Goal: Transaction & Acquisition: Purchase product/service

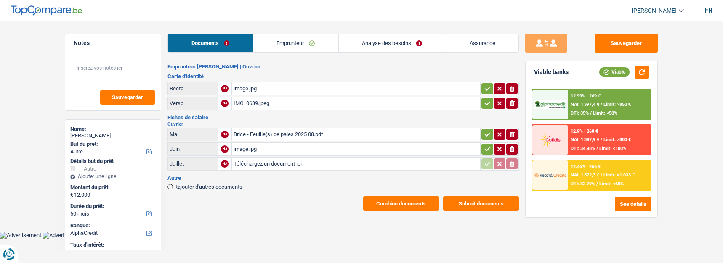
select select "other"
select select "60"
select select "alphacredit"
click at [398, 197] on button "Combine documents" at bounding box center [401, 203] width 76 height 15
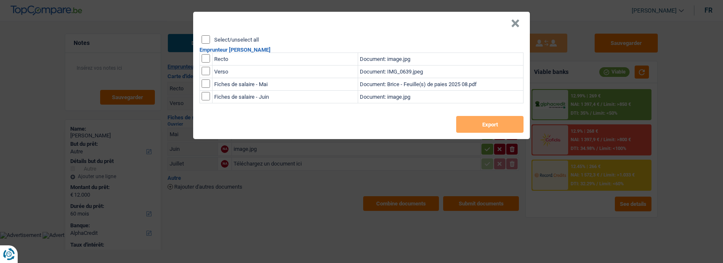
click at [209, 35] on input "Select/unselect all" at bounding box center [205, 39] width 8 height 8
checkbox input "true"
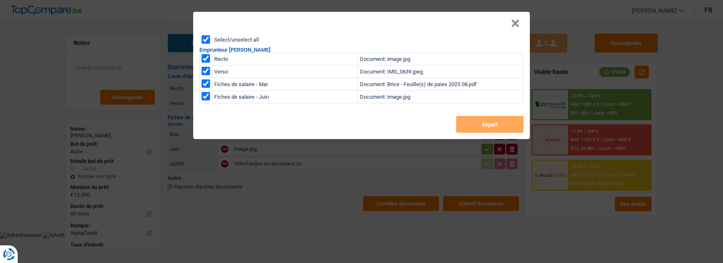
checkbox input "true"
click at [473, 116] on button "Export" at bounding box center [489, 124] width 67 height 17
click at [511, 26] on header "×" at bounding box center [361, 24] width 336 height 24
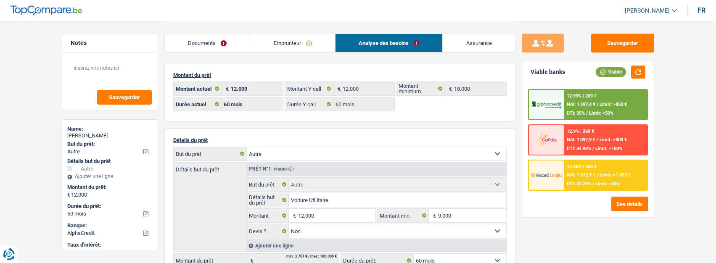
select select "other"
select select "60"
select select "alphacredit"
select select "60"
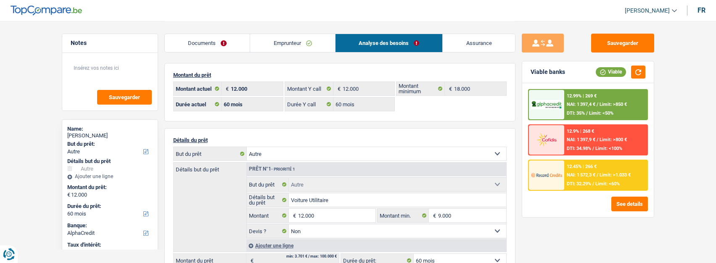
select select "60"
select select "other"
select select "false"
select select "60"
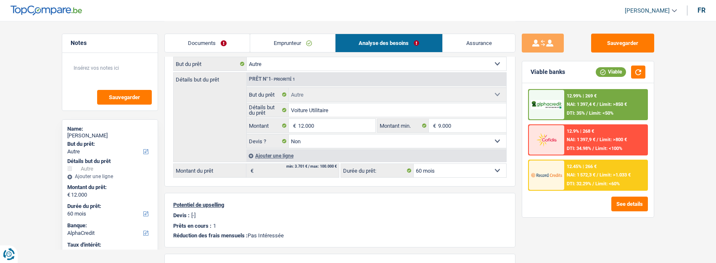
click at [289, 46] on link "Emprunteur" at bounding box center [292, 43] width 85 height 18
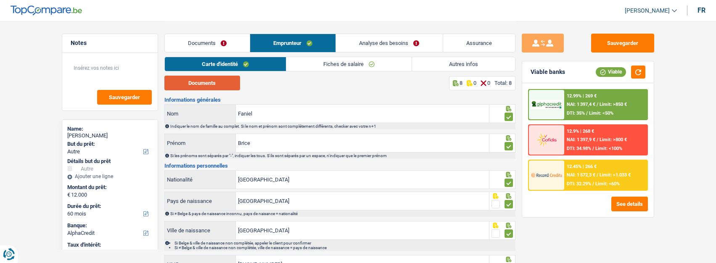
click at [236, 82] on button "Documents" at bounding box center [202, 83] width 76 height 15
click at [237, 40] on link "Documents" at bounding box center [207, 43] width 85 height 18
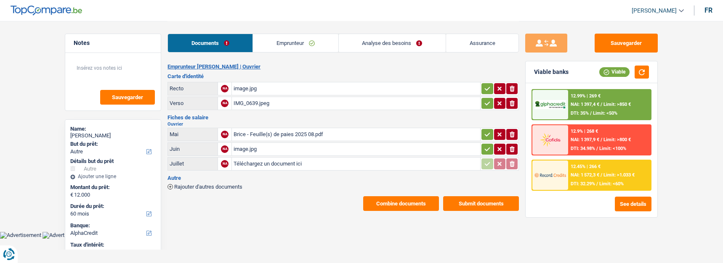
click at [315, 132] on div "Brice - Feuille(s) de paies 2025 08.pdf" at bounding box center [355, 134] width 245 height 13
click at [252, 143] on div "image.jpg" at bounding box center [355, 149] width 245 height 13
click at [252, 131] on div "Brice - Feuille(s) de paies 2025 08.pdf" at bounding box center [355, 134] width 245 height 13
click at [600, 179] on div "12.45% | 266 € NAI: 1 572,3 € / Limit: >1.033 € DTI: 32.29% / Limit: <60%" at bounding box center [609, 175] width 83 height 29
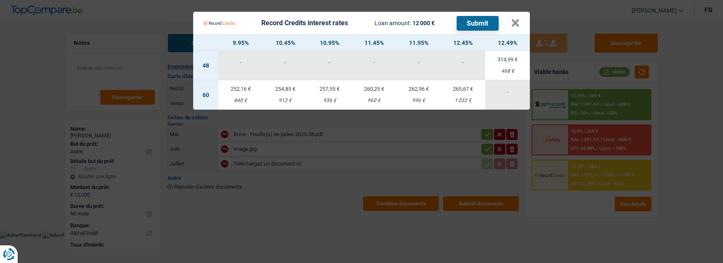
click at [66, 111] on Credits "Record Credits interest rates Loan amount: 12 000 € Submit × 9.95% 10.45% 10.95…" at bounding box center [361, 131] width 723 height 263
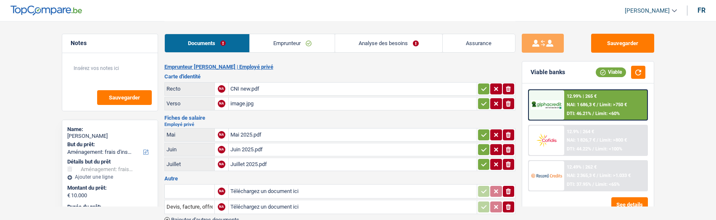
select select "movingOrInstallation"
select select "48"
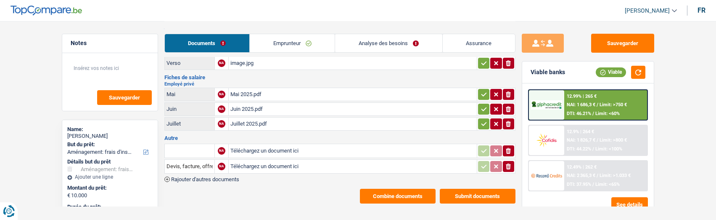
scroll to position [45, 0]
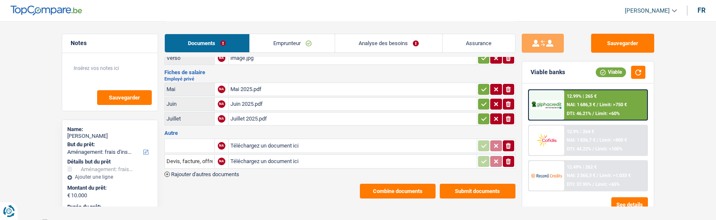
click at [238, 116] on div "Juillet 2025.pdf" at bounding box center [352, 118] width 245 height 13
click at [310, 41] on link "Emprunteur" at bounding box center [292, 43] width 85 height 18
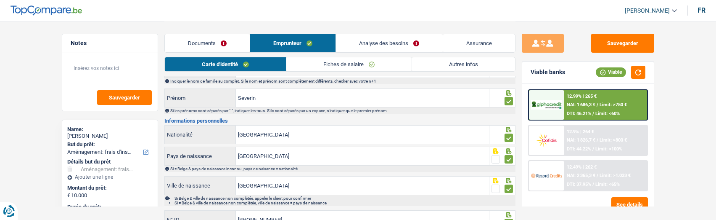
click at [344, 66] on link "Fiches de salaire" at bounding box center [348, 64] width 125 height 14
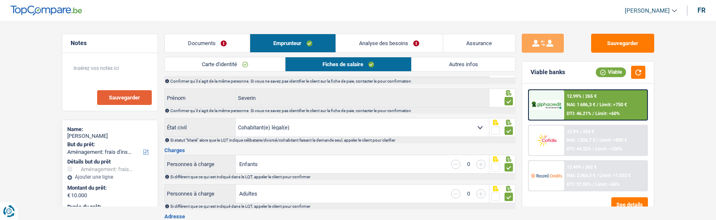
click at [129, 96] on span "Sauvegarder" at bounding box center [124, 97] width 31 height 5
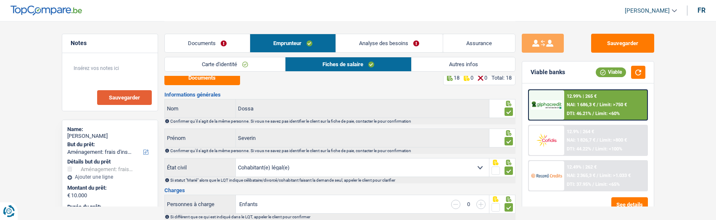
scroll to position [0, 0]
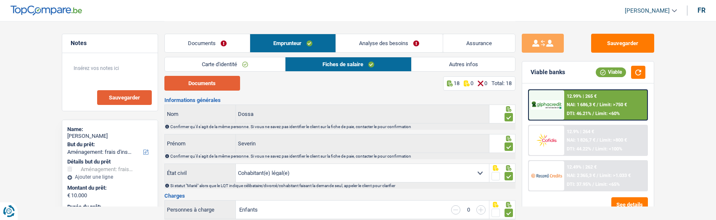
click at [220, 84] on button "Documents" at bounding box center [202, 83] width 76 height 15
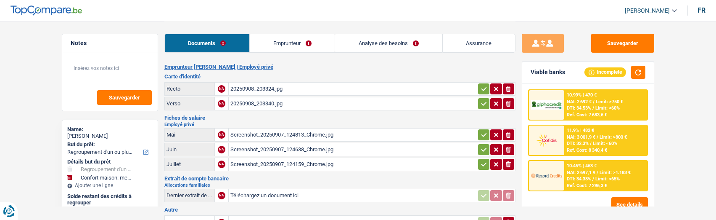
select select "refinancing"
select select "household"
select select "84"
click at [284, 47] on link "Emprunteur" at bounding box center [292, 43] width 85 height 18
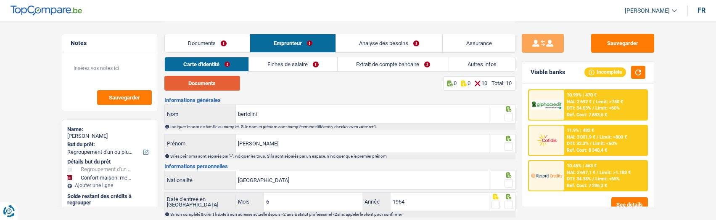
click at [196, 81] on button "Documents" at bounding box center [202, 83] width 76 height 15
click at [508, 116] on span at bounding box center [509, 117] width 8 height 8
click at [0, 0] on input "radio" at bounding box center [0, 0] width 0 height 0
click at [512, 142] on span at bounding box center [509, 146] width 8 height 8
click at [0, 0] on input "radio" at bounding box center [0, 0] width 0 height 0
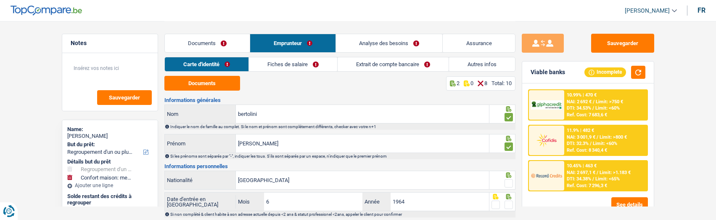
click at [508, 179] on span at bounding box center [509, 183] width 8 height 8
click at [0, 0] on input "radio" at bounding box center [0, 0] width 0 height 0
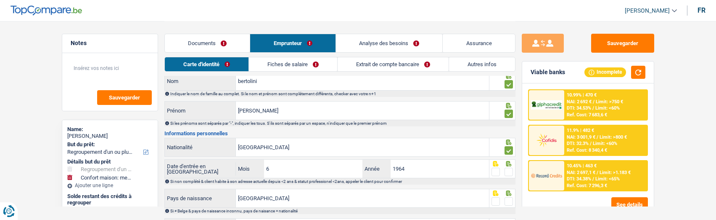
scroll to position [84, 0]
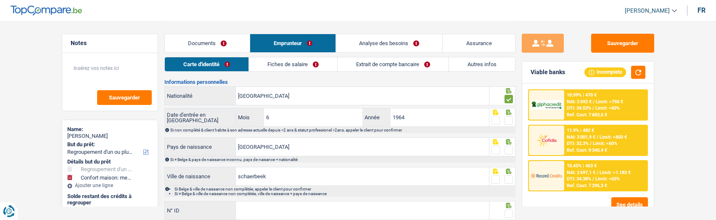
drag, startPoint x: 510, startPoint y: 119, endPoint x: 516, endPoint y: 144, distance: 25.6
click at [509, 120] on span at bounding box center [509, 120] width 8 height 8
click at [0, 0] on input "radio" at bounding box center [0, 0] width 0 height 0
drag, startPoint x: 511, startPoint y: 144, endPoint x: 508, endPoint y: 151, distance: 7.3
click at [511, 146] on span at bounding box center [509, 150] width 8 height 8
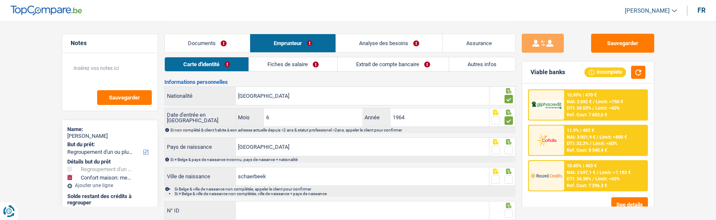
click at [0, 0] on input "radio" at bounding box center [0, 0] width 0 height 0
click at [507, 172] on icon at bounding box center [508, 170] width 5 height 5
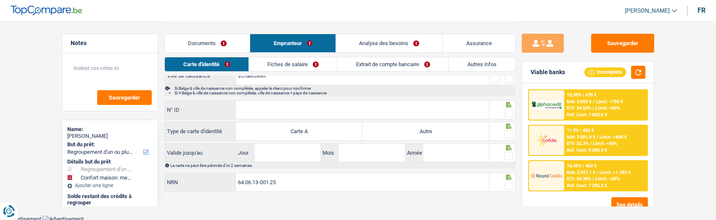
scroll to position [143, 0]
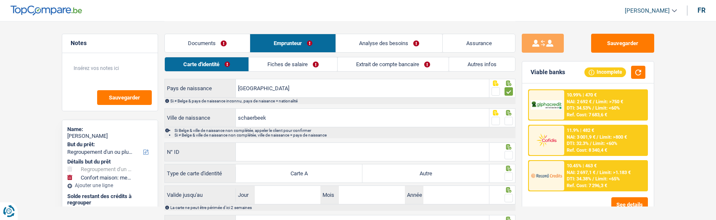
click at [512, 118] on span at bounding box center [509, 120] width 8 height 8
click at [0, 0] on input "radio" at bounding box center [0, 0] width 0 height 0
click at [275, 150] on input "N° ID" at bounding box center [362, 152] width 253 height 18
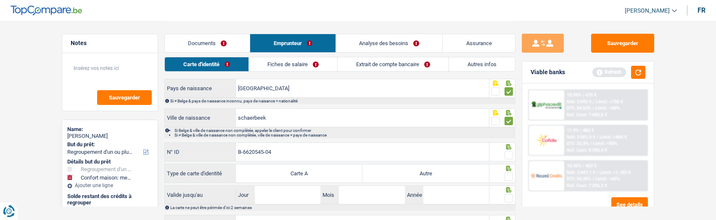
type input "B-6620545-04"
click at [506, 151] on span at bounding box center [509, 155] width 8 height 8
click at [0, 0] on input "radio" at bounding box center [0, 0] width 0 height 0
drag, startPoint x: 459, startPoint y: 172, endPoint x: 500, endPoint y: 173, distance: 41.6
click at [465, 173] on label "Autre" at bounding box center [426, 173] width 127 height 18
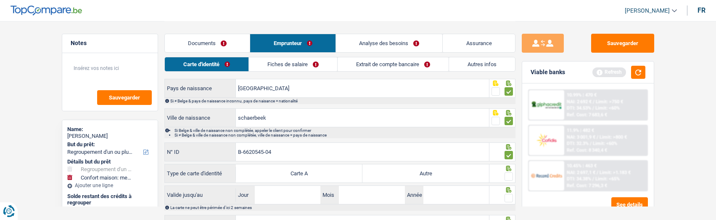
click at [465, 173] on input "Autre" at bounding box center [426, 173] width 127 height 18
radio input "true"
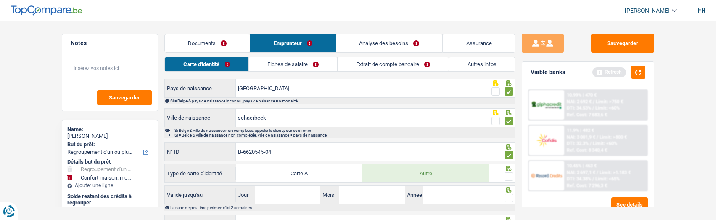
click at [506, 172] on span at bounding box center [509, 176] width 8 height 8
click at [0, 0] on input "radio" at bounding box center [0, 0] width 0 height 0
click at [304, 193] on input "Jour" at bounding box center [288, 194] width 66 height 18
type input "23"
type input "05"
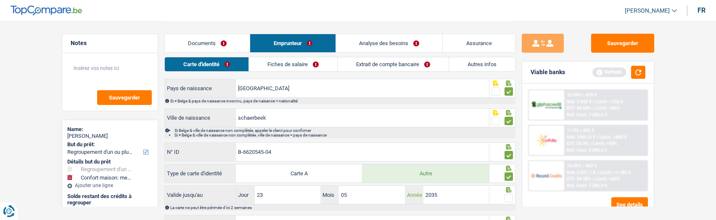
type input "2035"
click at [511, 194] on span at bounding box center [509, 197] width 8 height 8
click at [0, 0] on input "radio" at bounding box center [0, 0] width 0 height 0
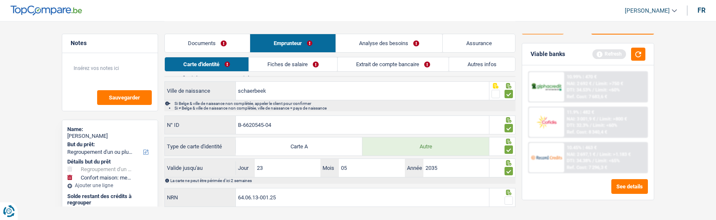
scroll to position [185, 0]
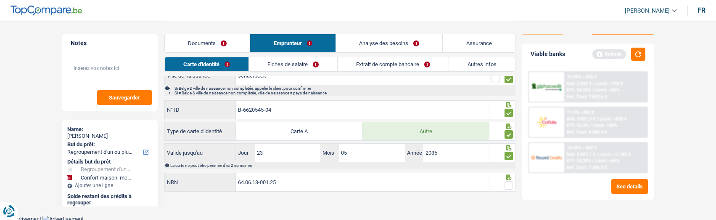
click at [510, 185] on span at bounding box center [509, 185] width 8 height 8
click at [0, 0] on input "radio" at bounding box center [0, 0] width 0 height 0
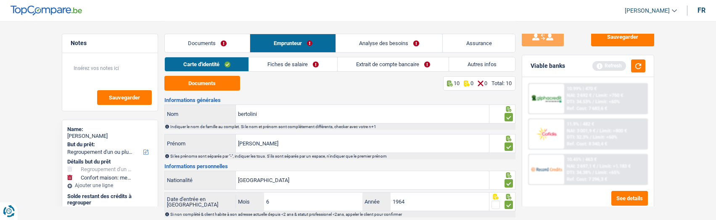
scroll to position [0, 0]
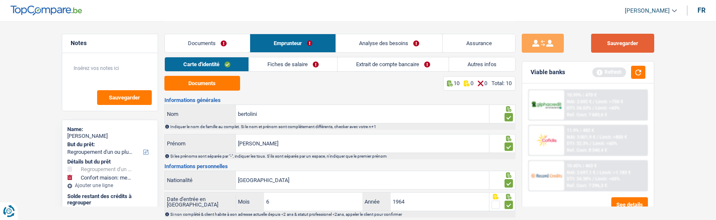
drag, startPoint x: 632, startPoint y: 40, endPoint x: 490, endPoint y: 41, distance: 142.2
click at [630, 41] on button "Sauvegarder" at bounding box center [622, 43] width 63 height 19
click at [293, 63] on link "Fiches de salaire" at bounding box center [293, 64] width 88 height 14
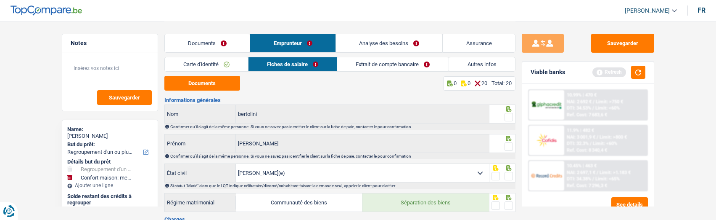
click at [505, 116] on span at bounding box center [509, 117] width 8 height 8
click at [0, 0] on input "radio" at bounding box center [0, 0] width 0 height 0
click at [508, 143] on span at bounding box center [509, 146] width 8 height 8
click at [0, 0] on input "radio" at bounding box center [0, 0] width 0 height 0
click at [199, 83] on button "Documents" at bounding box center [202, 83] width 76 height 15
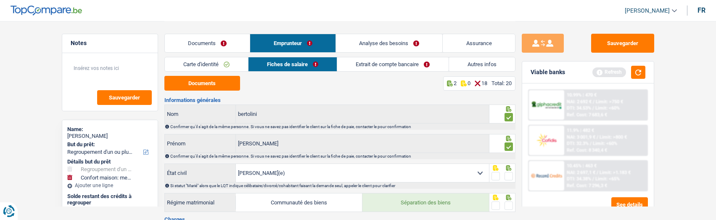
click at [508, 174] on span at bounding box center [509, 176] width 8 height 8
click at [0, 0] on input "radio" at bounding box center [0, 0] width 0 height 0
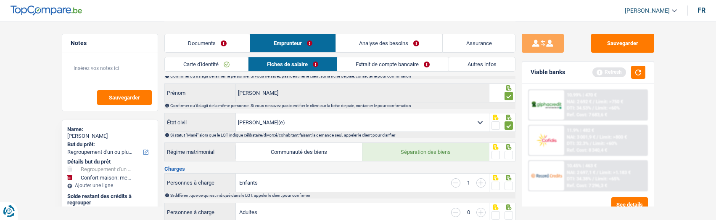
scroll to position [42, 0]
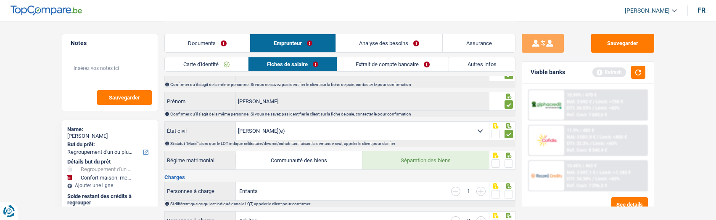
click at [507, 159] on span at bounding box center [509, 163] width 8 height 8
click at [0, 0] on input "radio" at bounding box center [0, 0] width 0 height 0
click at [512, 195] on span at bounding box center [509, 194] width 8 height 8
click at [0, 0] on input "radio" at bounding box center [0, 0] width 0 height 0
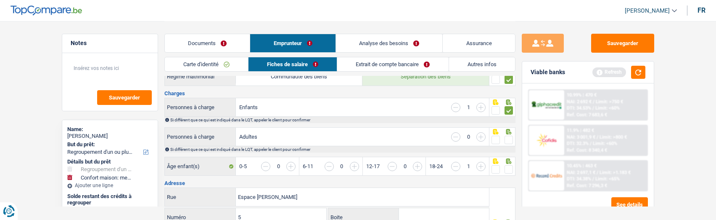
scroll to position [126, 0]
click at [508, 135] on span at bounding box center [509, 139] width 8 height 8
click at [0, 0] on input "radio" at bounding box center [0, 0] width 0 height 0
click at [508, 162] on input "button" at bounding box center [639, 170] width 325 height 18
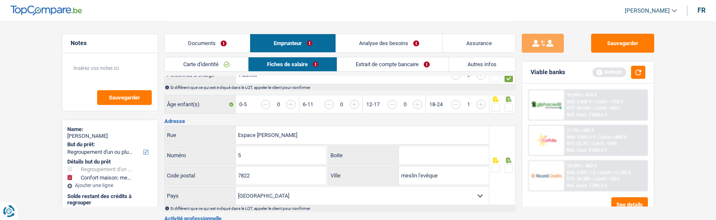
scroll to position [168, 0]
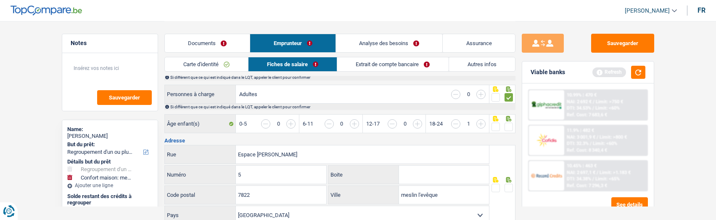
click at [510, 124] on span at bounding box center [509, 126] width 8 height 8
click at [0, 0] on input "radio" at bounding box center [0, 0] width 0 height 0
click at [509, 185] on span at bounding box center [509, 187] width 8 height 8
click at [0, 0] on input "radio" at bounding box center [0, 0] width 0 height 0
drag, startPoint x: 443, startPoint y: 192, endPoint x: 372, endPoint y: 196, distance: 71.2
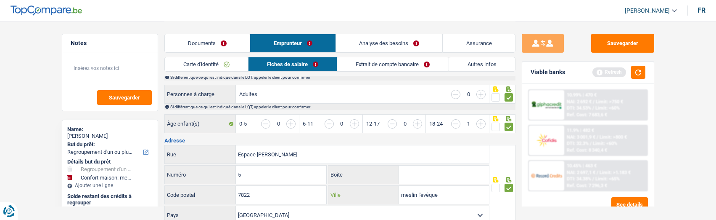
click at [372, 196] on div "meslin l'evêque Ville" at bounding box center [408, 194] width 161 height 18
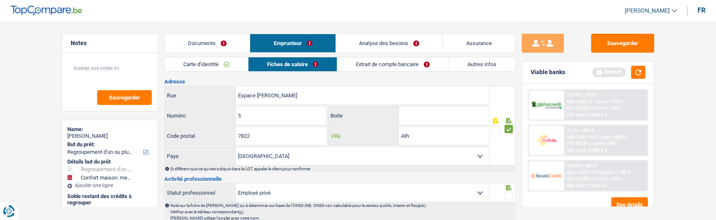
scroll to position [252, 0]
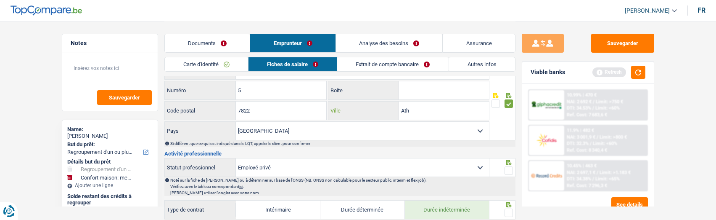
type input "Ath"
click at [506, 166] on span at bounding box center [509, 170] width 8 height 8
click at [0, 0] on input "radio" at bounding box center [0, 0] width 0 height 0
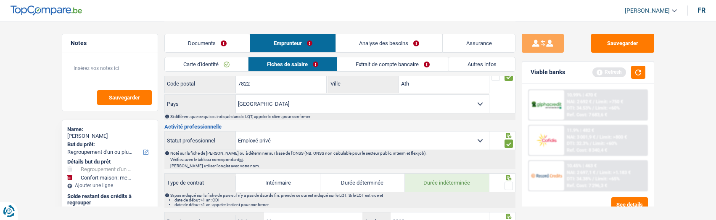
scroll to position [294, 0]
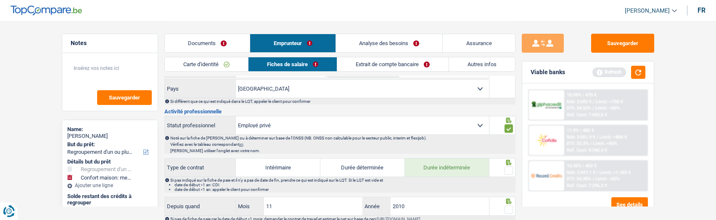
click at [506, 166] on span at bounding box center [509, 170] width 8 height 8
click at [0, 0] on input "radio" at bounding box center [0, 0] width 0 height 0
click at [508, 205] on span at bounding box center [509, 209] width 8 height 8
click at [0, 0] on input "radio" at bounding box center [0, 0] width 0 height 0
click at [301, 204] on input "11" at bounding box center [313, 206] width 99 height 18
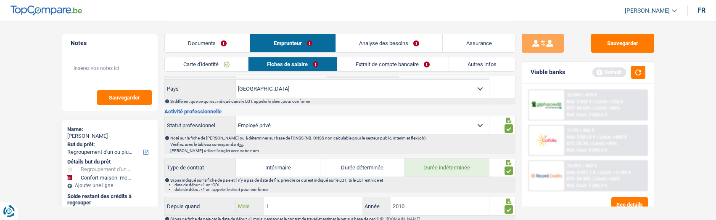
type input "12"
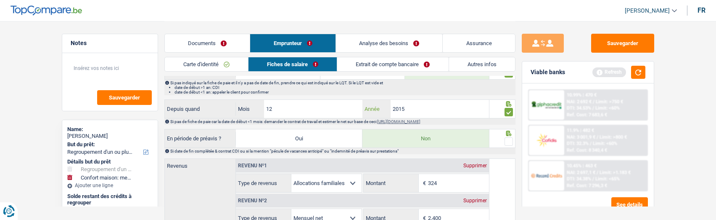
scroll to position [421, 0]
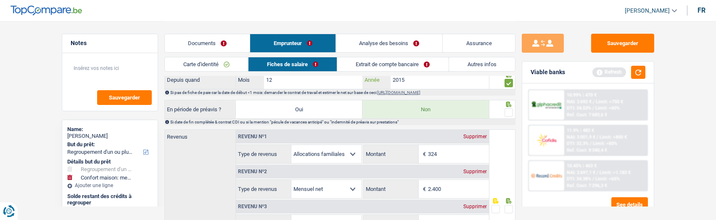
type input "2015"
click at [506, 111] on span at bounding box center [509, 112] width 8 height 8
click at [0, 0] on input "radio" at bounding box center [0, 0] width 0 height 0
click at [453, 188] on input "2.400" at bounding box center [458, 189] width 61 height 18
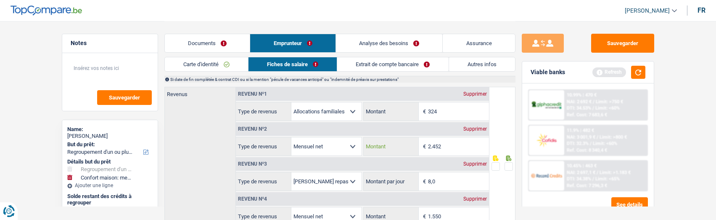
scroll to position [463, 0]
type input "2.452"
click at [206, 43] on link "Documents" at bounding box center [207, 43] width 85 height 18
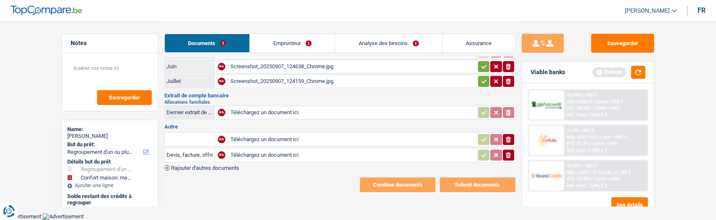
scroll to position [76, 0]
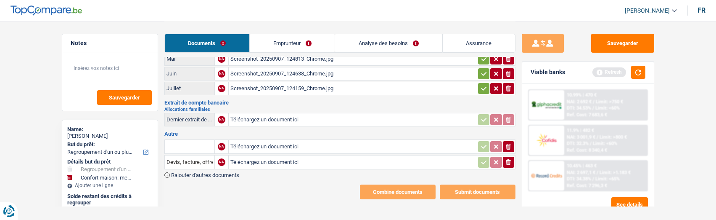
click at [287, 38] on link "Emprunteur" at bounding box center [292, 43] width 85 height 18
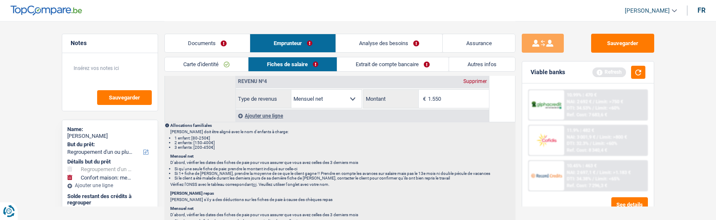
scroll to position [454, 0]
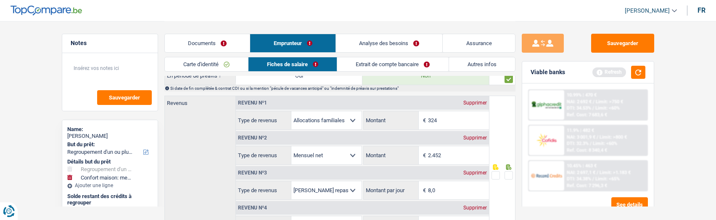
click at [389, 63] on link "Extrait de compte bancaire" at bounding box center [392, 64] width 111 height 14
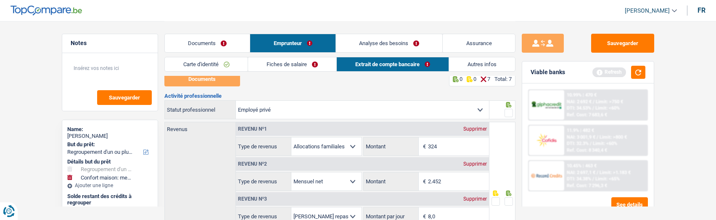
scroll to position [0, 0]
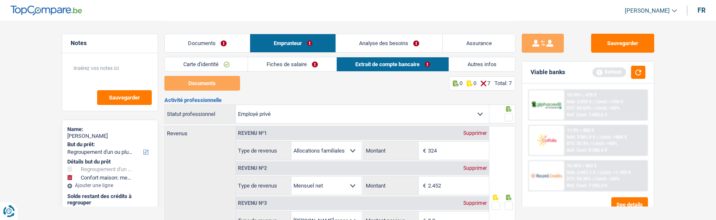
click at [482, 131] on div "Supprimer" at bounding box center [475, 132] width 28 height 5
select select "netSalary"
type input "2.452"
select select "mealVouchers"
type input "8,0"
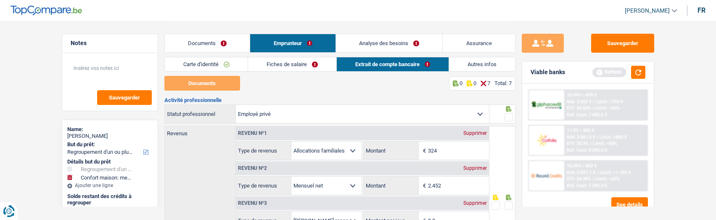
select select "netSalary"
type input "8"
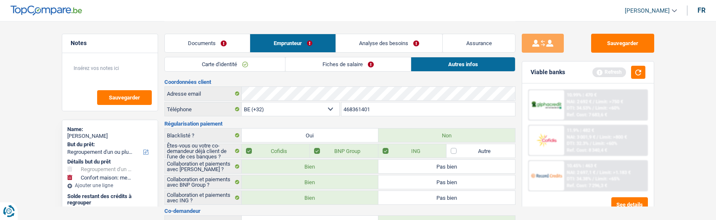
click at [349, 65] on link "Fiches de salaire" at bounding box center [348, 64] width 125 height 14
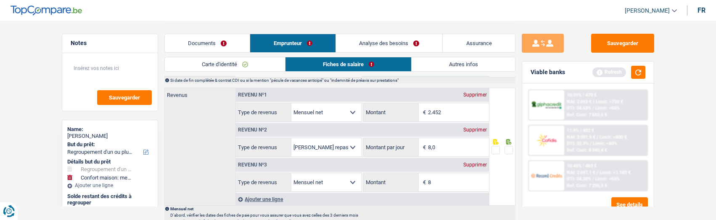
scroll to position [463, 0]
click at [477, 162] on div "Supprimer" at bounding box center [475, 164] width 28 height 5
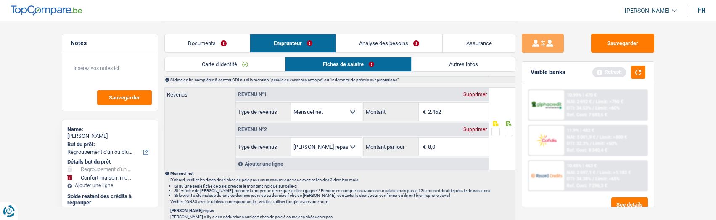
click at [511, 130] on span at bounding box center [509, 131] width 8 height 8
click at [0, 0] on input "radio" at bounding box center [0, 0] width 0 height 0
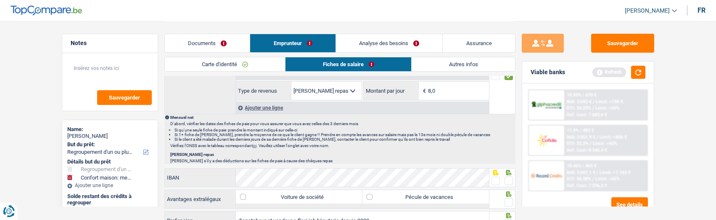
scroll to position [547, 0]
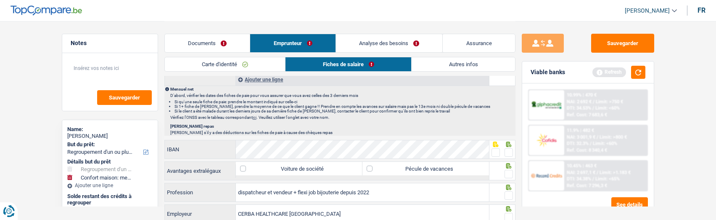
click at [507, 148] on span at bounding box center [509, 152] width 8 height 8
click at [0, 0] on input "radio" at bounding box center [0, 0] width 0 height 0
click at [451, 164] on label "Pécule de vacances" at bounding box center [426, 168] width 127 height 13
click at [451, 164] on input "Pécule de vacances" at bounding box center [426, 168] width 127 height 13
checkbox input "true"
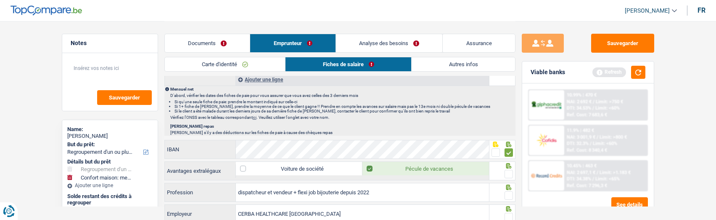
click at [512, 169] on span at bounding box center [509, 173] width 8 height 8
click at [0, 0] on input "radio" at bounding box center [0, 0] width 0 height 0
click at [510, 192] on span at bounding box center [509, 195] width 8 height 8
click at [0, 0] on input "radio" at bounding box center [0, 0] width 0 height 0
drag, startPoint x: 389, startPoint y: 192, endPoint x: 298, endPoint y: 196, distance: 90.9
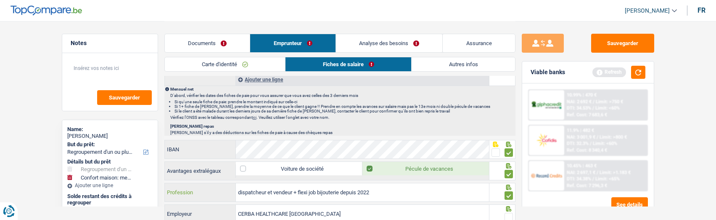
click at [298, 196] on input "dispatcheur et vendeur + flexi job bijouterie depuis 2022" at bounding box center [362, 192] width 253 height 18
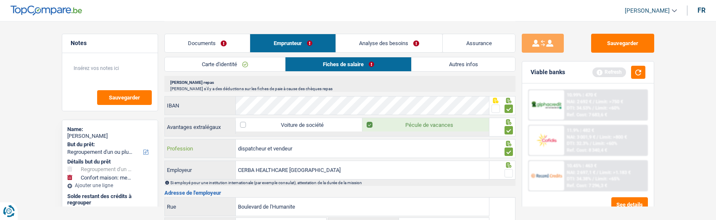
scroll to position [589, 0]
type input "dispatcheur et vendeur"
click at [509, 170] on span at bounding box center [509, 174] width 8 height 8
click at [0, 0] on input "radio" at bounding box center [0, 0] width 0 height 0
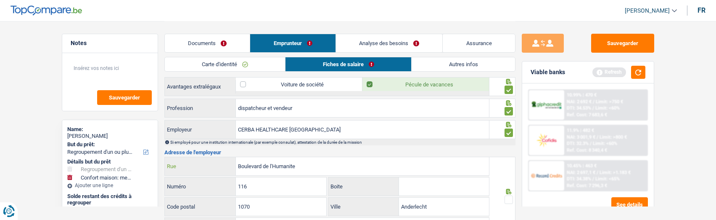
drag, startPoint x: 336, startPoint y: 169, endPoint x: 206, endPoint y: 172, distance: 130.8
click at [195, 174] on div "Boulevard de l'Humanite Rue 116 Numéro Boite 1070 Code postal Anderlecht Ville …" at bounding box center [327, 195] width 326 height 79
type input "Industriepark zwijnaarde"
drag, startPoint x: 256, startPoint y: 183, endPoint x: 124, endPoint y: 189, distance: 131.8
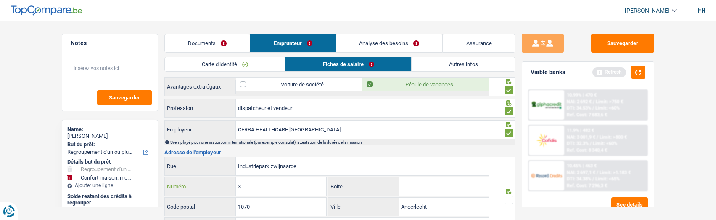
type input "3"
click at [406, 189] on input "Boite" at bounding box center [444, 186] width 90 height 18
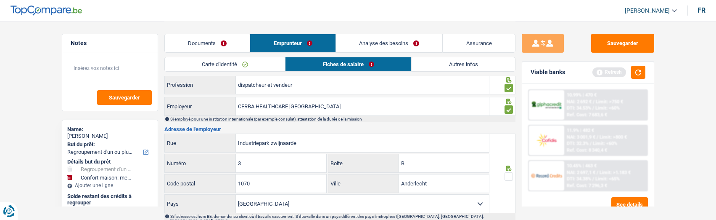
scroll to position [673, 0]
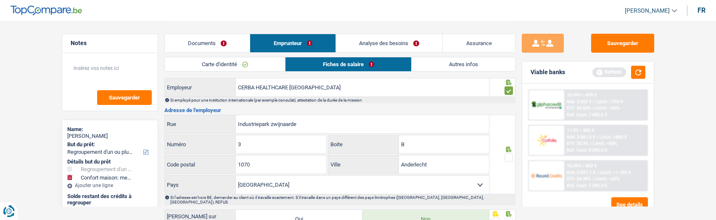
type input "B"
drag, startPoint x: 282, startPoint y: 164, endPoint x: 209, endPoint y: 165, distance: 72.4
click at [209, 165] on div "1070 Code postal" at bounding box center [246, 164] width 162 height 18
type input "9052"
drag, startPoint x: 438, startPoint y: 162, endPoint x: 357, endPoint y: 152, distance: 81.3
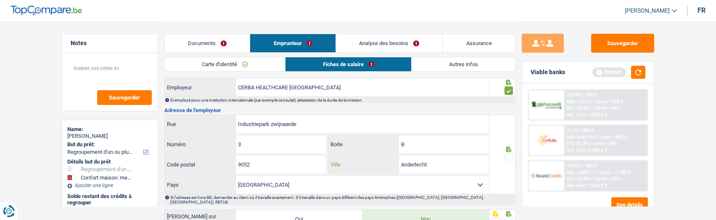
click at [357, 155] on div "Anderlecht Ville" at bounding box center [408, 164] width 161 height 18
type input "Zwijnaarde"
click at [506, 153] on span at bounding box center [509, 157] width 8 height 8
click at [0, 0] on input "radio" at bounding box center [0, 0] width 0 height 0
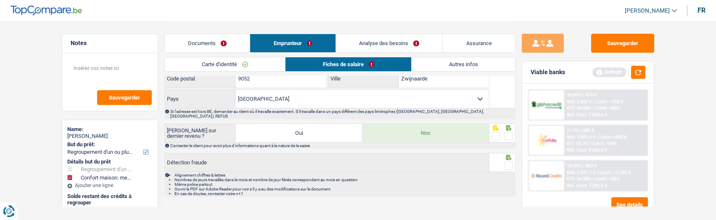
scroll to position [759, 0]
click at [509, 131] on span at bounding box center [509, 135] width 8 height 8
click at [0, 0] on input "radio" at bounding box center [0, 0] width 0 height 0
click at [511, 161] on span at bounding box center [509, 165] width 8 height 8
click at [0, 0] on input "radio" at bounding box center [0, 0] width 0 height 0
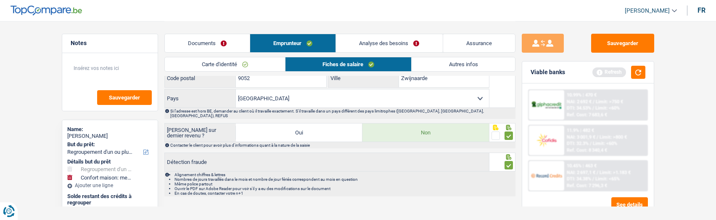
click at [453, 62] on link "Autres infos" at bounding box center [463, 64] width 103 height 14
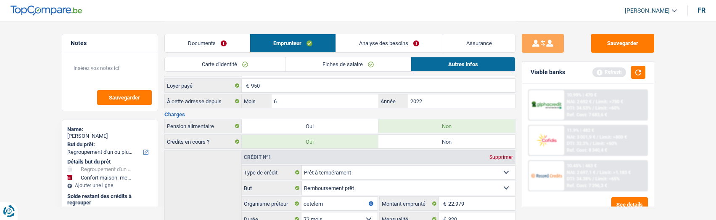
scroll to position [165, 0]
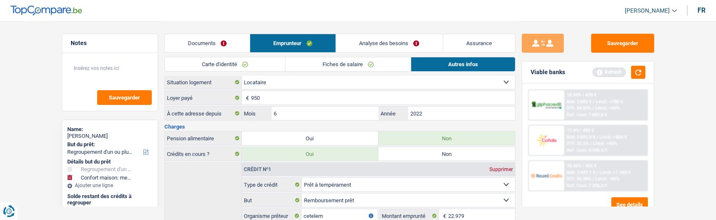
click at [408, 39] on link "Analyse des besoins" at bounding box center [389, 43] width 106 height 18
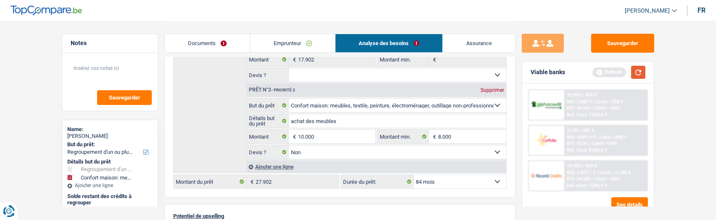
click at [635, 72] on button "button" at bounding box center [638, 72] width 14 height 13
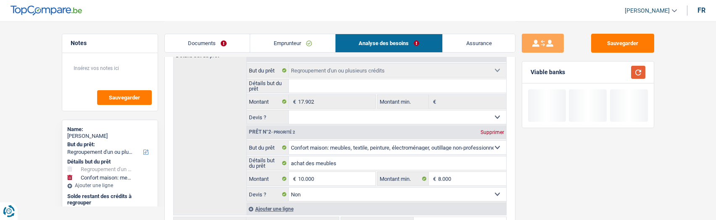
scroll to position [81, 0]
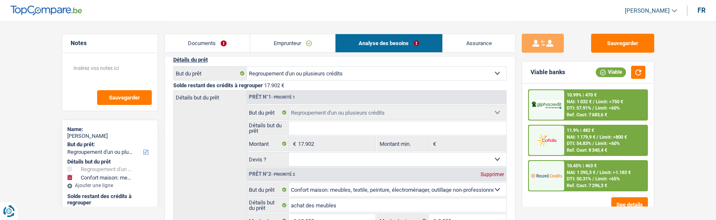
click at [562, 140] on img at bounding box center [546, 140] width 31 height 16
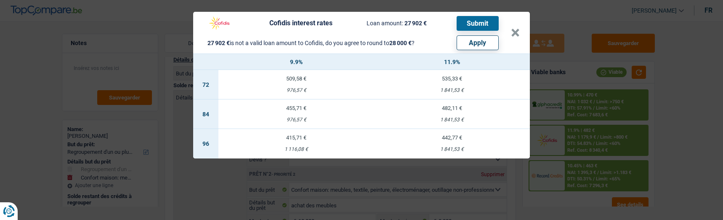
click at [474, 38] on button "Apply" at bounding box center [477, 42] width 42 height 15
type input "10.098"
type input "28.000"
select select "120"
type input "28.000"
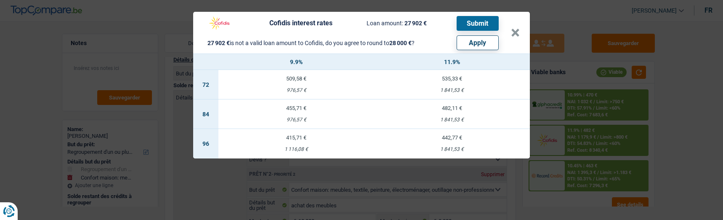
select select "120"
type input "28.000"
select select "120"
select select "other"
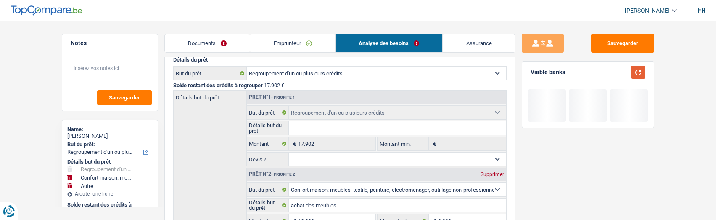
click at [640, 73] on button "button" at bounding box center [638, 72] width 14 height 13
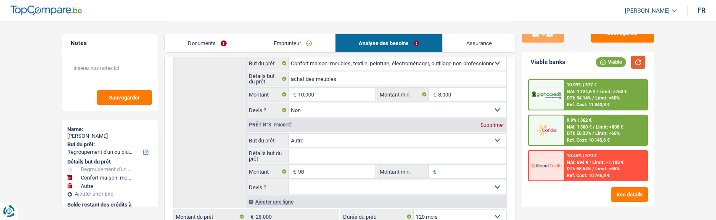
scroll to position [18, 0]
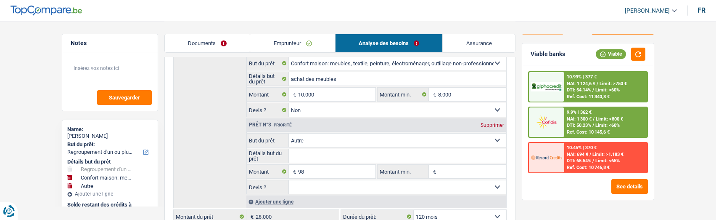
click at [593, 125] on span "/" at bounding box center [594, 124] width 2 height 5
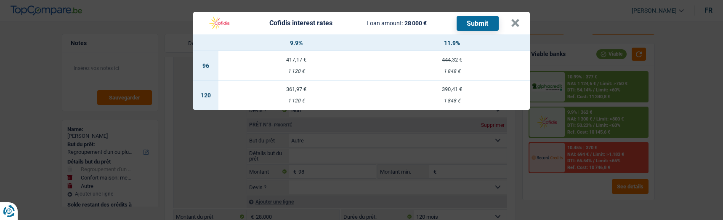
click at [295, 86] on div "361,97 €" at bounding box center [296, 88] width 156 height 5
select select "cofidis"
type input "9,90"
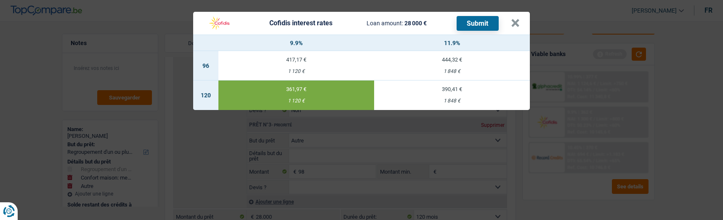
click at [468, 21] on button "Submit" at bounding box center [477, 23] width 42 height 15
click at [518, 19] on button "×" at bounding box center [515, 23] width 9 height 8
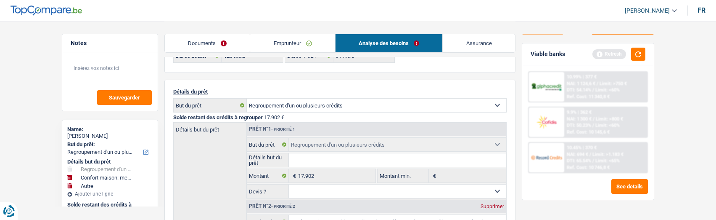
scroll to position [0, 0]
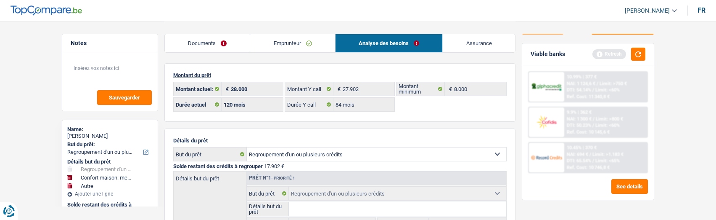
click at [222, 41] on link "Documents" at bounding box center [207, 43] width 85 height 18
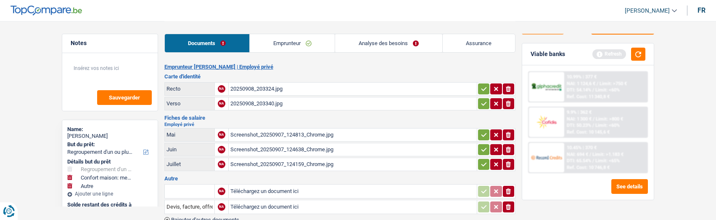
click at [481, 87] on icon "button" at bounding box center [484, 89] width 7 height 8
click at [486, 101] on icon "button" at bounding box center [484, 103] width 7 height 8
click at [484, 131] on icon "button" at bounding box center [484, 134] width 7 height 8
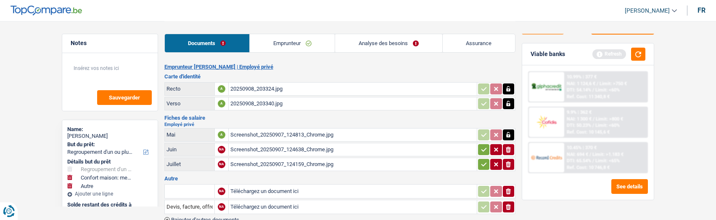
click at [487, 145] on button "button" at bounding box center [483, 149] width 11 height 11
click at [485, 162] on icon "button" at bounding box center [483, 164] width 5 height 4
click at [506, 202] on icon "ionicons-v5-e" at bounding box center [508, 206] width 7 height 8
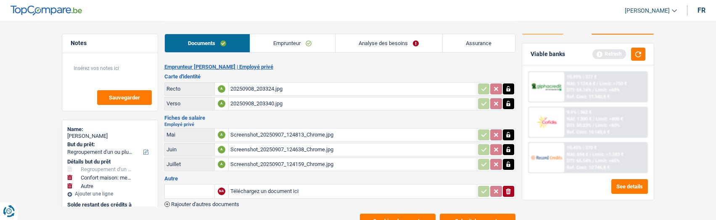
click at [508, 188] on icon "ionicons-v5-e" at bounding box center [508, 191] width 7 height 8
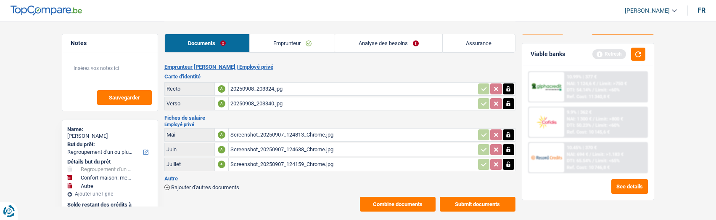
click at [464, 198] on button "Submit documents" at bounding box center [478, 203] width 76 height 15
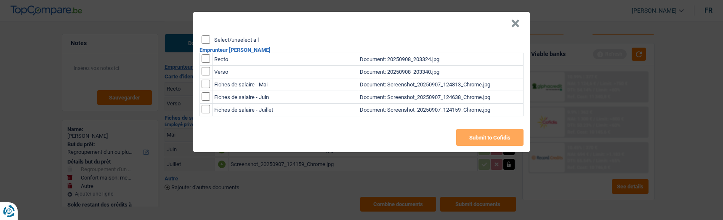
click at [202, 35] on input "Select/unselect all" at bounding box center [205, 39] width 8 height 8
checkbox input "true"
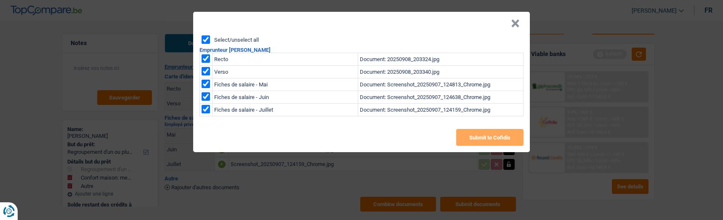
checkbox input "true"
click at [476, 129] on button "Submit to Cofidis" at bounding box center [489, 137] width 67 height 17
click at [523, 16] on header "×" at bounding box center [361, 24] width 336 height 24
drag, startPoint x: 518, startPoint y: 21, endPoint x: 186, endPoint y: 49, distance: 333.0
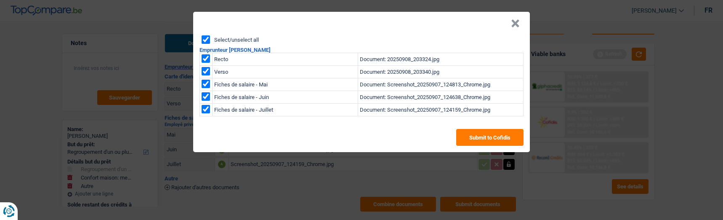
click at [516, 21] on button "×" at bounding box center [515, 23] width 9 height 8
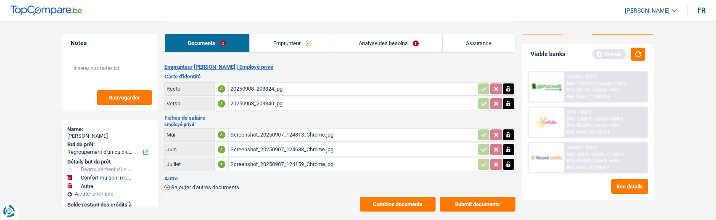
click at [415, 196] on button "Combine documents" at bounding box center [398, 203] width 76 height 15
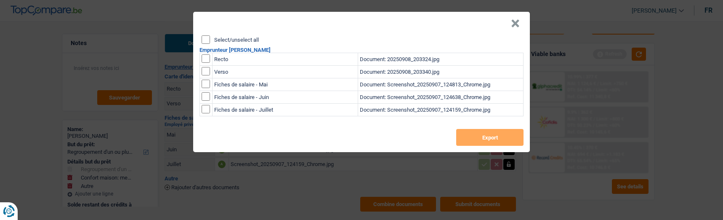
click at [207, 35] on input "Select/unselect all" at bounding box center [205, 39] width 8 height 8
checkbox input "true"
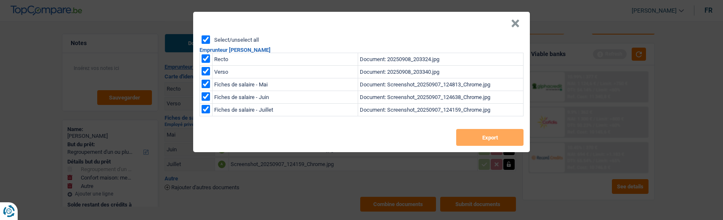
checkbox input "true"
click at [492, 134] on button "Export" at bounding box center [489, 137] width 67 height 17
click at [511, 21] on header "×" at bounding box center [361, 24] width 336 height 24
click at [523, 20] on header "×" at bounding box center [361, 24] width 336 height 24
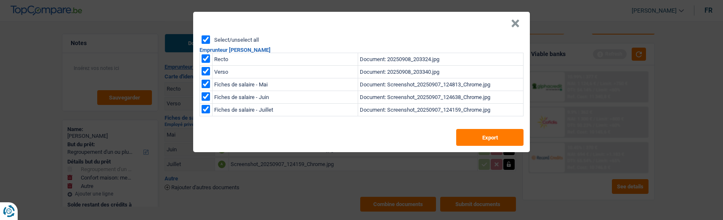
click at [515, 21] on button "×" at bounding box center [515, 23] width 9 height 8
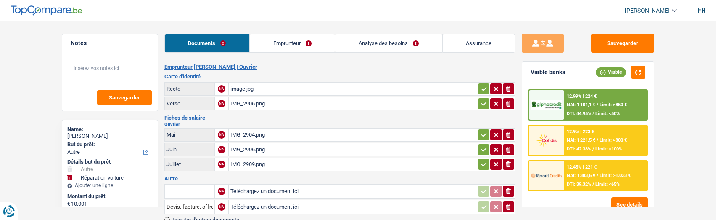
select select "other"
select select "carRepair"
select select "60"
select select "cofidis"
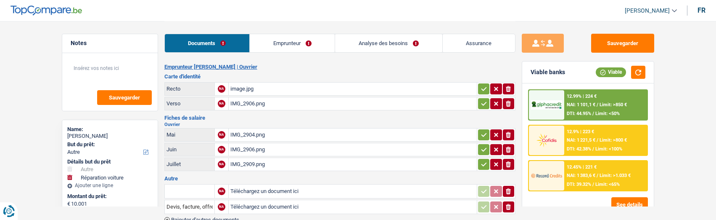
click at [285, 45] on link "Emprunteur" at bounding box center [292, 43] width 85 height 18
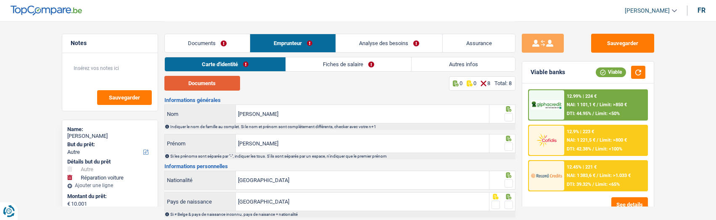
click at [219, 87] on button "Documents" at bounding box center [202, 83] width 76 height 15
click at [225, 83] on button "Documents" at bounding box center [202, 83] width 76 height 15
click at [509, 115] on span at bounding box center [509, 117] width 8 height 8
click at [0, 0] on input "radio" at bounding box center [0, 0] width 0 height 0
click at [506, 143] on span at bounding box center [509, 146] width 8 height 8
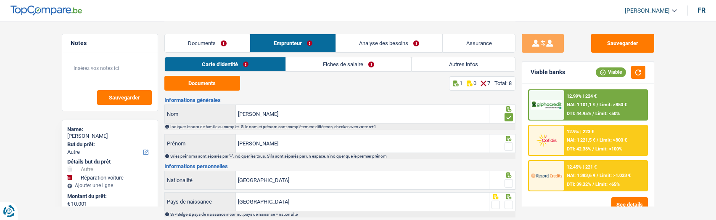
click at [0, 0] on input "radio" at bounding box center [0, 0] width 0 height 0
click at [508, 182] on span at bounding box center [509, 183] width 8 height 8
click at [0, 0] on input "radio" at bounding box center [0, 0] width 0 height 0
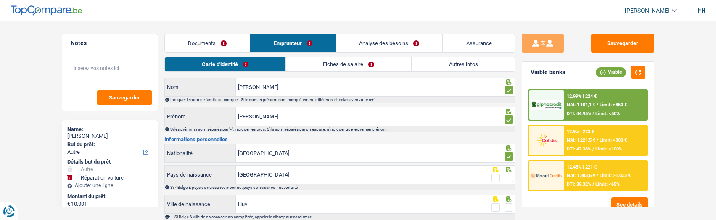
scroll to position [42, 0]
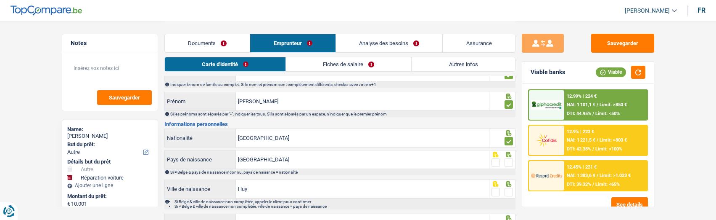
click at [509, 164] on span at bounding box center [509, 162] width 8 height 8
click at [0, 0] on input "radio" at bounding box center [0, 0] width 0 height 0
click at [509, 191] on span at bounding box center [509, 192] width 8 height 8
click at [0, 0] on input "radio" at bounding box center [0, 0] width 0 height 0
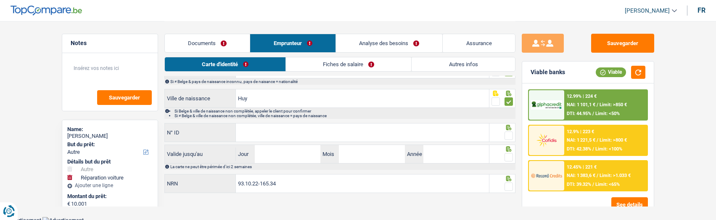
scroll to position [134, 0]
click at [421, 132] on input "N° ID" at bounding box center [362, 131] width 253 height 18
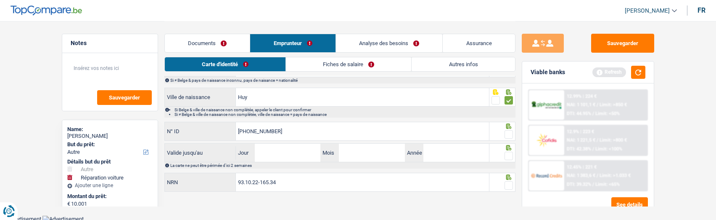
type input "592-8515559-10"
click at [506, 133] on span at bounding box center [509, 134] width 8 height 8
click at [0, 0] on input "radio" at bounding box center [0, 0] width 0 height 0
click at [303, 148] on input "Jour" at bounding box center [288, 152] width 66 height 18
type input "10"
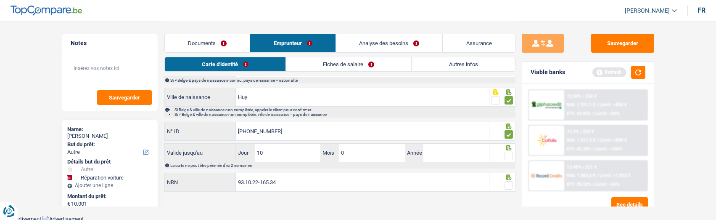
type input "08"
type input "2028"
click at [506, 151] on span at bounding box center [509, 155] width 8 height 8
click at [0, 0] on input "radio" at bounding box center [0, 0] width 0 height 0
click at [506, 181] on span at bounding box center [509, 185] width 8 height 8
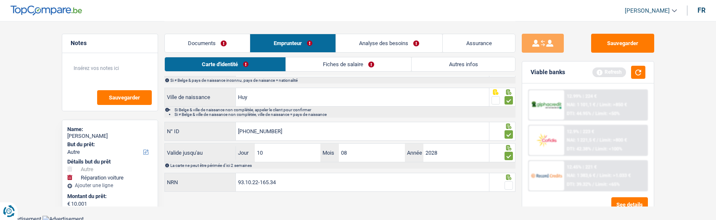
click at [0, 0] on input "radio" at bounding box center [0, 0] width 0 height 0
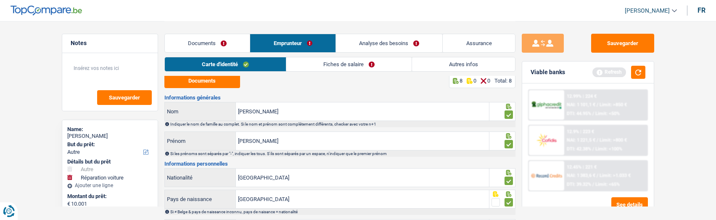
scroll to position [0, 0]
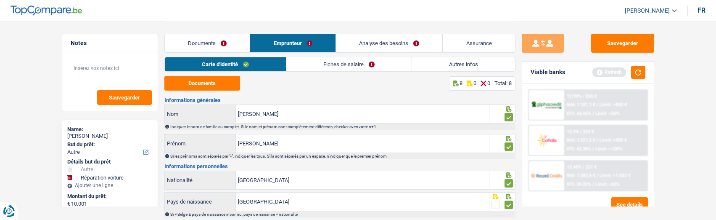
click at [362, 63] on link "Fiches de salaire" at bounding box center [348, 64] width 125 height 14
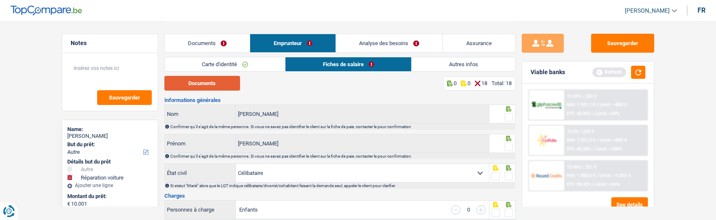
click at [225, 87] on button "Documents" at bounding box center [202, 83] width 76 height 15
click at [509, 114] on span at bounding box center [509, 117] width 8 height 8
click at [0, 0] on input "radio" at bounding box center [0, 0] width 0 height 0
click at [510, 142] on span at bounding box center [509, 146] width 8 height 8
click at [0, 0] on input "radio" at bounding box center [0, 0] width 0 height 0
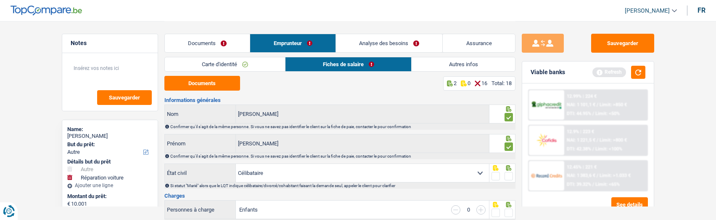
click at [509, 172] on span at bounding box center [509, 176] width 8 height 8
click at [0, 0] on input "radio" at bounding box center [0, 0] width 0 height 0
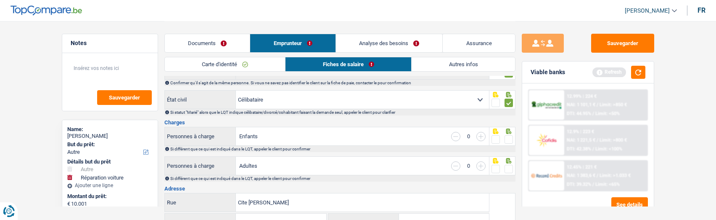
scroll to position [84, 0]
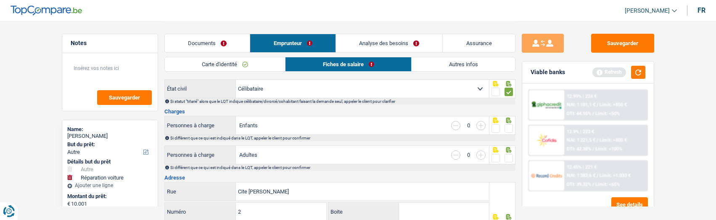
click at [508, 127] on span at bounding box center [509, 128] width 8 height 8
click at [0, 0] on input "radio" at bounding box center [0, 0] width 0 height 0
click at [508, 150] on icon at bounding box center [508, 149] width 5 height 5
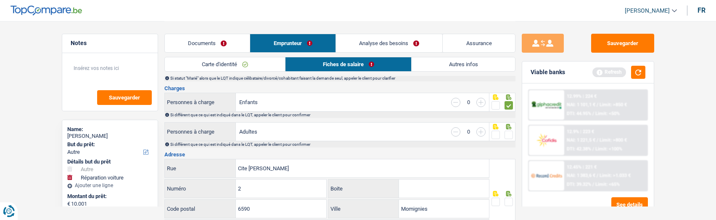
scroll to position [126, 0]
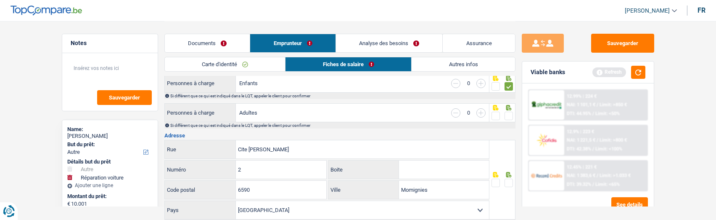
click at [506, 180] on span at bounding box center [509, 182] width 8 height 8
click at [0, 0] on input "radio" at bounding box center [0, 0] width 0 height 0
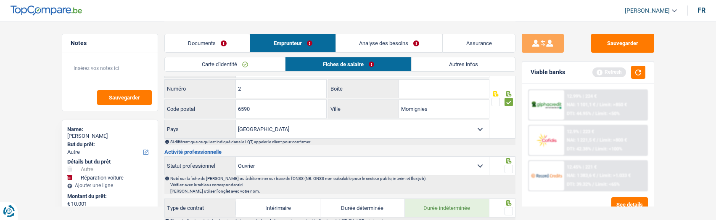
scroll to position [210, 0]
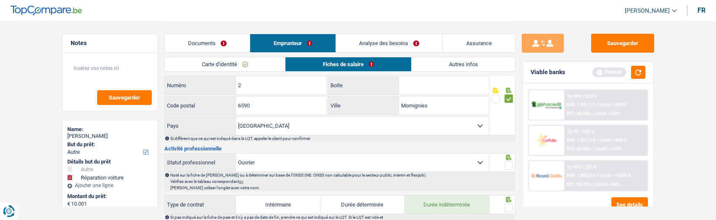
drag, startPoint x: 510, startPoint y: 161, endPoint x: 505, endPoint y: 162, distance: 5.1
click at [510, 162] on span at bounding box center [509, 165] width 8 height 8
click at [0, 0] on input "radio" at bounding box center [0, 0] width 0 height 0
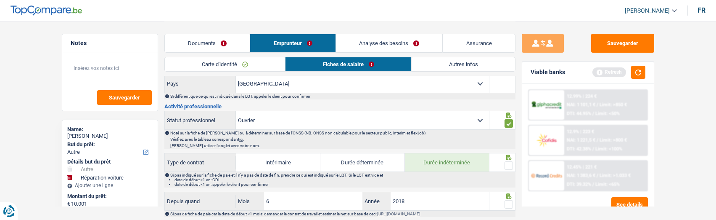
click at [508, 164] on span at bounding box center [509, 165] width 8 height 8
click at [0, 0] on input "radio" at bounding box center [0, 0] width 0 height 0
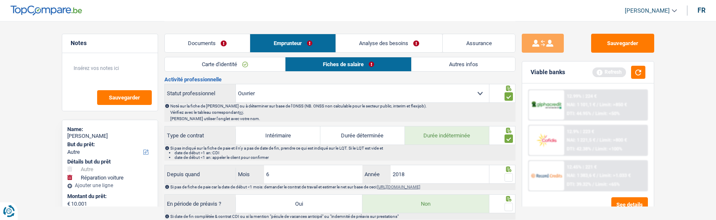
scroll to position [294, 0]
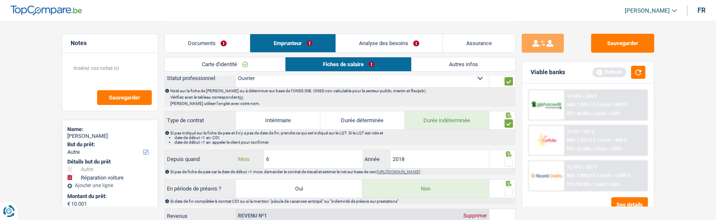
click at [318, 150] on input "6" at bounding box center [313, 159] width 99 height 18
type input "1"
type input "2022"
drag, startPoint x: 509, startPoint y: 159, endPoint x: 510, endPoint y: 176, distance: 17.3
click at [509, 159] on span at bounding box center [509, 162] width 8 height 8
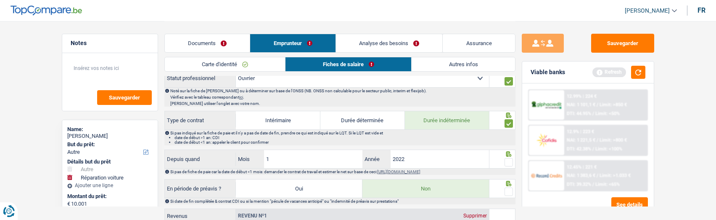
click at [0, 0] on input "radio" at bounding box center [0, 0] width 0 height 0
click at [511, 187] on span at bounding box center [509, 191] width 8 height 8
click at [0, 0] on input "radio" at bounding box center [0, 0] width 0 height 0
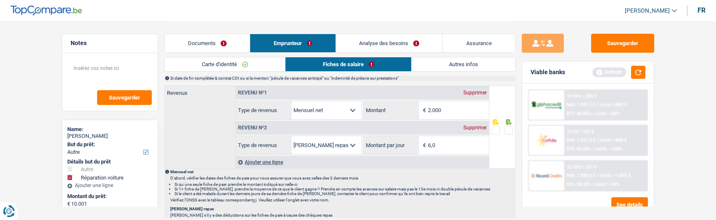
scroll to position [463, 0]
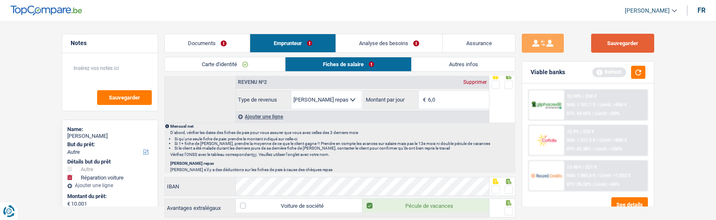
click at [624, 40] on button "Sauvegarder" at bounding box center [622, 43] width 63 height 19
click at [511, 188] on span at bounding box center [509, 189] width 8 height 8
click at [0, 0] on input "radio" at bounding box center [0, 0] width 0 height 0
click at [509, 210] on span at bounding box center [509, 211] width 8 height 8
click at [0, 0] on input "radio" at bounding box center [0, 0] width 0 height 0
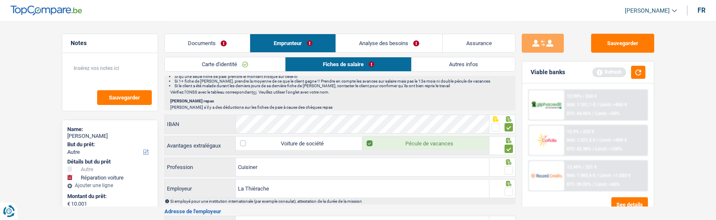
scroll to position [589, 0]
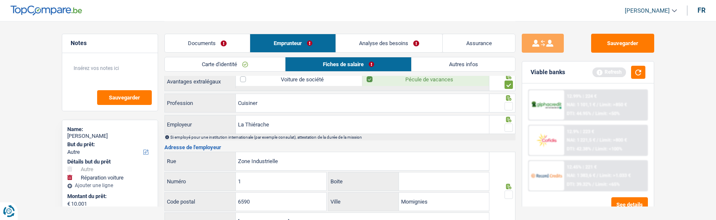
click at [508, 105] on span at bounding box center [509, 106] width 8 height 8
click at [0, 0] on input "radio" at bounding box center [0, 0] width 0 height 0
click at [505, 128] on span at bounding box center [509, 127] width 8 height 8
click at [0, 0] on input "radio" at bounding box center [0, 0] width 0 height 0
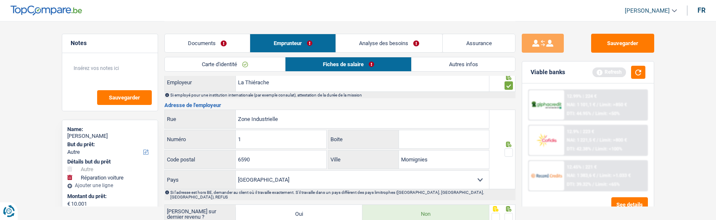
click at [512, 151] on span at bounding box center [509, 152] width 8 height 8
click at [0, 0] on input "radio" at bounding box center [0, 0] width 0 height 0
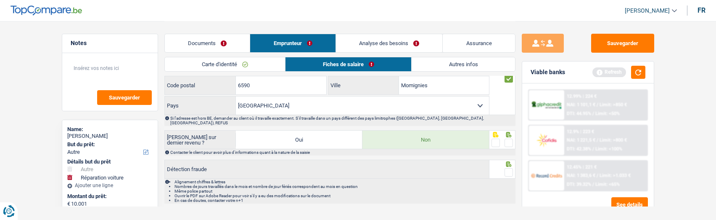
scroll to position [714, 0]
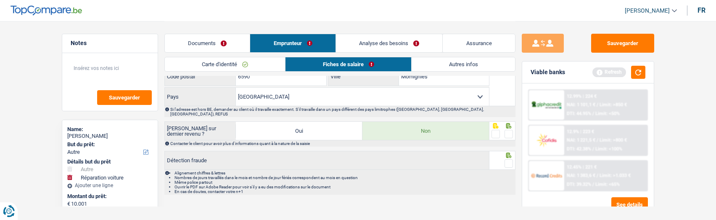
click at [506, 131] on span at bounding box center [509, 134] width 8 height 8
click at [0, 0] on input "radio" at bounding box center [0, 0] width 0 height 0
click at [511, 159] on span at bounding box center [509, 163] width 8 height 8
click at [0, 0] on input "radio" at bounding box center [0, 0] width 0 height 0
click at [630, 44] on button "Sauvegarder" at bounding box center [622, 43] width 63 height 19
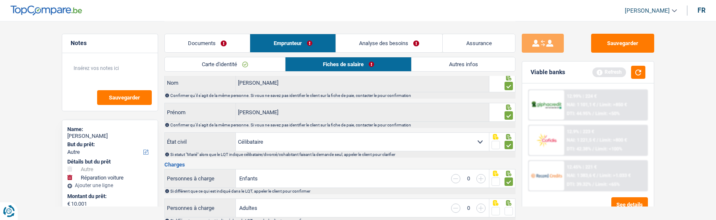
scroll to position [0, 0]
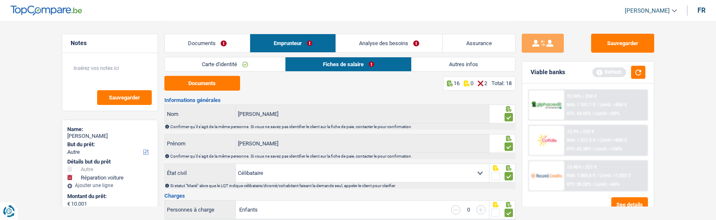
click at [210, 40] on link "Documents" at bounding box center [207, 43] width 85 height 18
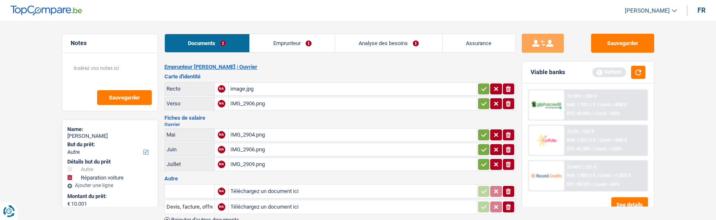
click at [248, 161] on div "IMG_2909.png" at bounding box center [352, 164] width 245 height 13
click at [251, 129] on div "IMG_2904.png" at bounding box center [352, 134] width 245 height 13
click at [351, 70] on div "Emprunteur Michael Martin | Ouvrier Carte d'identité Recto NA image.jpg ionicon…" at bounding box center [339, 154] width 351 height 180
click at [632, 47] on button "Sauvegarder" at bounding box center [622, 43] width 63 height 19
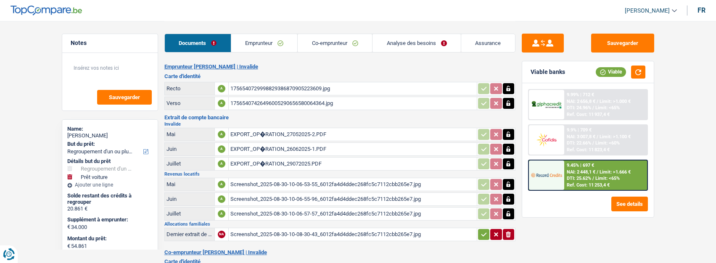
select select "refinancing"
select select "car"
select select "120"
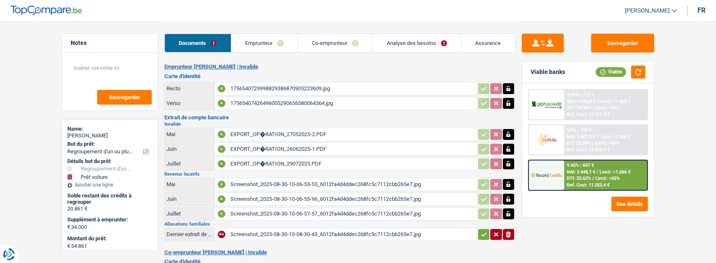
select select "144"
select select "refinancing"
select select "yes"
select select "car"
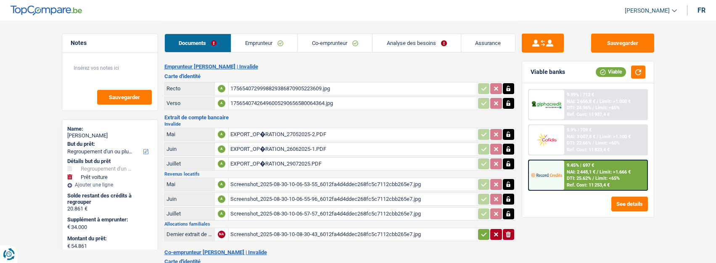
select select "yes"
select select "120"
click at [425, 45] on link "Analyse des besoins" at bounding box center [417, 43] width 88 height 18
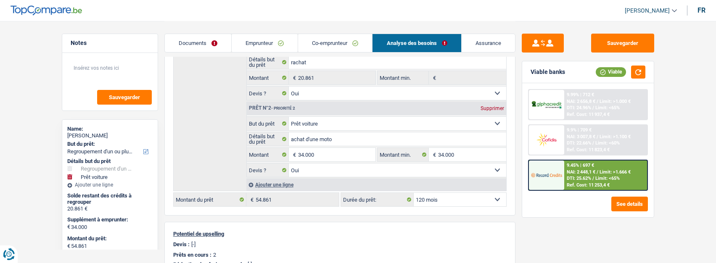
scroll to position [126, 0]
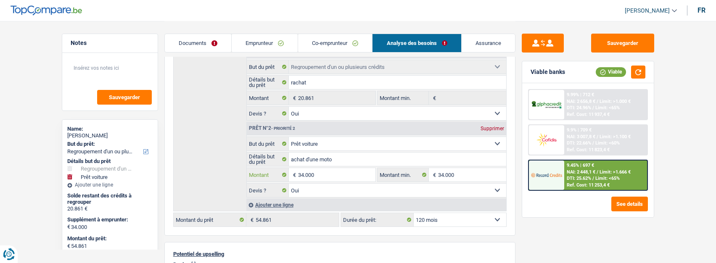
click at [301, 175] on input "34.000" at bounding box center [336, 174] width 77 height 13
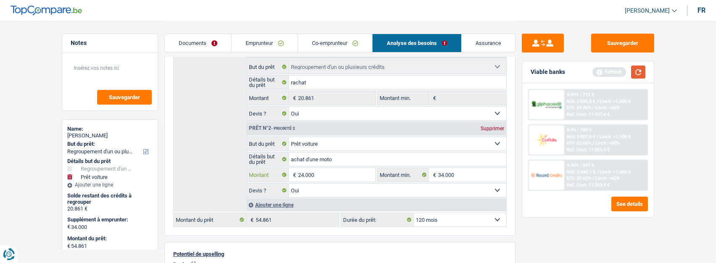
type input "24.000"
type input "44.861"
select select "144"
type input "44.861"
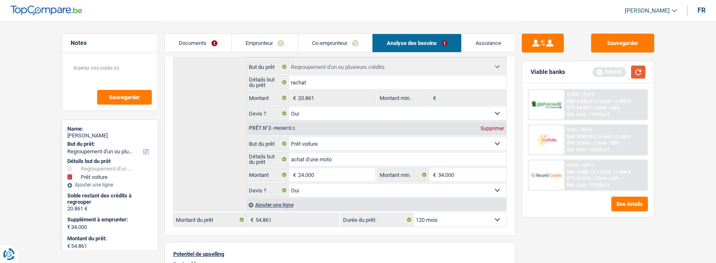
select select "144"
type input "44.861"
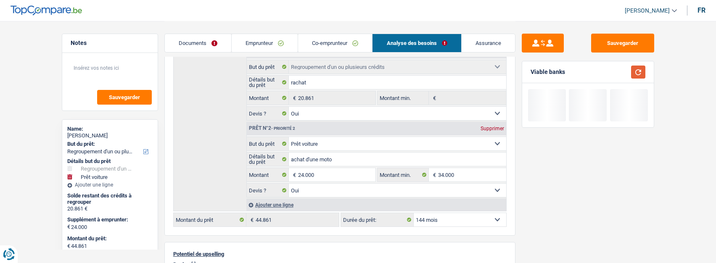
click at [635, 73] on button "button" at bounding box center [638, 72] width 14 height 13
click at [479, 214] on select "12 mois 18 mois 24 mois 30 mois 36 mois 42 mois 48 mois 60 mois 72 mois 84 mois…" at bounding box center [460, 219] width 93 height 13
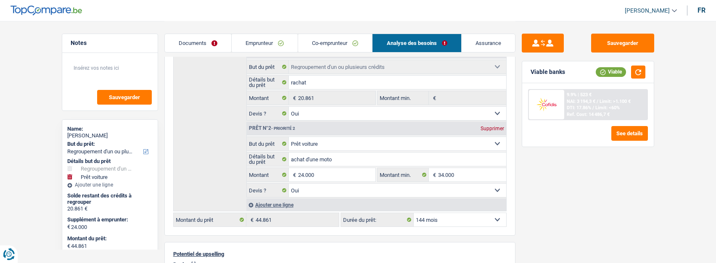
select select "120"
click at [414, 213] on select "12 mois 18 mois 24 mois 30 mois 36 mois 42 mois 48 mois 60 mois 72 mois 84 mois…" at bounding box center [460, 219] width 93 height 13
select select "120"
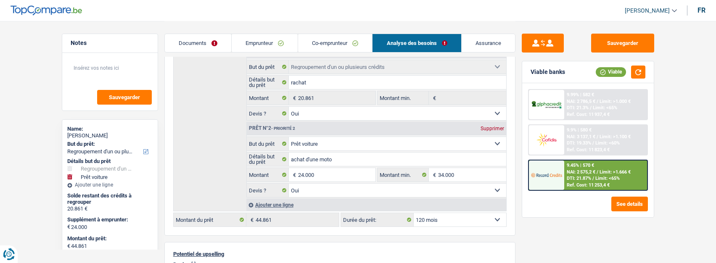
click at [569, 182] on div "9.45% | 570 € NAI: 2 575,2 € / Limit: >1.666 € DTI: 21.87% / Limit: <65% Ref. C…" at bounding box center [605, 175] width 83 height 29
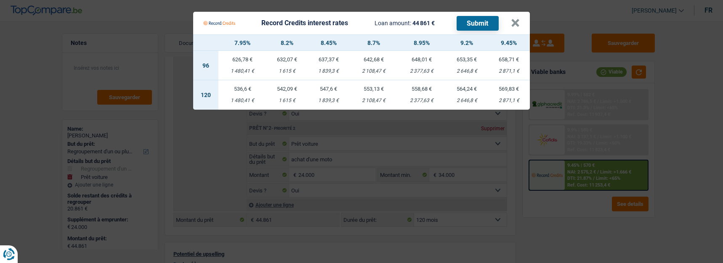
click at [335, 90] on td "547,6 € 1 839,3 €" at bounding box center [328, 94] width 42 height 29
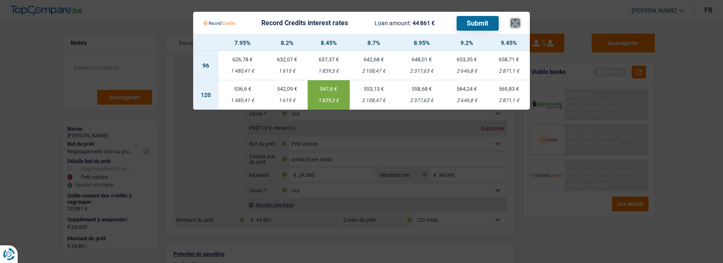
click at [517, 21] on button "×" at bounding box center [515, 23] width 9 height 8
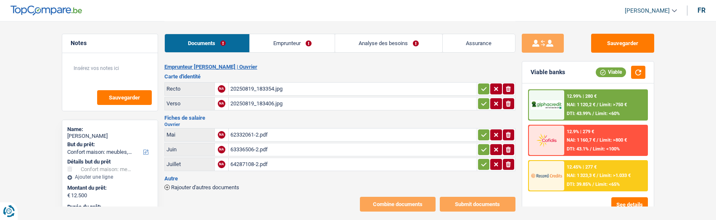
select select "household"
select select "60"
select select "record credits"
click at [407, 47] on link "Analyse des besoins" at bounding box center [388, 43] width 107 height 18
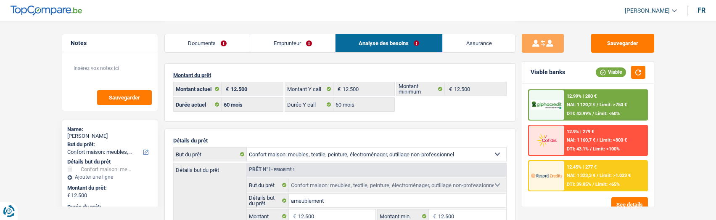
click at [222, 44] on link "Documents" at bounding box center [207, 43] width 85 height 18
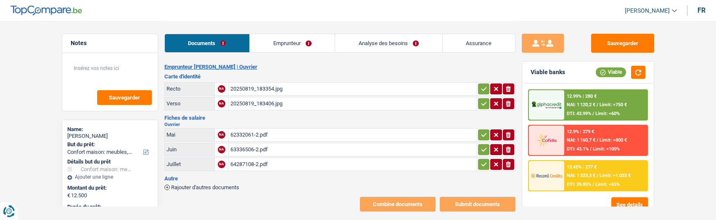
click at [297, 37] on link "Emprunteur" at bounding box center [292, 43] width 85 height 18
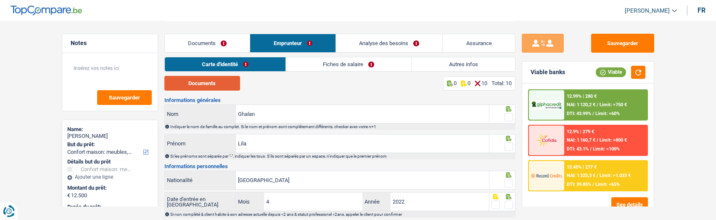
click at [224, 83] on button "Documents" at bounding box center [202, 83] width 76 height 15
click at [509, 116] on span at bounding box center [509, 117] width 8 height 8
click at [0, 0] on input "radio" at bounding box center [0, 0] width 0 height 0
click at [506, 142] on span at bounding box center [509, 146] width 8 height 8
click at [0, 0] on input "radio" at bounding box center [0, 0] width 0 height 0
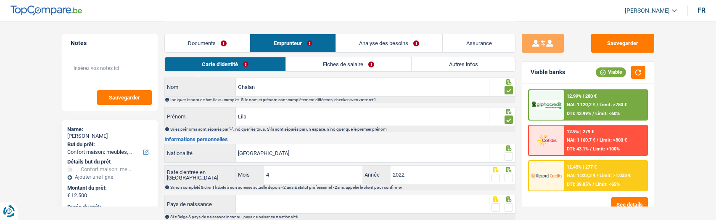
scroll to position [42, 0]
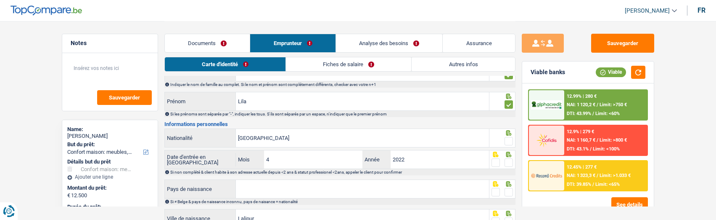
click at [510, 137] on span at bounding box center [509, 141] width 8 height 8
click at [0, 0] on input "radio" at bounding box center [0, 0] width 0 height 0
click at [508, 159] on span at bounding box center [509, 162] width 8 height 8
click at [0, 0] on input "radio" at bounding box center [0, 0] width 0 height 0
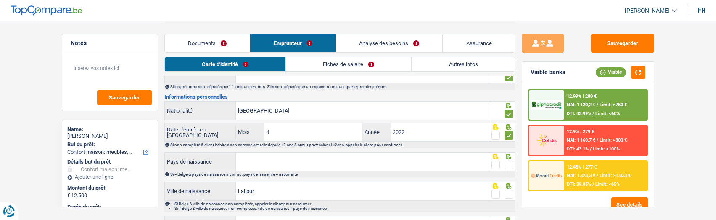
scroll to position [84, 0]
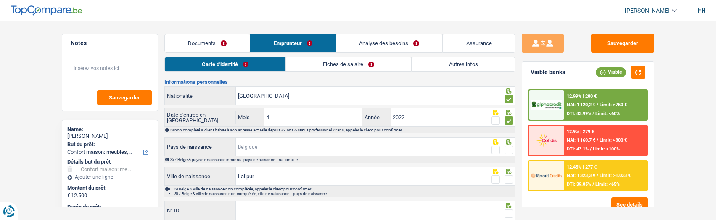
click at [400, 153] on input "Pays de naissance" at bounding box center [362, 147] width 253 height 18
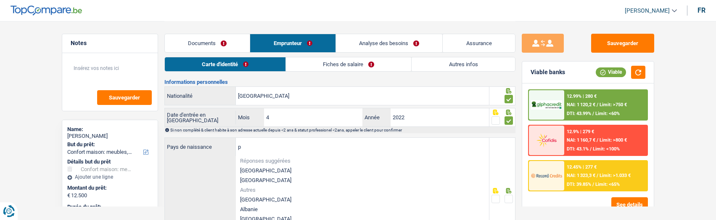
type input "po"
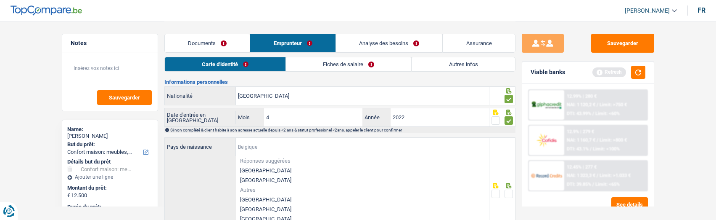
type input "r"
type input "[GEOGRAPHIC_DATA]"
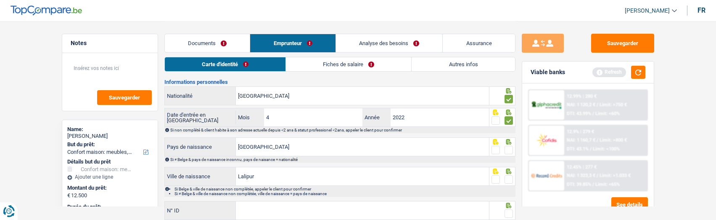
click at [500, 147] on span at bounding box center [496, 150] width 8 height 8
click at [0, 0] on input "radio" at bounding box center [0, 0] width 0 height 0
click at [247, 177] on input "Lalipur" at bounding box center [362, 176] width 253 height 18
type input "Lalitpur"
click at [511, 178] on span at bounding box center [509, 179] width 8 height 8
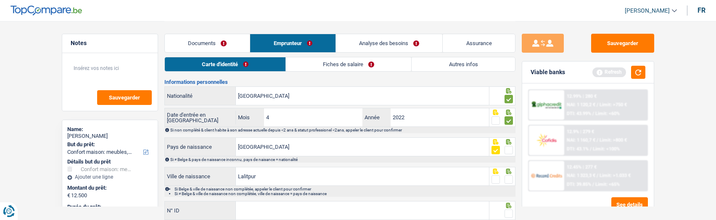
click at [0, 0] on input "radio" at bounding box center [0, 0] width 0 height 0
drag, startPoint x: 381, startPoint y: 146, endPoint x: 107, endPoint y: 143, distance: 273.8
click at [107, 143] on div "Notes Sauvegarder Name: Lila Ghalan But du prêt: Confort maison: meubles, texti…" at bounding box center [359, 115] width 606 height 357
type input "e"
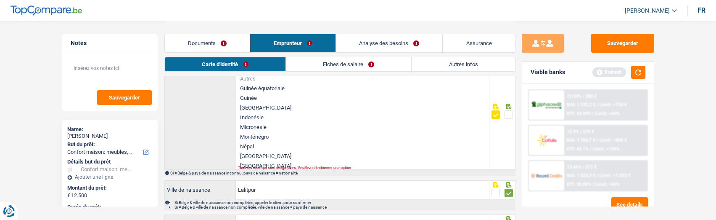
scroll to position [42, 0]
click at [259, 140] on li "Népal" at bounding box center [362, 145] width 253 height 10
type input "Népal"
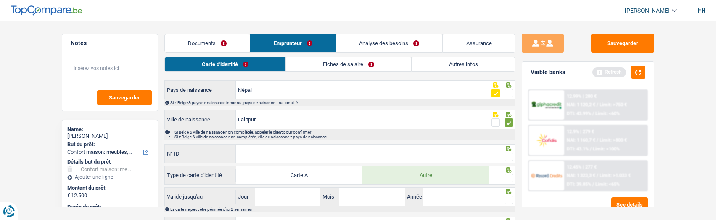
scroll to position [126, 0]
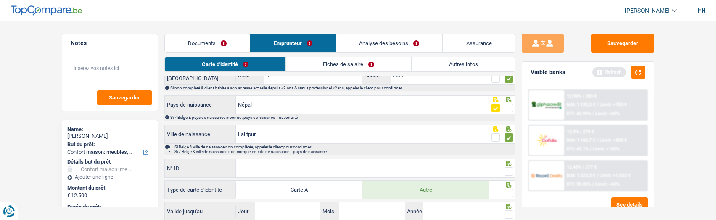
click at [513, 102] on div at bounding box center [503, 104] width 26 height 19
click at [509, 106] on span at bounding box center [509, 107] width 8 height 8
click at [0, 0] on input "radio" at bounding box center [0, 0] width 0 height 0
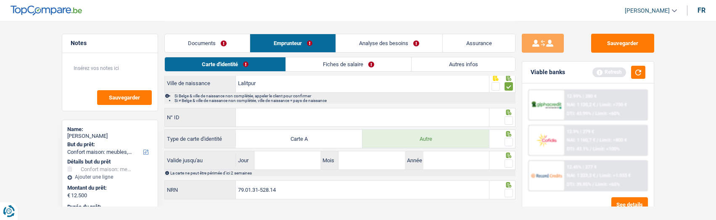
scroll to position [185, 0]
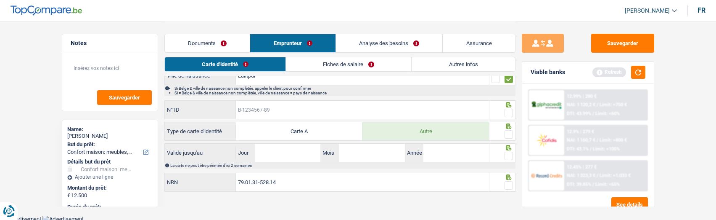
click at [312, 104] on input "N° ID" at bounding box center [362, 110] width 253 height 18
click at [272, 106] on input "N° ID" at bounding box center [362, 110] width 253 height 18
type input "B-5040235-18"
click at [507, 109] on span at bounding box center [509, 113] width 8 height 8
click at [0, 0] on input "radio" at bounding box center [0, 0] width 0 height 0
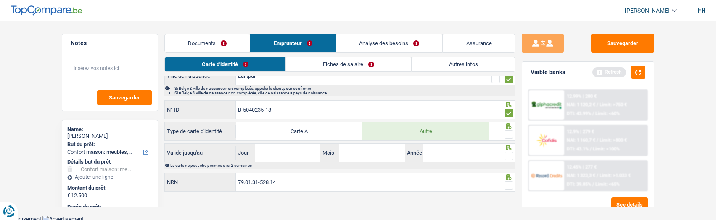
click at [505, 134] on span at bounding box center [509, 134] width 8 height 8
click at [0, 0] on input "radio" at bounding box center [0, 0] width 0 height 0
click at [265, 149] on input "Jour" at bounding box center [288, 152] width 66 height 18
type input "22"
type input "07"
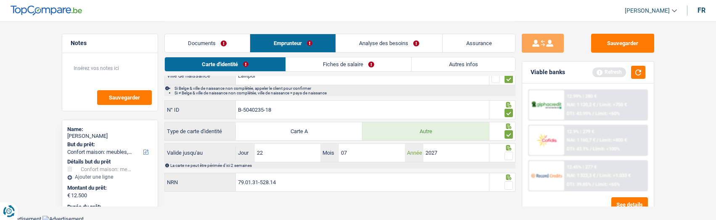
type input "2027"
click at [510, 152] on span at bounding box center [509, 155] width 8 height 8
click at [0, 0] on input "radio" at bounding box center [0, 0] width 0 height 0
click at [510, 181] on span at bounding box center [509, 185] width 8 height 8
click at [0, 0] on input "radio" at bounding box center [0, 0] width 0 height 0
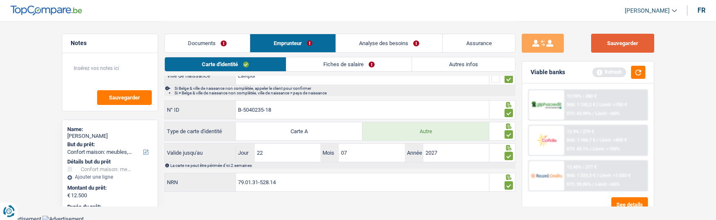
drag, startPoint x: 622, startPoint y: 45, endPoint x: 488, endPoint y: 48, distance: 133.8
click at [616, 45] on button "Sauvegarder" at bounding box center [622, 43] width 63 height 19
click at [323, 70] on li "Fiches de salaire" at bounding box center [349, 64] width 126 height 15
click at [326, 66] on link "Fiches de salaire" at bounding box center [348, 64] width 125 height 14
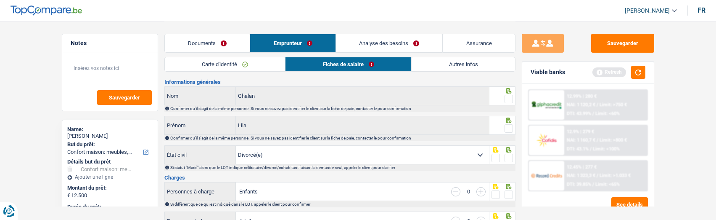
scroll to position [0, 0]
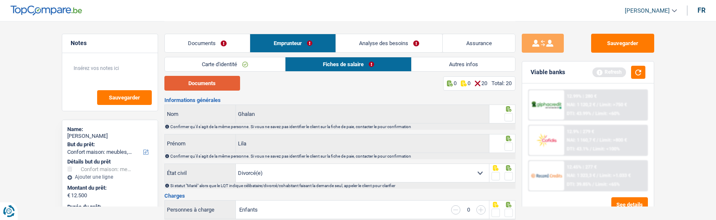
click at [211, 82] on button "Documents" at bounding box center [202, 83] width 76 height 15
click at [504, 113] on fieldset at bounding box center [502, 117] width 21 height 11
drag, startPoint x: 507, startPoint y: 116, endPoint x: 508, endPoint y: 132, distance: 16.1
click at [506, 122] on div "Ghalan Nom Confirmer qu'il s'agit de la même personne. Si vous ne savez pas ide…" at bounding box center [339, 116] width 351 height 25
click at [511, 142] on span at bounding box center [509, 146] width 8 height 8
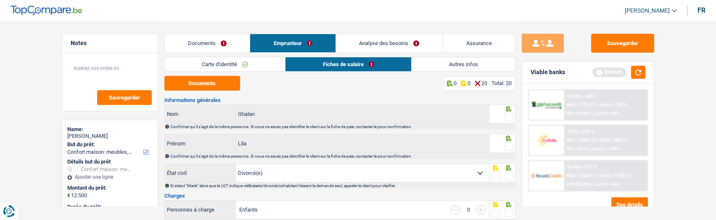
click at [0, 0] on input "radio" at bounding box center [0, 0] width 0 height 0
click at [511, 114] on span at bounding box center [509, 117] width 8 height 8
click at [0, 0] on input "radio" at bounding box center [0, 0] width 0 height 0
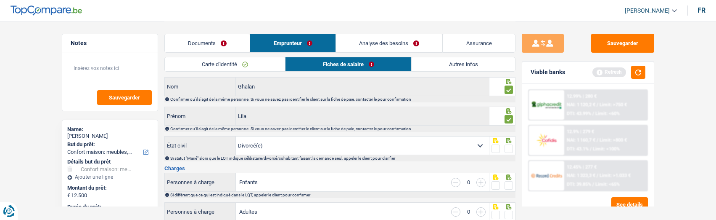
scroll to position [42, 0]
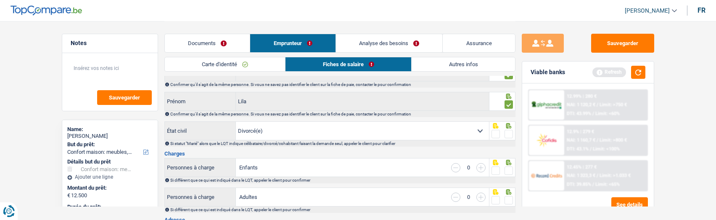
click at [510, 130] on span at bounding box center [509, 134] width 8 height 8
click at [0, 0] on input "radio" at bounding box center [0, 0] width 0 height 0
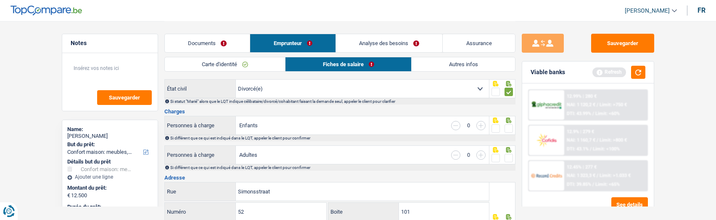
click at [513, 129] on span at bounding box center [509, 128] width 8 height 8
click at [0, 0] on input "radio" at bounding box center [0, 0] width 0 height 0
click at [509, 155] on span at bounding box center [509, 158] width 8 height 8
click at [0, 0] on input "radio" at bounding box center [0, 0] width 0 height 0
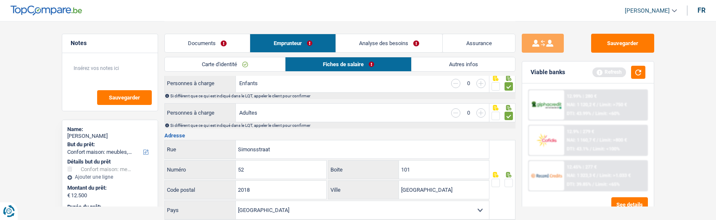
click at [510, 181] on span at bounding box center [509, 182] width 8 height 8
click at [0, 0] on input "radio" at bounding box center [0, 0] width 0 height 0
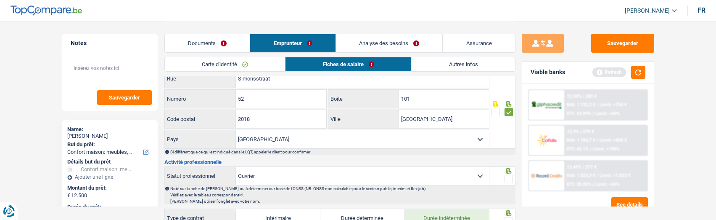
scroll to position [210, 0]
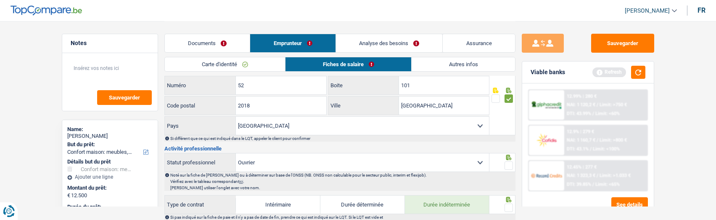
click at [509, 161] on span at bounding box center [509, 165] width 8 height 8
click at [0, 0] on input "radio" at bounding box center [0, 0] width 0 height 0
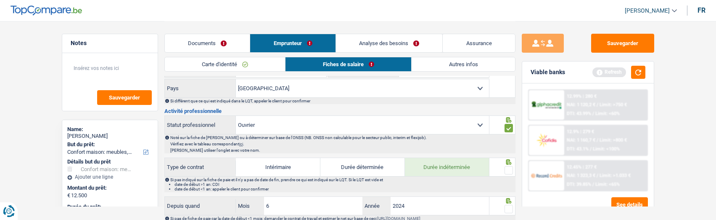
scroll to position [294, 0]
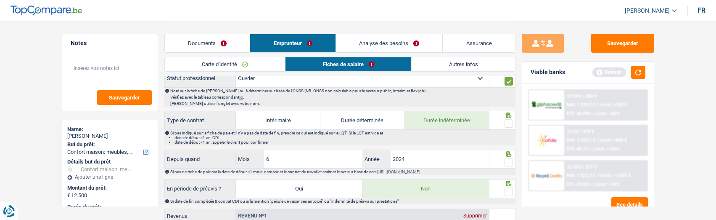
click at [510, 119] on span at bounding box center [509, 123] width 8 height 8
click at [0, 0] on input "radio" at bounding box center [0, 0] width 0 height 0
click at [511, 162] on span at bounding box center [509, 162] width 8 height 8
click at [0, 0] on input "radio" at bounding box center [0, 0] width 0 height 0
click at [509, 188] on span at bounding box center [509, 191] width 8 height 8
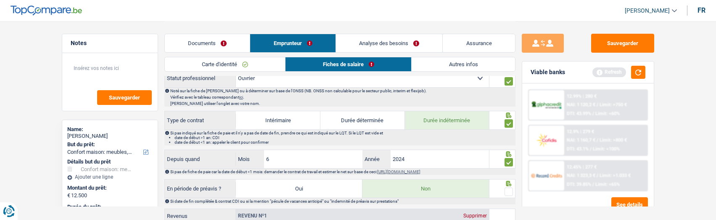
click at [0, 0] on input "radio" at bounding box center [0, 0] width 0 height 0
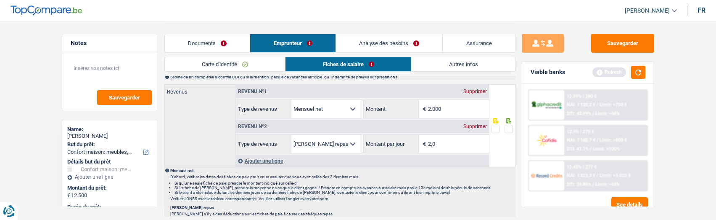
scroll to position [421, 0]
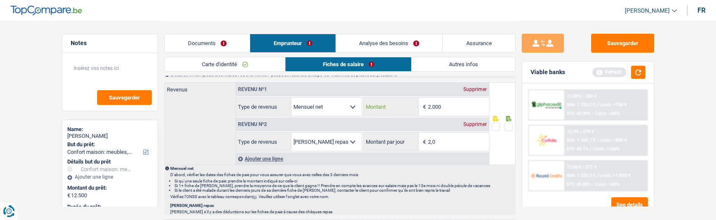
click at [461, 110] on input "2.000" at bounding box center [458, 107] width 61 height 18
drag, startPoint x: 463, startPoint y: 101, endPoint x: 424, endPoint y: 102, distance: 38.3
click at [424, 102] on div "2.046 € Montant" at bounding box center [426, 107] width 125 height 18
type input "1.837"
click at [508, 125] on span at bounding box center [509, 126] width 8 height 8
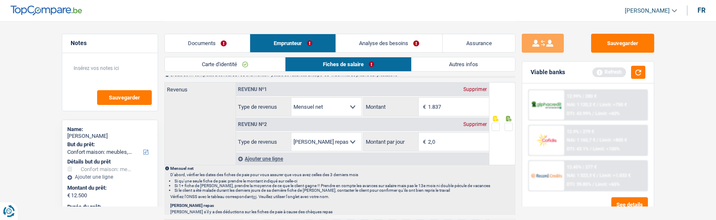
click at [0, 0] on input "radio" at bounding box center [0, 0] width 0 height 0
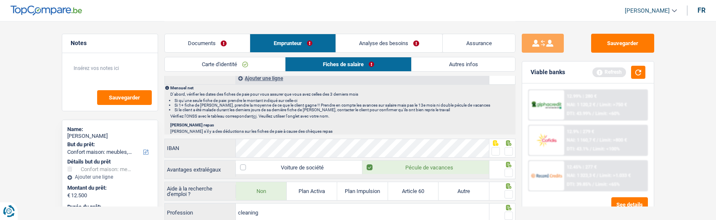
scroll to position [505, 0]
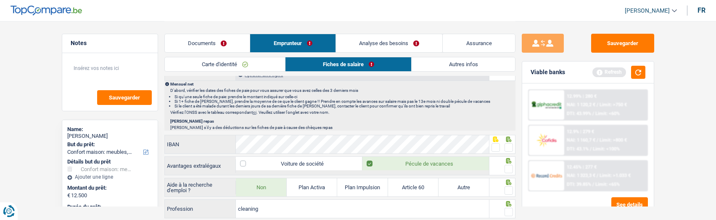
click at [506, 148] on span at bounding box center [509, 147] width 8 height 8
click at [0, 0] on input "radio" at bounding box center [0, 0] width 0 height 0
click at [512, 166] on span at bounding box center [509, 168] width 8 height 8
click at [0, 0] on input "radio" at bounding box center [0, 0] width 0 height 0
click at [513, 188] on span at bounding box center [509, 190] width 8 height 8
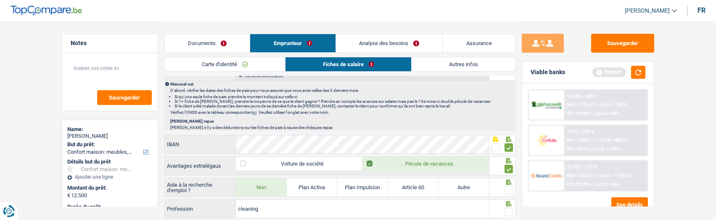
click at [0, 0] on input "radio" at bounding box center [0, 0] width 0 height 0
click at [512, 209] on span at bounding box center [509, 211] width 8 height 8
click at [0, 0] on input "radio" at bounding box center [0, 0] width 0 height 0
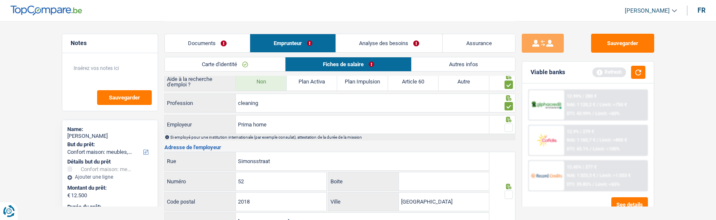
scroll to position [631, 0]
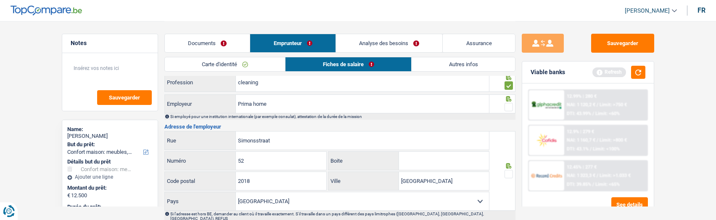
click at [508, 103] on span at bounding box center [509, 107] width 8 height 8
click at [0, 0] on input "radio" at bounding box center [0, 0] width 0 height 0
drag, startPoint x: 294, startPoint y: 135, endPoint x: 147, endPoint y: 132, distance: 147.2
type input "grotesteenweg"
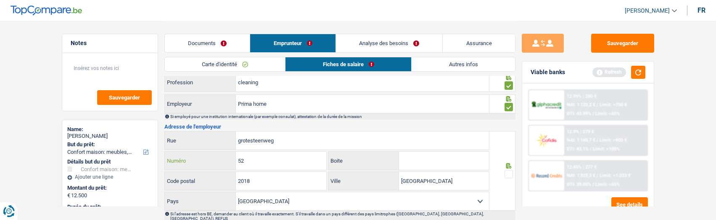
drag, startPoint x: 270, startPoint y: 165, endPoint x: 177, endPoint y: 157, distance: 92.4
click at [177, 157] on div "52 Numéro" at bounding box center [246, 160] width 162 height 18
type input "111"
drag, startPoint x: 258, startPoint y: 174, endPoint x: 179, endPoint y: 183, distance: 79.2
click at [183, 183] on div "2018 Code postal" at bounding box center [246, 181] width 162 height 18
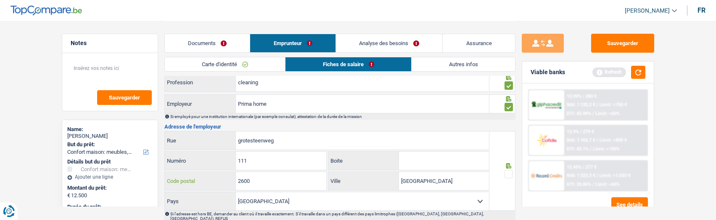
type input "2600"
click at [513, 172] on span at bounding box center [509, 173] width 8 height 8
click at [0, 0] on input "radio" at bounding box center [0, 0] width 0 height 0
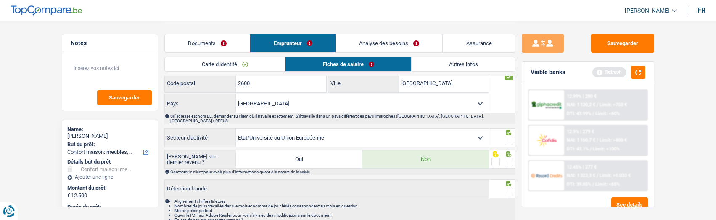
scroll to position [757, 0]
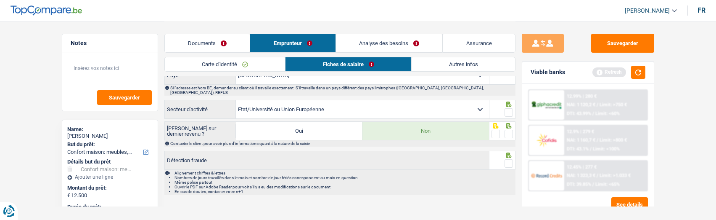
click at [509, 108] on span at bounding box center [509, 112] width 8 height 8
click at [0, 0] on input "radio" at bounding box center [0, 0] width 0 height 0
click at [508, 130] on span at bounding box center [509, 134] width 8 height 8
click at [0, 0] on input "radio" at bounding box center [0, 0] width 0 height 0
click at [508, 158] on div at bounding box center [509, 163] width 8 height 11
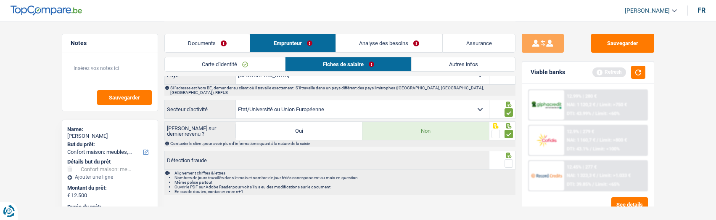
click at [395, 102] on select "Agriculture/Pêche Industrie Horeca Courier/Fitness/Taxi Construction Banques/As…" at bounding box center [362, 109] width 253 height 18
select select "smallCompanies"
click at [236, 100] on select "Agriculture/Pêche Industrie Horeca Courier/Fitness/Taxi Construction Banques/As…" at bounding box center [362, 109] width 253 height 18
click at [510, 159] on span at bounding box center [509, 163] width 8 height 8
click at [0, 0] on input "radio" at bounding box center [0, 0] width 0 height 0
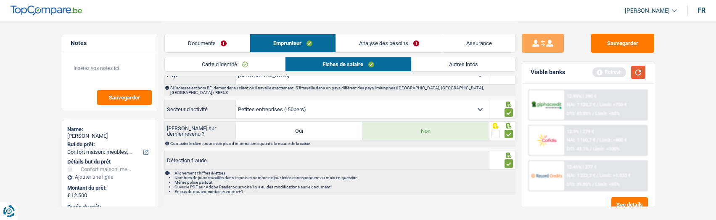
click at [642, 71] on button "button" at bounding box center [638, 72] width 14 height 13
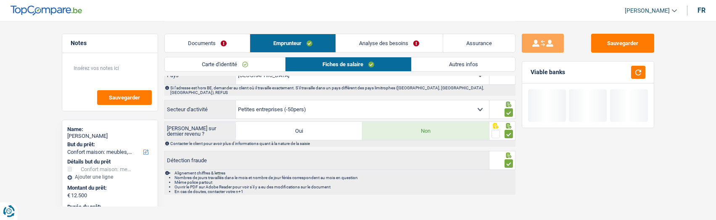
click at [423, 62] on link "Autres infos" at bounding box center [463, 64] width 103 height 14
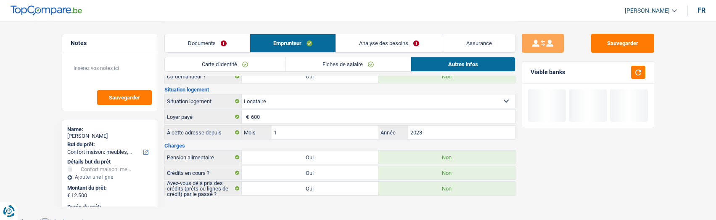
click at [392, 42] on link "Analyse des besoins" at bounding box center [389, 43] width 106 height 18
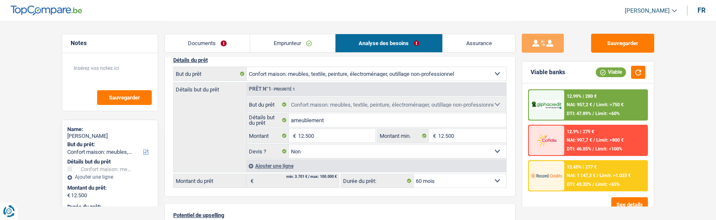
scroll to position [31, 0]
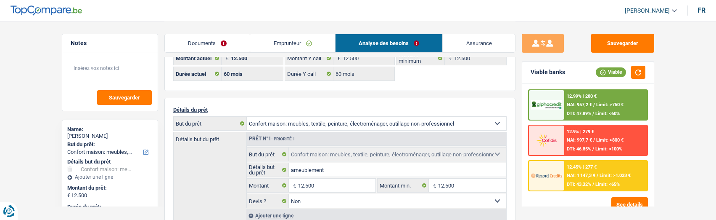
click at [596, 183] on span "Limit: <65%" at bounding box center [608, 183] width 24 height 5
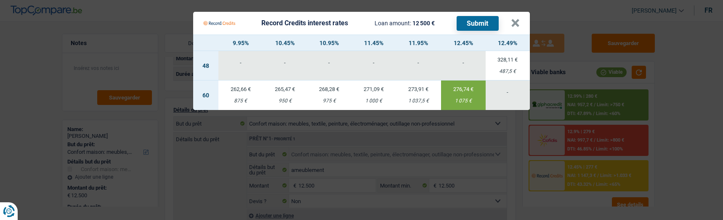
click at [284, 90] on td "265,47 € 950 €" at bounding box center [284, 94] width 44 height 29
type input "10,45"
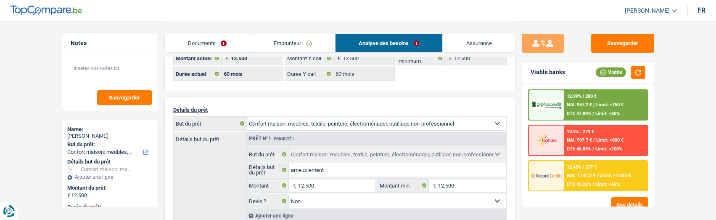
click at [573, 170] on div "12.45% | 277 € NAI: 1 147,3 € / Limit: >1.033 € DTI: 43.32% / Limit: <65%" at bounding box center [605, 175] width 83 height 29
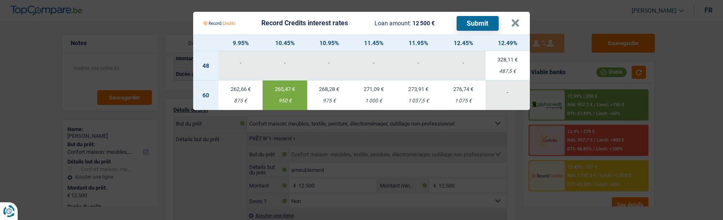
click at [468, 16] on button "Submit" at bounding box center [477, 23] width 42 height 15
click at [516, 19] on button "×" at bounding box center [515, 23] width 9 height 8
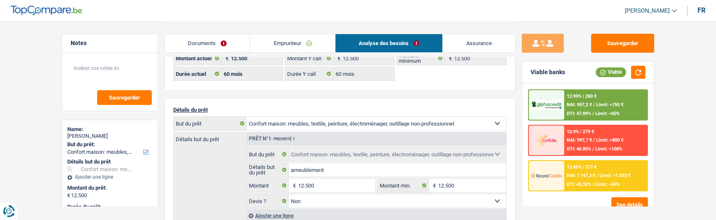
click at [596, 107] on div "12.99% | 280 € NAI: 957,2 € / Limit: >750 € DTI: 47.89% / Limit: <60%" at bounding box center [605, 104] width 83 height 29
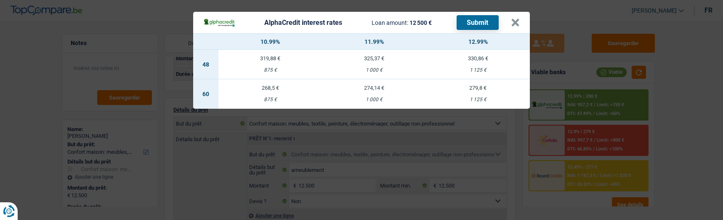
click at [271, 90] on td "268,5 € 875 €" at bounding box center [270, 93] width 104 height 29
select select "alphacredit"
type input "10,99"
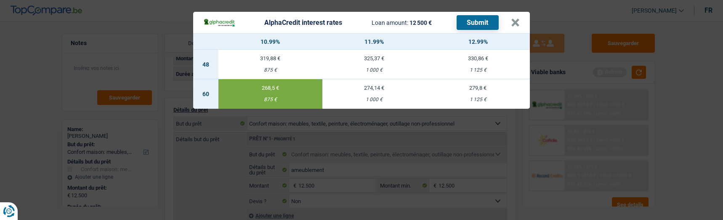
click at [476, 21] on button "Submit" at bounding box center [477, 22] width 42 height 15
click at [519, 19] on button "×" at bounding box center [515, 23] width 9 height 8
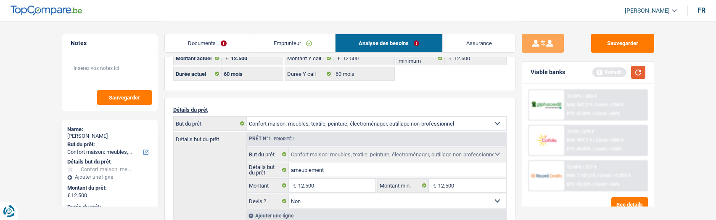
click at [638, 71] on button "button" at bounding box center [638, 72] width 14 height 13
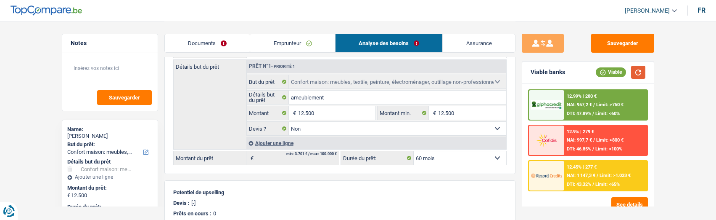
scroll to position [115, 0]
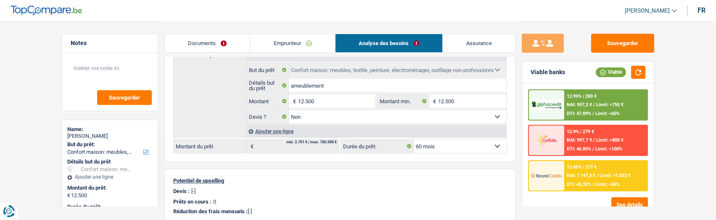
click at [286, 40] on link "Emprunteur" at bounding box center [292, 43] width 85 height 18
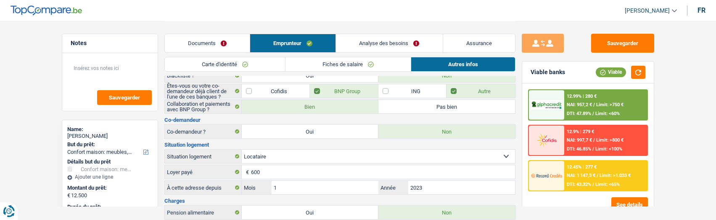
scroll to position [0, 0]
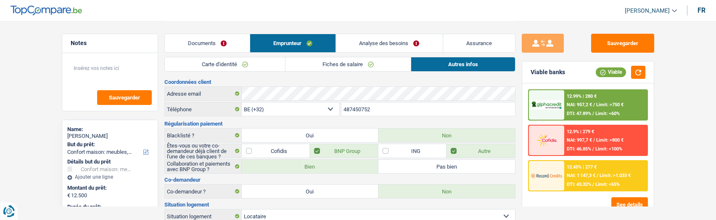
click at [319, 64] on link "Fiches de salaire" at bounding box center [348, 64] width 125 height 14
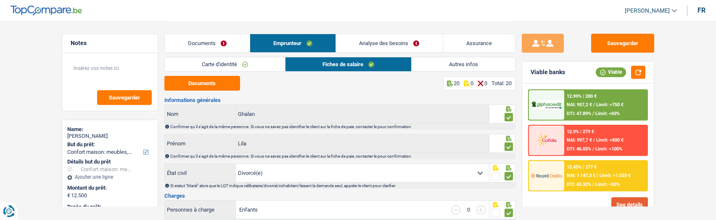
click at [622, 199] on button "See details" at bounding box center [630, 204] width 37 height 15
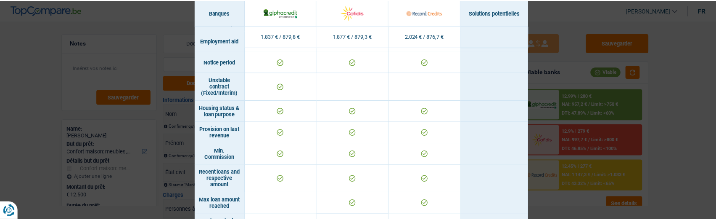
scroll to position [612, 0]
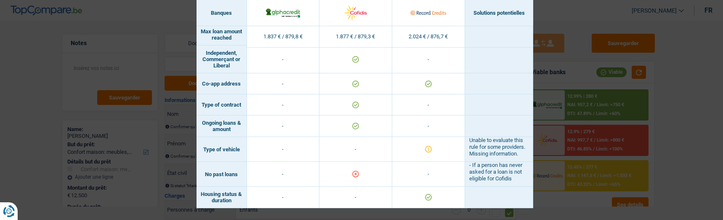
click at [549, 71] on div "Banks conditions × Banques Solutions potentielles Revenus / Charges 1.837 € / 8…" at bounding box center [361, 110] width 723 height 220
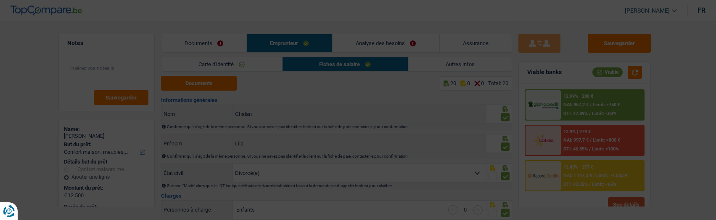
scroll to position [5, 0]
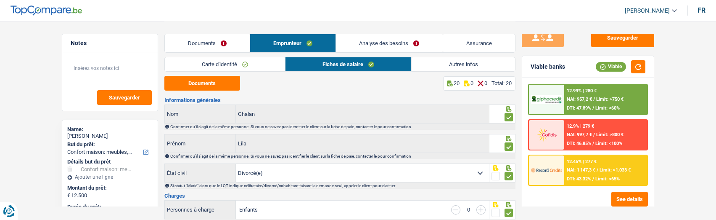
click at [450, 61] on link "Autres infos" at bounding box center [463, 64] width 103 height 14
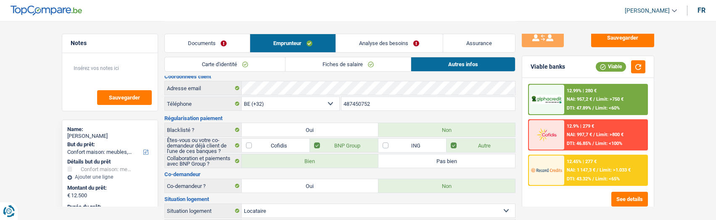
scroll to position [42, 0]
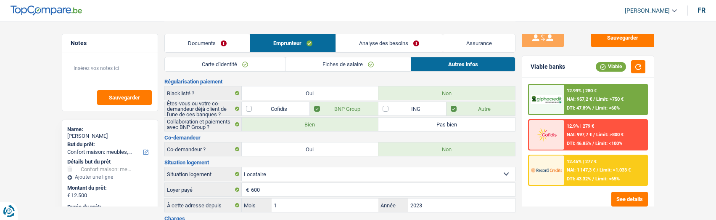
click at [250, 107] on label "Cofidis" at bounding box center [276, 108] width 68 height 13
click at [250, 107] on input "Cofidis" at bounding box center [276, 108] width 68 height 13
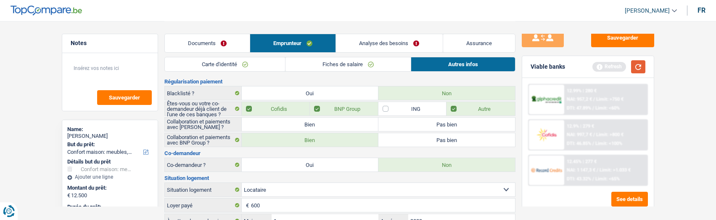
click at [640, 61] on button "button" at bounding box center [638, 66] width 14 height 13
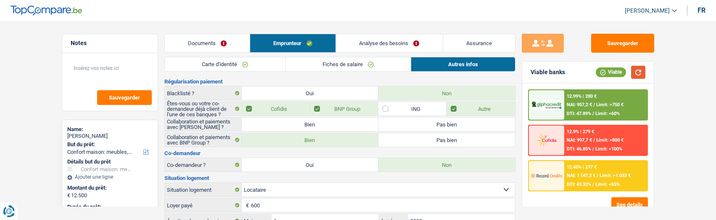
click at [639, 75] on button "button" at bounding box center [638, 72] width 14 height 13
click at [620, 196] on div "12.99% | 280 € NAI: 957,2 € / Limit: >750 € DTI: 47.89% / Limit: <60% 12.9% | 2…" at bounding box center [588, 150] width 132 height 134
click at [279, 109] on label "Cofidis" at bounding box center [276, 108] width 68 height 13
click at [279, 109] on input "Cofidis" at bounding box center [276, 108] width 68 height 13
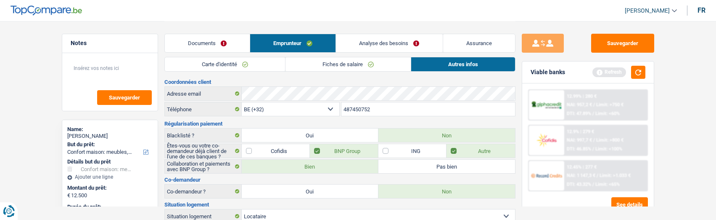
click at [256, 146] on label "Cofidis" at bounding box center [276, 150] width 68 height 13
click at [256, 146] on input "Cofidis" at bounding box center [276, 150] width 68 height 13
checkbox input "true"
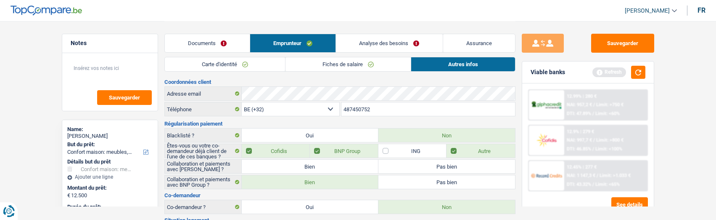
click at [326, 164] on label "Bien" at bounding box center [310, 165] width 137 height 13
click at [326, 164] on input "Bien" at bounding box center [310, 165] width 137 height 13
radio input "true"
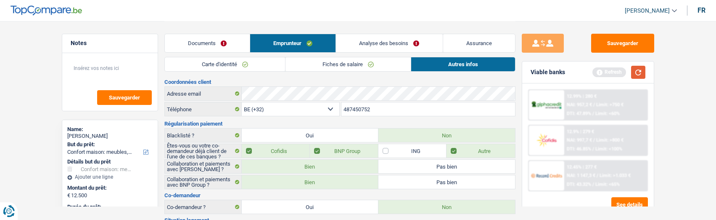
click at [632, 72] on button "button" at bounding box center [638, 72] width 14 height 13
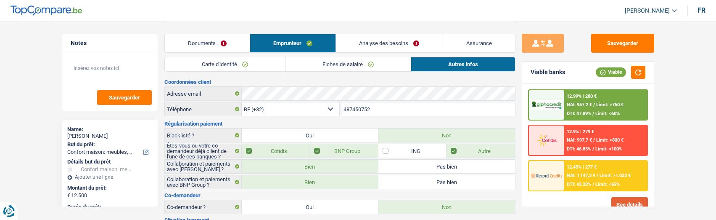
click at [637, 200] on button "See details" at bounding box center [630, 204] width 37 height 15
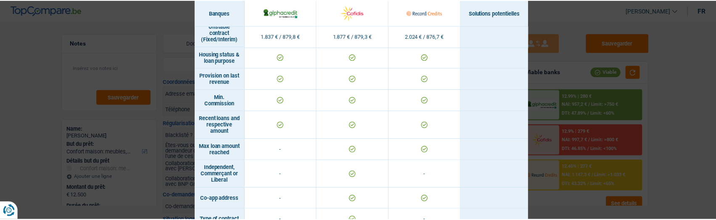
scroll to position [612, 0]
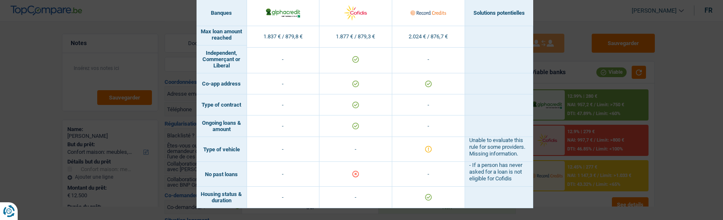
click at [537, 59] on div "Banks conditions × Banques Solutions potentielles Revenus / Charges 1.837 € / 8…" at bounding box center [361, 110] width 723 height 220
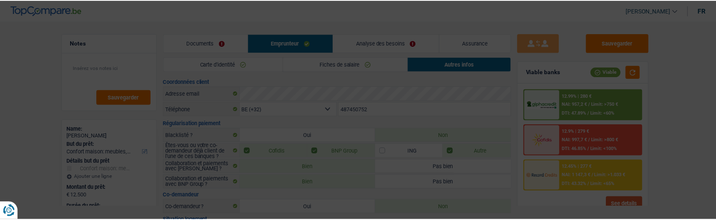
scroll to position [5, 0]
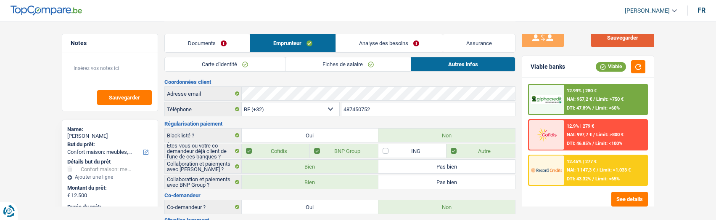
click at [611, 42] on button "Sauvegarder" at bounding box center [622, 37] width 63 height 19
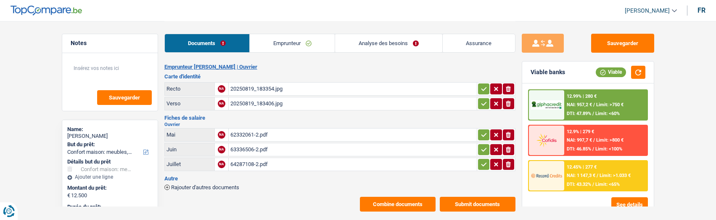
select select "household"
select select "60"
select select "alphacredit"
select select "32"
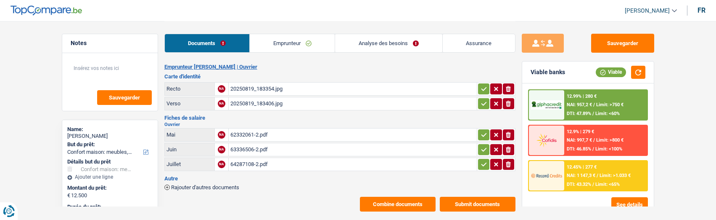
select select "rents"
click at [314, 38] on link "Emprunteur" at bounding box center [292, 43] width 85 height 18
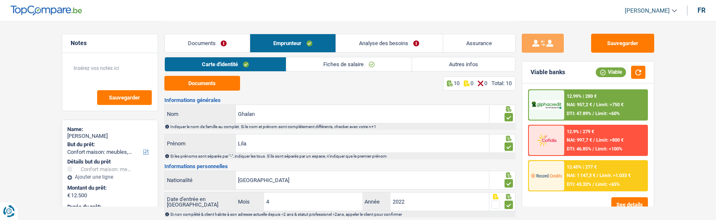
click at [459, 62] on link "Autres infos" at bounding box center [463, 64] width 103 height 14
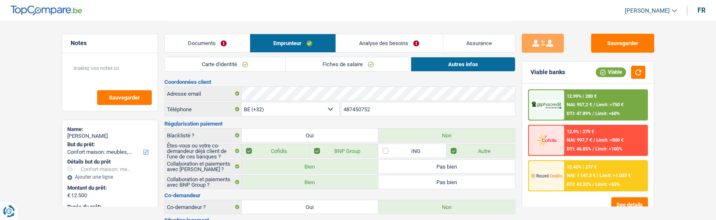
click at [405, 84] on div "Coordonnées client Adresse email BE (+32) LU (+352) Sélectionner une option Tél…" at bounding box center [339, 202] width 351 height 246
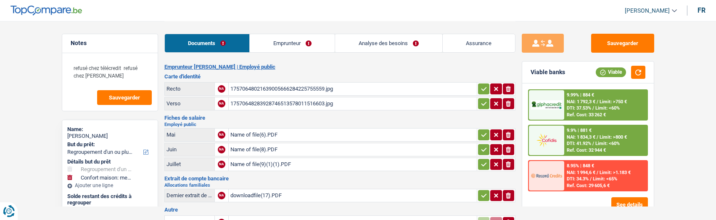
select select "refinancing"
select select "household"
select select "120"
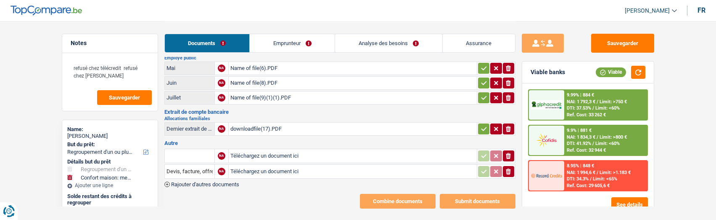
scroll to position [76, 0]
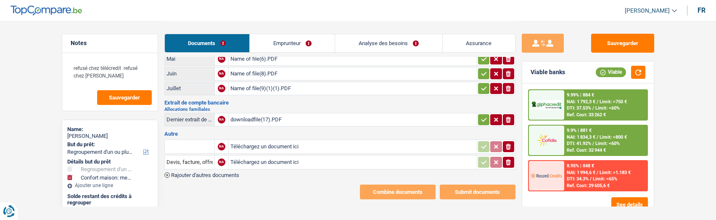
click at [266, 140] on input "Téléchargez un document ici" at bounding box center [352, 146] width 245 height 13
type input "C:\fakepath\image (20).png"
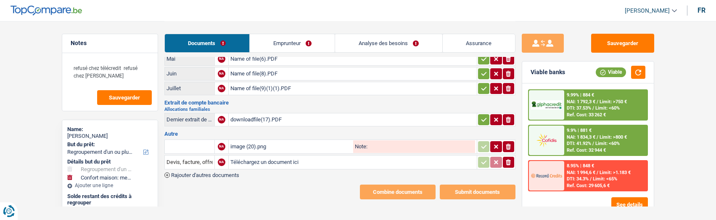
click at [204, 140] on input "text" at bounding box center [190, 146] width 46 height 13
click at [205, 140] on input "aout" at bounding box center [190, 146] width 46 height 13
click at [202, 169] on li "Fiche de paie Août" at bounding box center [218, 173] width 99 height 11
type input "Fiche de paie Août"
click at [485, 142] on icon "button" at bounding box center [484, 146] width 7 height 8
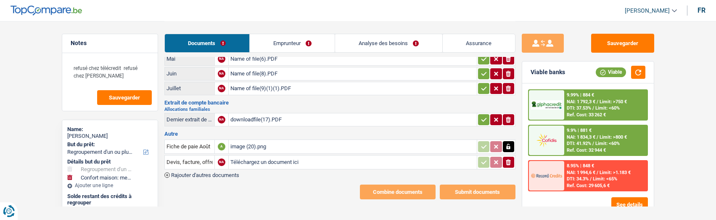
click at [311, 47] on link "Emprunteur" at bounding box center [292, 43] width 85 height 18
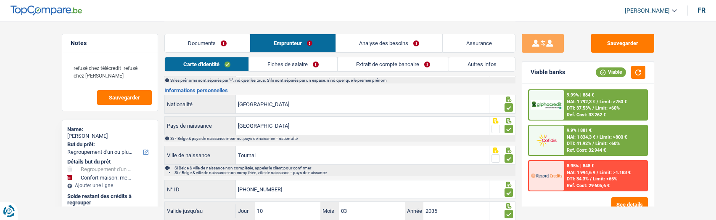
click at [389, 58] on link "Extrait de compte bancaire" at bounding box center [393, 64] width 111 height 14
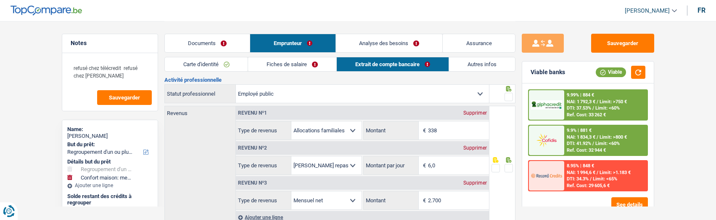
scroll to position [0, 0]
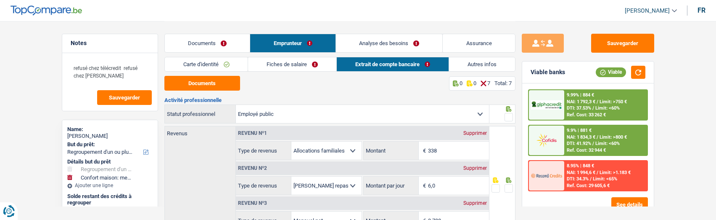
click at [280, 64] on link "Fiches de salaire" at bounding box center [292, 64] width 88 height 14
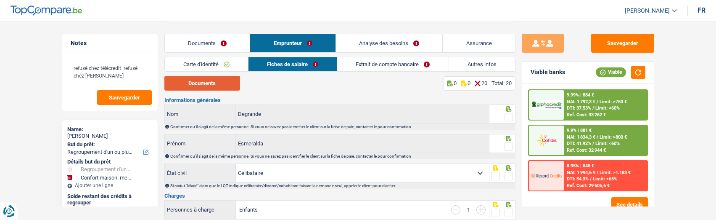
click at [205, 85] on button "Documents" at bounding box center [202, 83] width 76 height 15
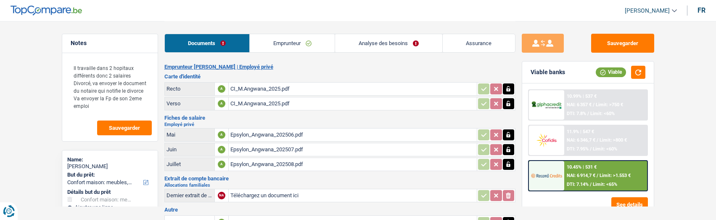
select select "household"
select select "60"
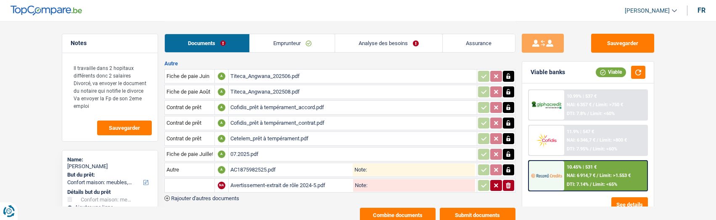
scroll to position [126, 0]
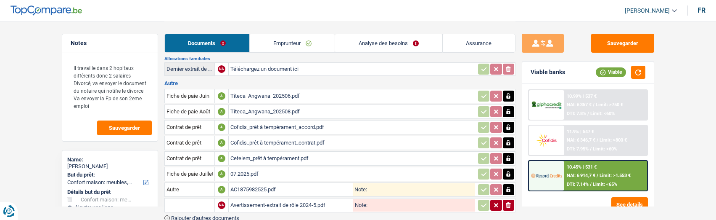
click at [324, 44] on link "Emprunteur" at bounding box center [292, 43] width 85 height 18
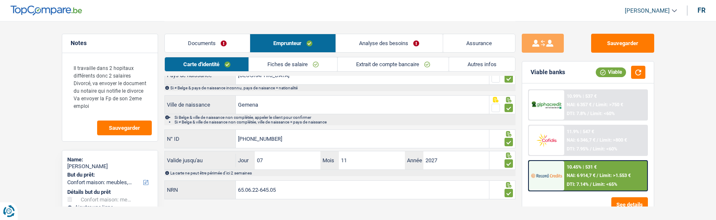
click at [491, 61] on link "Autres infos" at bounding box center [482, 64] width 66 height 14
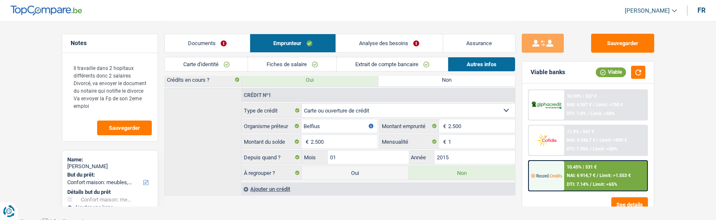
scroll to position [135, 0]
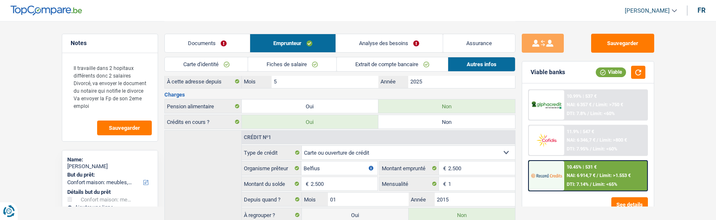
click at [218, 40] on link "Documents" at bounding box center [207, 43] width 85 height 18
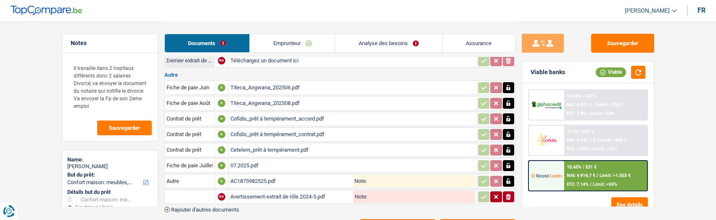
click at [275, 128] on div "Cofidis_prêt à tempérament_contrat.pdf" at bounding box center [352, 134] width 245 height 13
click at [508, 116] on icon "button" at bounding box center [509, 118] width 4 height 5
click at [508, 114] on icon "ionicons-v5-e" at bounding box center [508, 118] width 7 height 8
click at [508, 131] on icon "button" at bounding box center [509, 133] width 4 height 5
click at [508, 147] on icon "button" at bounding box center [509, 149] width 4 height 5
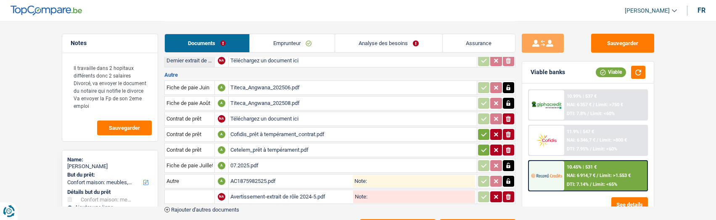
click at [508, 130] on icon "ionicons-v5-e" at bounding box center [508, 134] width 7 height 8
click at [508, 147] on icon "button" at bounding box center [508, 150] width 5 height 6
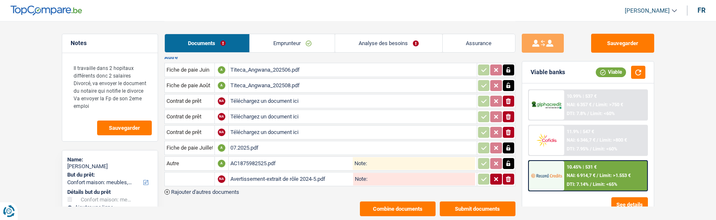
scroll to position [169, 0]
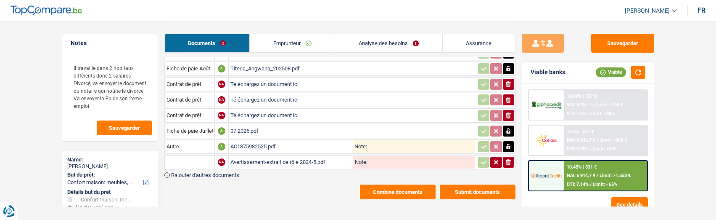
click at [393, 184] on button "Combine documents" at bounding box center [398, 191] width 76 height 15
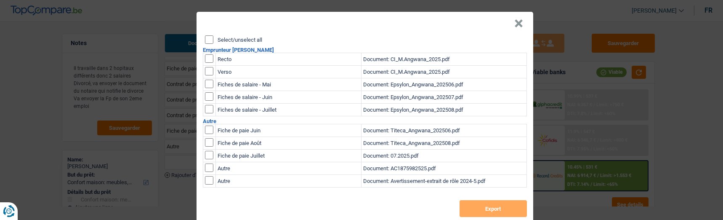
click at [205, 36] on input "Select/unselect all" at bounding box center [209, 39] width 8 height 8
checkbox input "true"
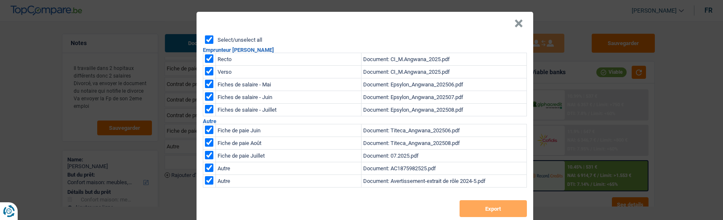
checkbox input "true"
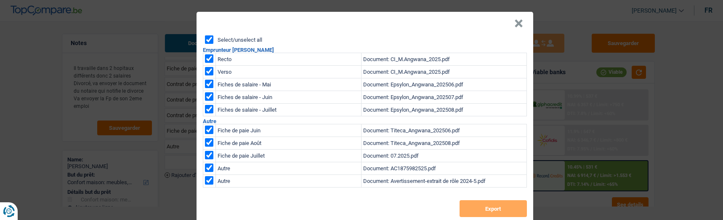
checkbox input "true"
click at [475, 202] on button "Export" at bounding box center [492, 208] width 67 height 17
click at [688, 39] on div "× Select/unselect all Emprunteur Madolo Angwana Recto Document: CI_M.Angwana_20…" at bounding box center [361, 110] width 723 height 220
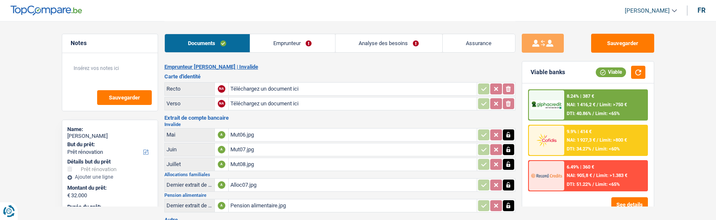
select select "renovation"
select select "120"
type input "C:\fakepath\pro-bFW4H6Lf.jpeg"
type input "C:\fakepath\pro-Tpn8pRAm.jpeg"
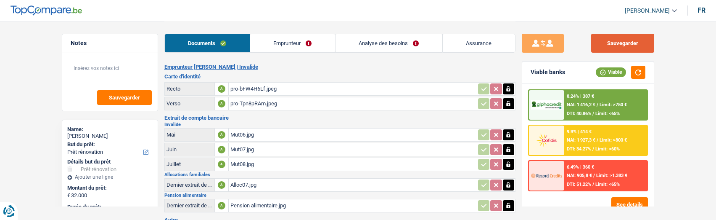
click at [630, 45] on button "Sauvegarder" at bounding box center [622, 43] width 63 height 19
click at [289, 43] on link "Emprunteur" at bounding box center [292, 43] width 85 height 18
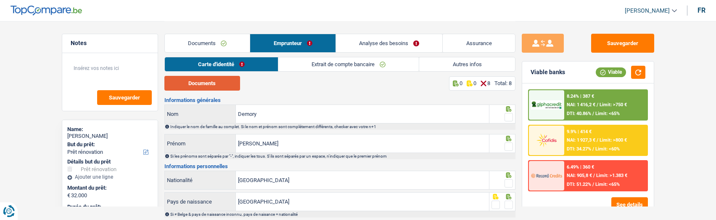
click at [210, 76] on button "Documents" at bounding box center [202, 83] width 76 height 15
click at [506, 116] on span at bounding box center [509, 117] width 8 height 8
click at [0, 0] on input "radio" at bounding box center [0, 0] width 0 height 0
click at [508, 143] on span at bounding box center [509, 146] width 8 height 8
click at [0, 0] on input "radio" at bounding box center [0, 0] width 0 height 0
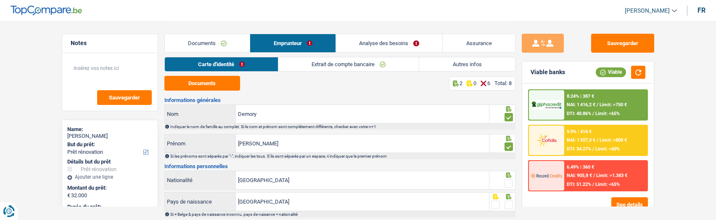
click at [506, 182] on span at bounding box center [509, 183] width 8 height 8
click at [0, 0] on input "radio" at bounding box center [0, 0] width 0 height 0
click at [509, 202] on span at bounding box center [509, 204] width 8 height 8
click at [0, 0] on input "radio" at bounding box center [0, 0] width 0 height 0
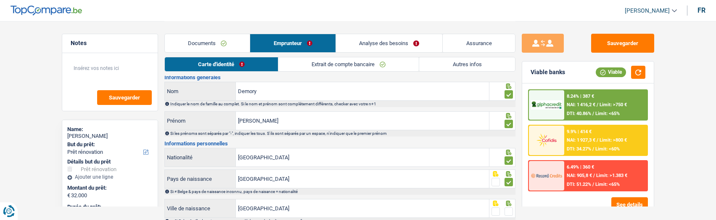
scroll to position [84, 0]
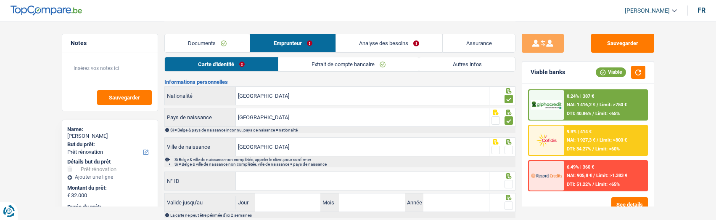
click at [507, 147] on span at bounding box center [509, 150] width 8 height 8
click at [0, 0] on input "radio" at bounding box center [0, 0] width 0 height 0
click at [394, 183] on input "N° ID" at bounding box center [362, 181] width 253 height 18
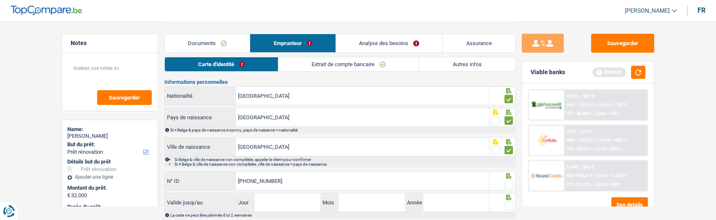
type input "[PHONE_NUMBER]"
drag, startPoint x: 506, startPoint y: 179, endPoint x: 498, endPoint y: 182, distance: 8.4
click at [506, 180] on span at bounding box center [509, 184] width 8 height 8
click at [0, 0] on input "radio" at bounding box center [0, 0] width 0 height 0
click at [289, 197] on input "Jour" at bounding box center [288, 202] width 66 height 18
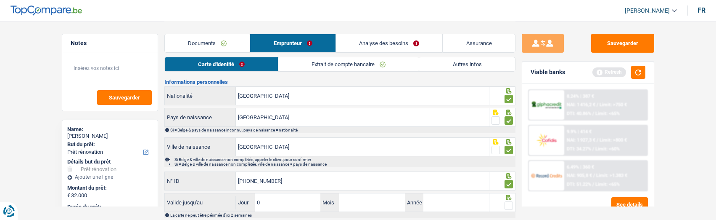
type input "03"
type input "10"
type input "2028"
click at [506, 202] on span at bounding box center [509, 205] width 8 height 8
click at [0, 0] on input "radio" at bounding box center [0, 0] width 0 height 0
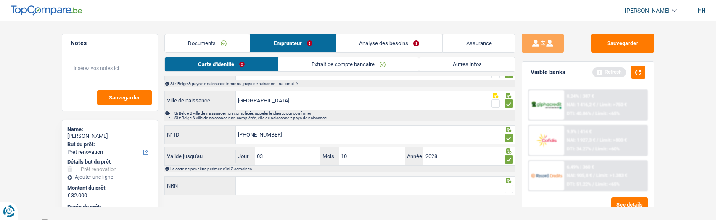
scroll to position [134, 0]
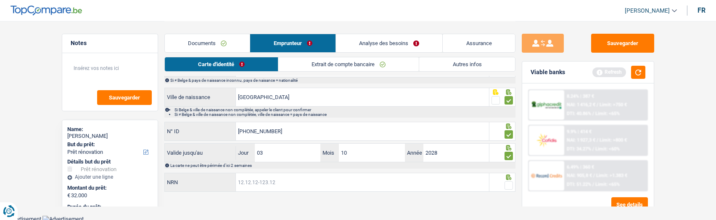
click at [391, 180] on input "NRN" at bounding box center [362, 182] width 253 height 18
click at [270, 182] on input "NRN" at bounding box center [362, 182] width 253 height 18
type input "87.04.04-232.48"
click at [509, 181] on span at bounding box center [509, 185] width 8 height 8
click at [0, 0] on input "radio" at bounding box center [0, 0] width 0 height 0
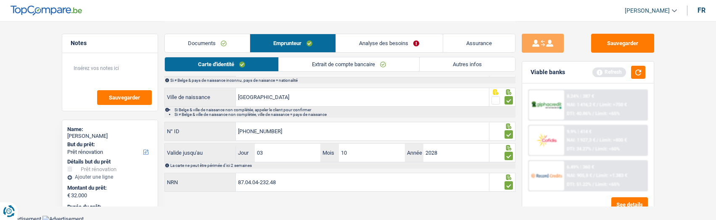
click at [385, 62] on link "Extrait de compte bancaire" at bounding box center [349, 64] width 140 height 14
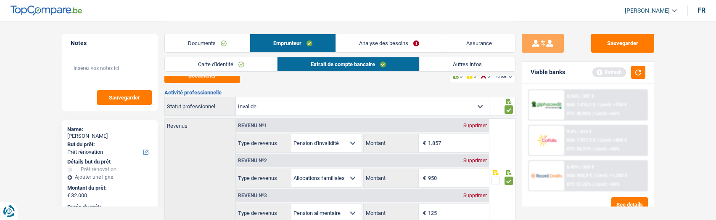
scroll to position [0, 0]
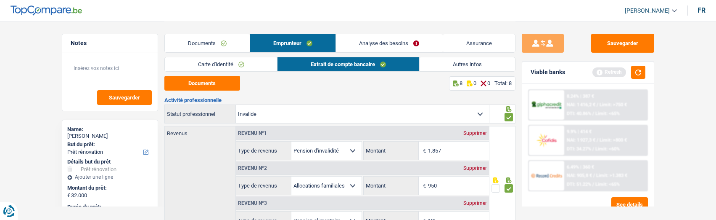
click at [443, 66] on link "Autres infos" at bounding box center [467, 64] width 95 height 14
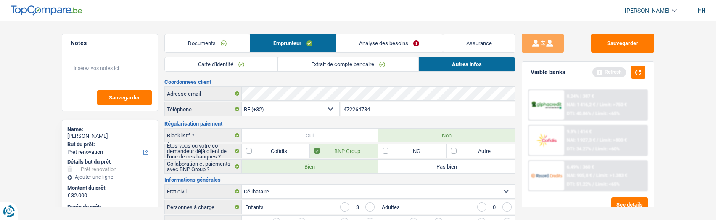
click at [393, 49] on link "Analyse des besoins" at bounding box center [389, 43] width 106 height 18
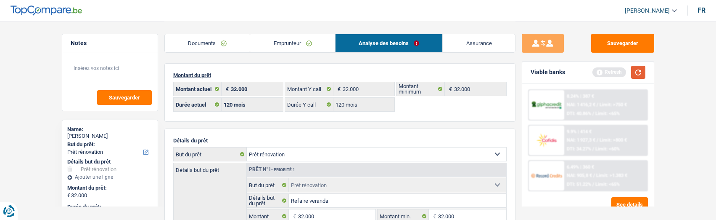
click at [640, 74] on button "button" at bounding box center [638, 72] width 14 height 13
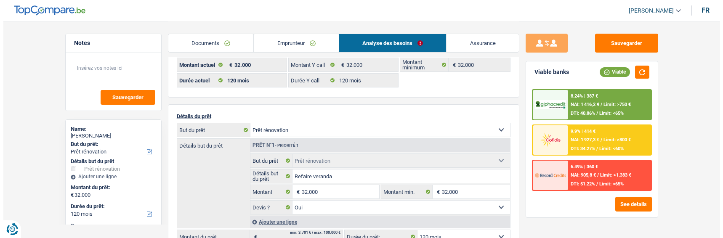
scroll to position [84, 0]
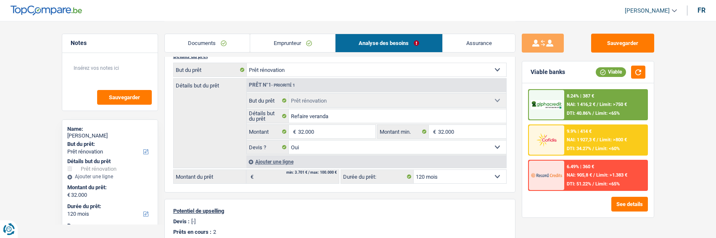
click at [468, 175] on select "12 mois 18 mois 24 mois 30 mois 36 mois 42 mois 48 mois 60 mois 72 mois 84 mois…" at bounding box center [460, 176] width 93 height 13
select select "84"
click at [414, 170] on select "12 mois 18 mois 24 mois 30 mois 36 mois 42 mois 48 mois 60 mois 72 mois 84 mois…" at bounding box center [460, 176] width 93 height 13
select select "84"
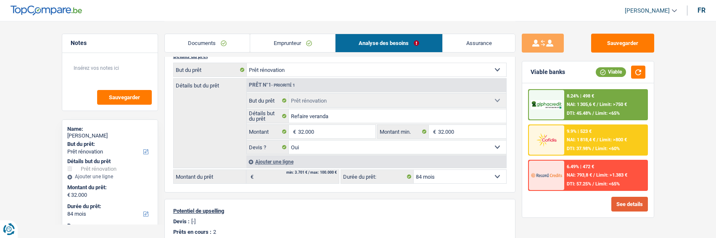
click at [630, 202] on button "See details" at bounding box center [630, 204] width 37 height 15
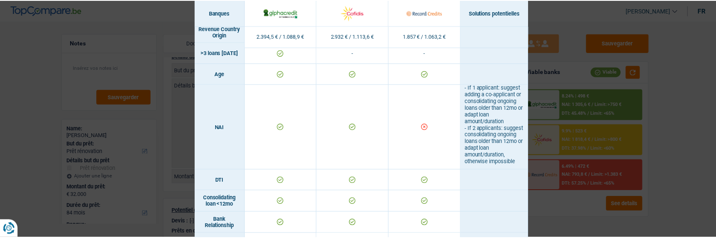
scroll to position [23, 0]
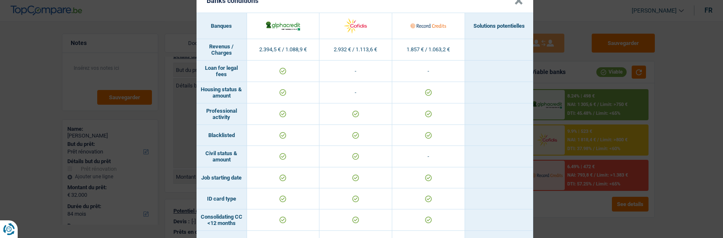
click at [666, 71] on div "Banks conditions × Banques Solutions potentielles Revenus / Charges 2.394,5 € /…" at bounding box center [361, 119] width 723 height 238
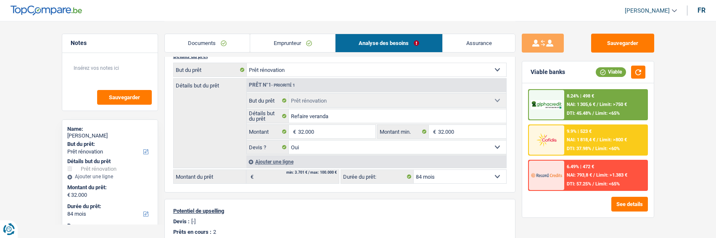
click at [584, 130] on div "9.9% | 523 €" at bounding box center [579, 131] width 25 height 5
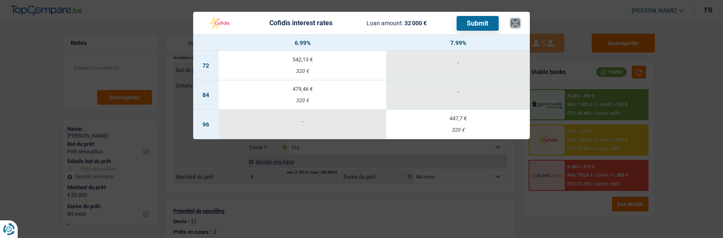
click at [519, 19] on button "×" at bounding box center [515, 23] width 9 height 8
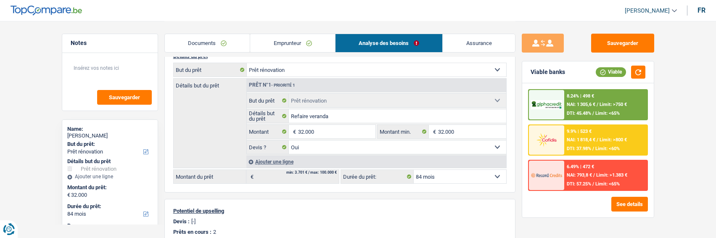
click at [474, 175] on select "12 mois 18 mois 24 mois 30 mois 36 mois 42 mois 48 mois 60 mois 72 mois 84 mois…" at bounding box center [460, 176] width 93 height 13
select select "120"
click at [414, 170] on select "12 mois 18 mois 24 mois 30 mois 36 mois 42 mois 48 mois 60 mois 72 mois 84 mois…" at bounding box center [460, 176] width 93 height 13
select select "120"
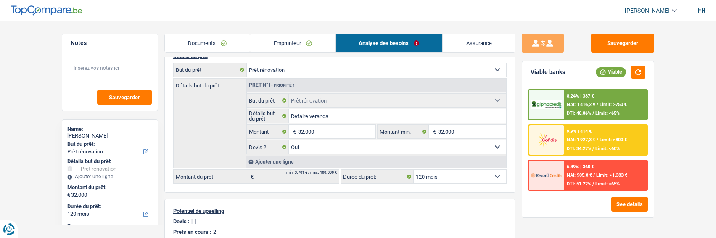
click at [576, 139] on span "NAI: 1 927,3 €" at bounding box center [581, 139] width 29 height 5
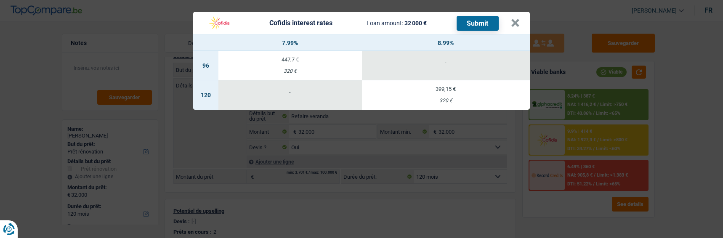
click at [312, 57] on div "447,7 €" at bounding box center [289, 59] width 143 height 5
select select "96"
select select "cofidis"
type input "7,99"
select select "96"
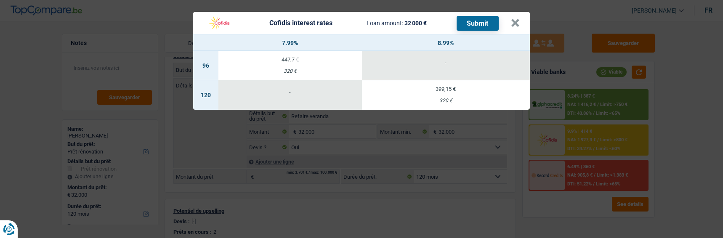
select select "96"
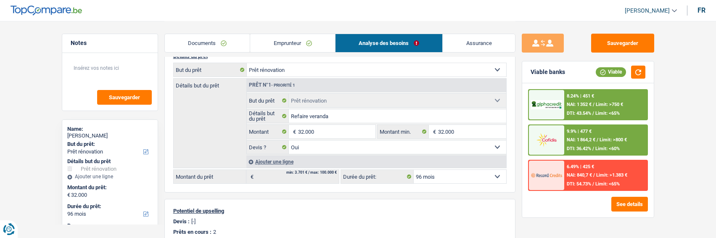
click at [578, 132] on div "9.9% | 477 €" at bounding box center [579, 131] width 25 height 5
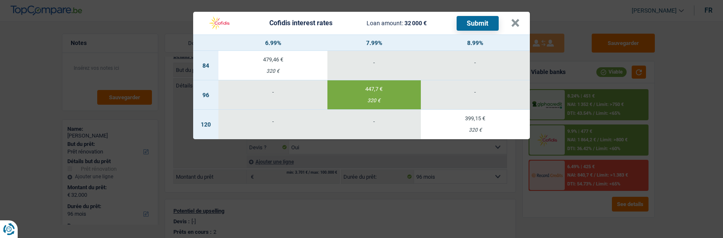
click at [475, 20] on button "Submit" at bounding box center [477, 23] width 42 height 15
click at [519, 19] on button "×" at bounding box center [515, 23] width 9 height 8
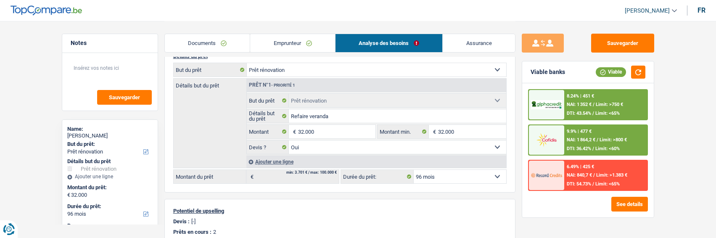
click at [584, 108] on div "8.24% | 451 € NAI: 1 352 € / Limit: >750 € DTI: 43.54% / Limit: <65%" at bounding box center [605, 104] width 83 height 29
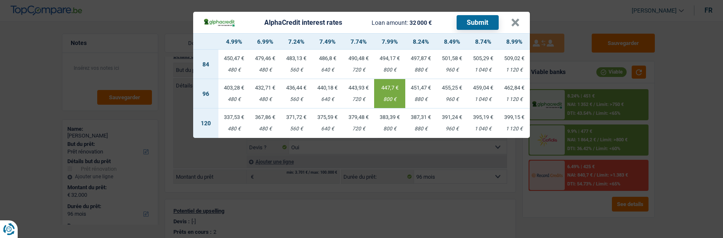
click at [356, 86] on td "443,93 € 720 €" at bounding box center [358, 93] width 31 height 29
select select "alphacredit"
type input "7,74"
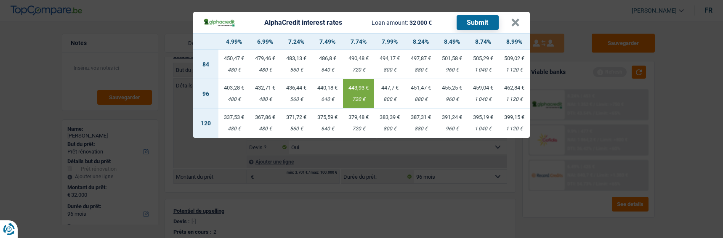
click at [480, 15] on button "Submit" at bounding box center [477, 22] width 42 height 15
click at [516, 19] on button "×" at bounding box center [515, 23] width 9 height 8
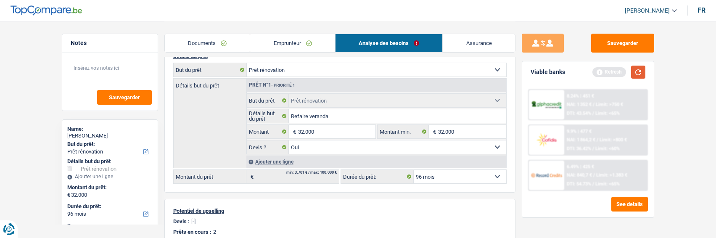
click at [638, 70] on button "button" at bounding box center [638, 72] width 14 height 13
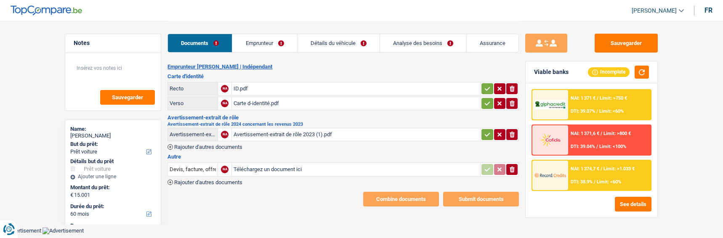
select select "car"
select select "60"
select select "alphacredit"
click at [266, 47] on link "Emprunteur" at bounding box center [264, 43] width 64 height 18
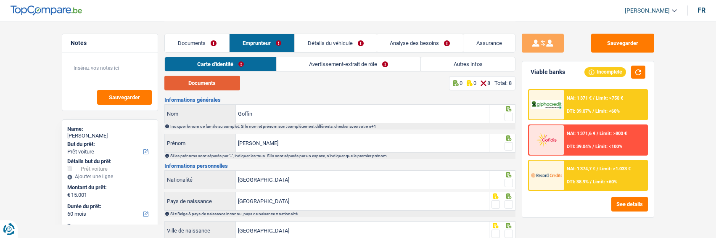
click at [209, 81] on button "Documents" at bounding box center [202, 83] width 76 height 15
drag, startPoint x: 504, startPoint y: 113, endPoint x: 507, endPoint y: 120, distance: 8.1
click at [506, 115] on span at bounding box center [509, 117] width 8 height 8
click at [0, 0] on input "radio" at bounding box center [0, 0] width 0 height 0
click at [511, 145] on span at bounding box center [509, 146] width 8 height 8
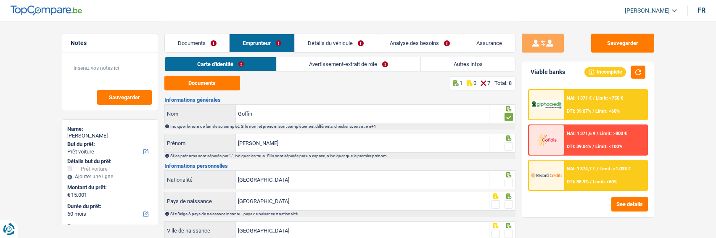
click at [0, 0] on input "radio" at bounding box center [0, 0] width 0 height 0
click at [264, 137] on input "[PERSON_NAME]" at bounding box center [362, 143] width 253 height 18
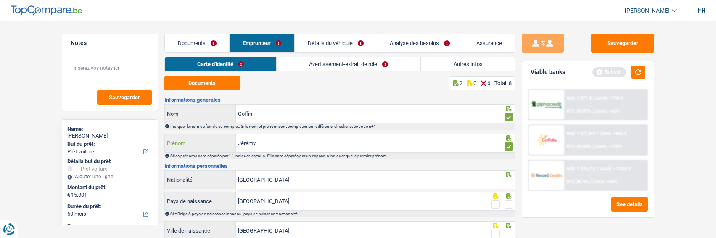
type input "Jérémy"
drag, startPoint x: 504, startPoint y: 182, endPoint x: 505, endPoint y: 189, distance: 7.2
click at [505, 182] on span at bounding box center [509, 183] width 8 height 8
click at [0, 0] on input "radio" at bounding box center [0, 0] width 0 height 0
click at [508, 202] on span at bounding box center [509, 204] width 8 height 8
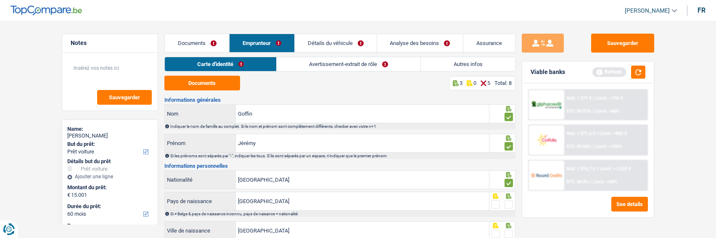
click at [0, 0] on input "radio" at bounding box center [0, 0] width 0 height 0
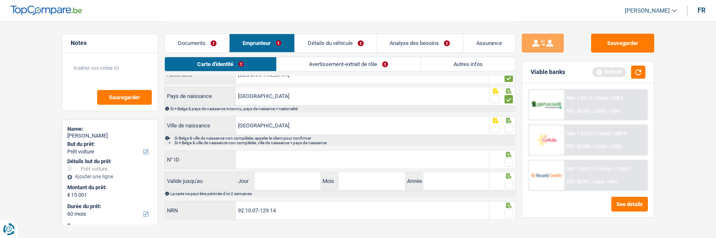
scroll to position [115, 0]
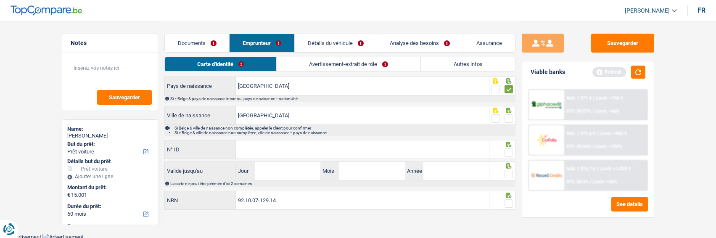
click at [512, 117] on span at bounding box center [509, 118] width 8 height 8
click at [0, 0] on input "radio" at bounding box center [0, 0] width 0 height 0
click at [409, 152] on input "N° ID" at bounding box center [362, 149] width 253 height 18
type input "595-2632160-83"
click at [513, 151] on div at bounding box center [503, 149] width 26 height 19
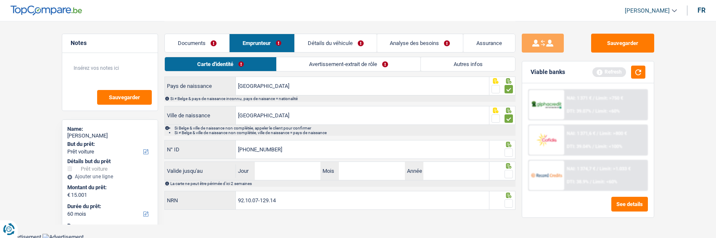
click at [511, 152] on span at bounding box center [509, 152] width 8 height 8
click at [0, 0] on input "radio" at bounding box center [0, 0] width 0 height 0
drag, startPoint x: 299, startPoint y: 169, endPoint x: 290, endPoint y: 170, distance: 8.5
click at [299, 169] on input "Jour" at bounding box center [288, 171] width 66 height 18
type input "07"
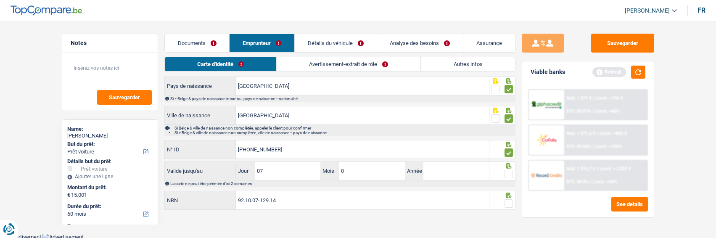
type input "08"
type input "2034"
drag, startPoint x: 510, startPoint y: 172, endPoint x: 509, endPoint y: 181, distance: 9.3
click at [510, 172] on span at bounding box center [509, 174] width 8 height 8
click at [0, 0] on input "radio" at bounding box center [0, 0] width 0 height 0
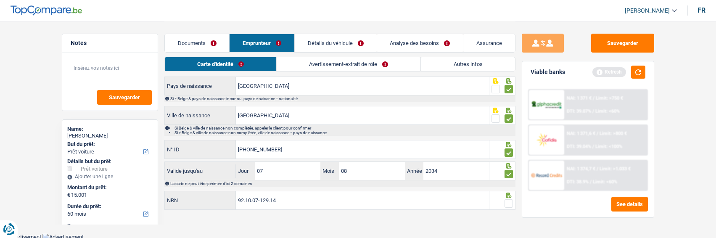
click at [507, 200] on span at bounding box center [509, 203] width 8 height 8
click at [0, 0] on input "radio" at bounding box center [0, 0] width 0 height 0
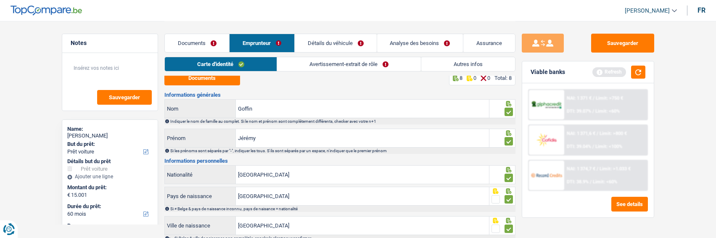
scroll to position [0, 0]
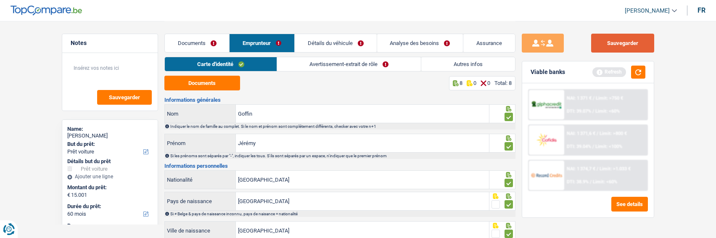
drag, startPoint x: 610, startPoint y: 43, endPoint x: 497, endPoint y: 73, distance: 116.6
click at [610, 43] on button "Sauvegarder" at bounding box center [622, 43] width 63 height 19
click at [323, 63] on link "Avertissement-extrait de rôle" at bounding box center [349, 64] width 144 height 14
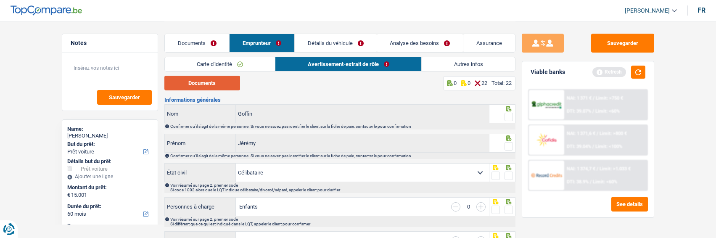
click at [205, 79] on button "Documents" at bounding box center [202, 83] width 76 height 15
click at [512, 114] on span at bounding box center [509, 117] width 8 height 8
click at [0, 0] on input "radio" at bounding box center [0, 0] width 0 height 0
click at [512, 142] on span at bounding box center [509, 146] width 8 height 8
click at [0, 0] on input "radio" at bounding box center [0, 0] width 0 height 0
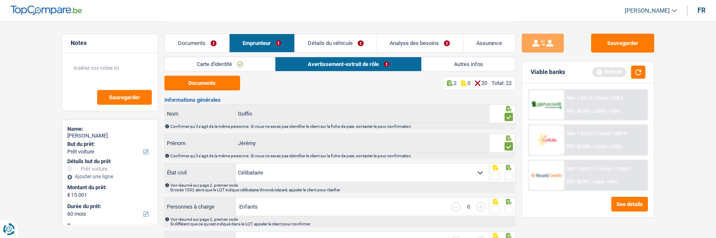
click at [509, 172] on span at bounding box center [509, 176] width 8 height 8
click at [0, 0] on input "radio" at bounding box center [0, 0] width 0 height 0
click at [511, 210] on span at bounding box center [509, 210] width 8 height 8
click at [0, 0] on input "radio" at bounding box center [0, 0] width 0 height 0
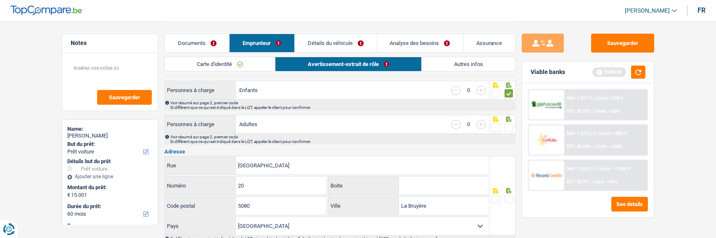
scroll to position [126, 0]
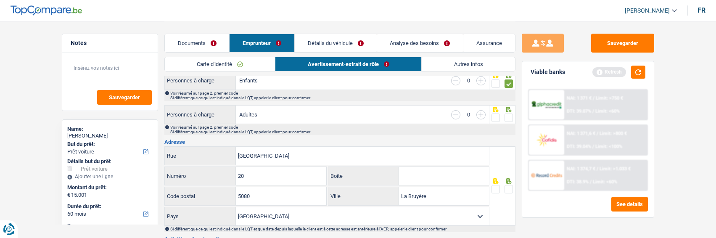
click at [507, 115] on span at bounding box center [509, 118] width 8 height 8
click at [0, 0] on input "radio" at bounding box center [0, 0] width 0 height 0
click at [456, 199] on input "La Bruyère" at bounding box center [444, 196] width 90 height 18
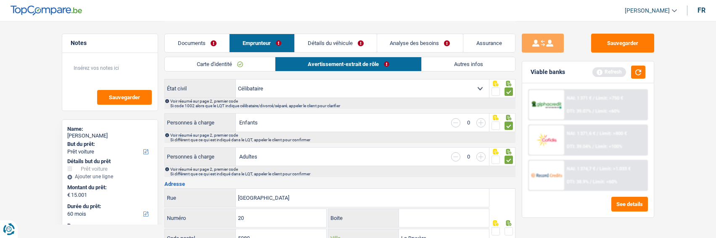
scroll to position [86, 0]
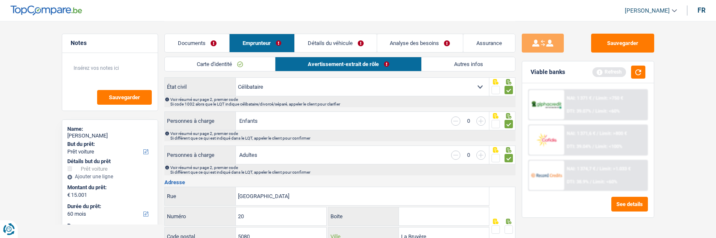
type input "La Bruyère"
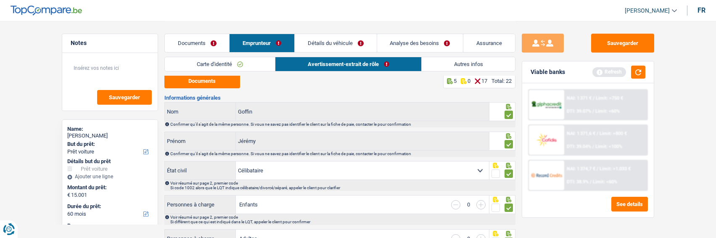
scroll to position [0, 0]
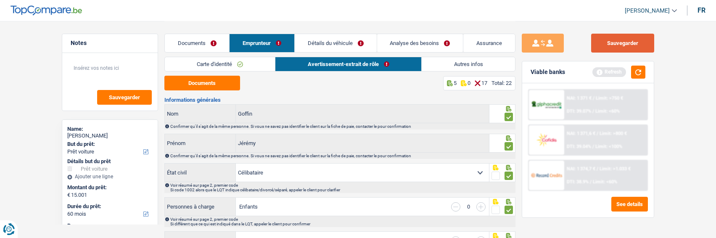
drag, startPoint x: 638, startPoint y: 42, endPoint x: 623, endPoint y: 40, distance: 15.8
click at [636, 42] on button "Sauvegarder" at bounding box center [622, 43] width 63 height 19
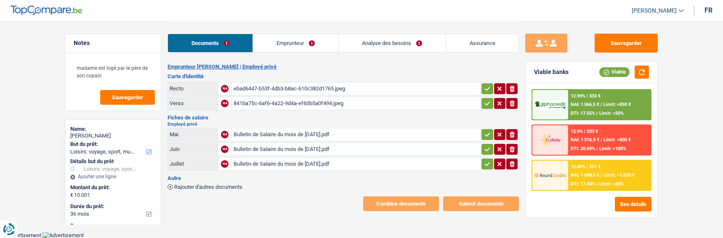
select select "hobbies"
select select "36"
select select "record credits"
click at [298, 44] on link "Emprunteur" at bounding box center [295, 43] width 85 height 18
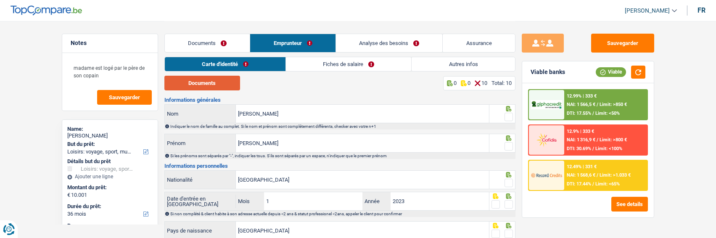
click at [215, 85] on button "Documents" at bounding box center [202, 83] width 76 height 15
click at [507, 116] on span at bounding box center [509, 117] width 8 height 8
click at [0, 0] on input "radio" at bounding box center [0, 0] width 0 height 0
click at [506, 145] on span at bounding box center [509, 146] width 8 height 8
click at [0, 0] on input "radio" at bounding box center [0, 0] width 0 height 0
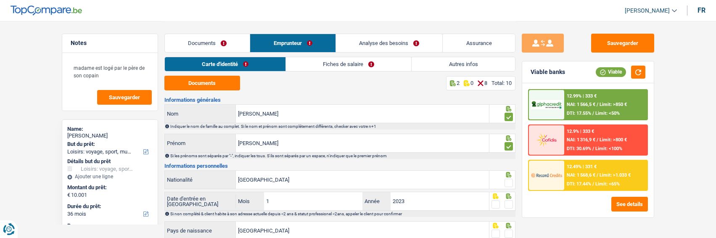
click at [511, 179] on span at bounding box center [509, 183] width 8 height 8
click at [0, 0] on input "radio" at bounding box center [0, 0] width 0 height 0
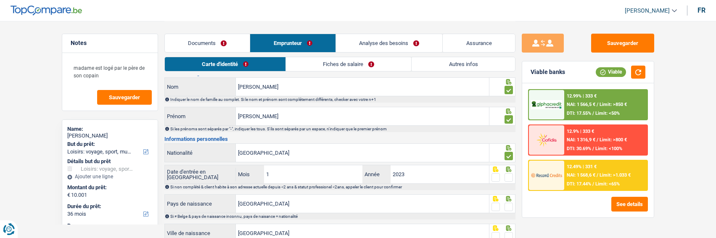
scroll to position [42, 0]
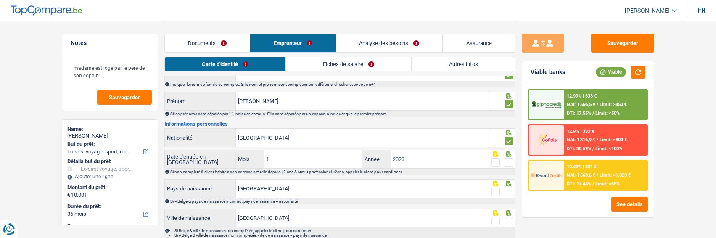
click at [509, 162] on span at bounding box center [509, 162] width 8 height 8
click at [0, 0] on input "radio" at bounding box center [0, 0] width 0 height 0
click at [510, 191] on span at bounding box center [509, 192] width 8 height 8
click at [0, 0] on input "radio" at bounding box center [0, 0] width 0 height 0
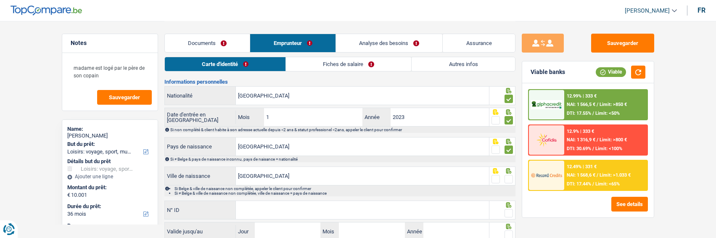
click at [511, 176] on span at bounding box center [509, 179] width 8 height 8
click at [0, 0] on input "radio" at bounding box center [0, 0] width 0 height 0
click at [388, 204] on input "N° ID" at bounding box center [362, 210] width 253 height 18
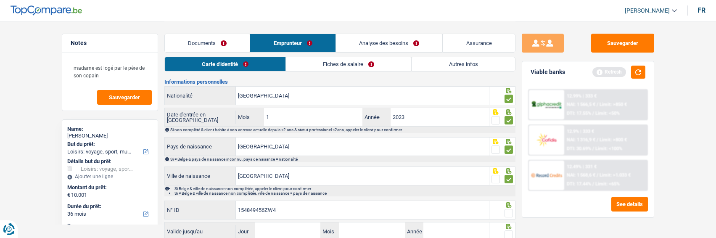
type input "154849456ZW4"
click at [511, 211] on span at bounding box center [509, 213] width 8 height 8
click at [0, 0] on input "radio" at bounding box center [0, 0] width 0 height 0
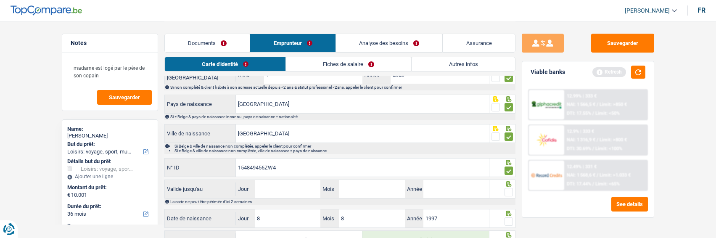
scroll to position [166, 0]
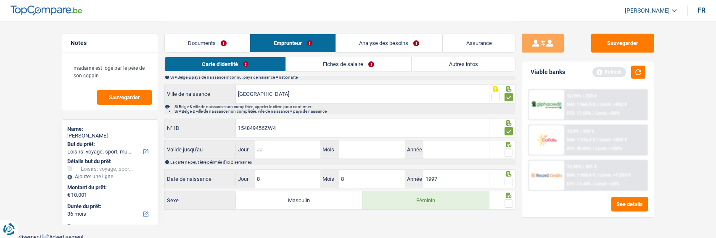
click at [302, 151] on input "Jour" at bounding box center [288, 149] width 66 height 18
type input "23"
type input "12"
type input "2026"
click at [509, 154] on span at bounding box center [509, 152] width 8 height 8
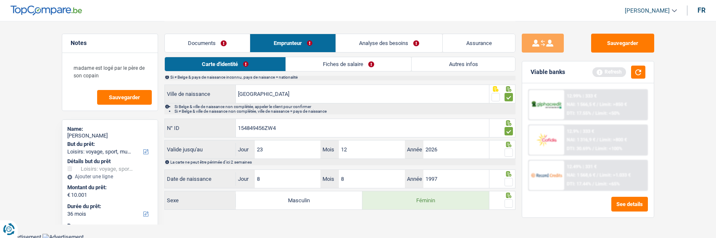
click at [0, 0] on input "radio" at bounding box center [0, 0] width 0 height 0
click at [506, 182] on span at bounding box center [509, 182] width 8 height 8
click at [0, 0] on input "radio" at bounding box center [0, 0] width 0 height 0
click at [508, 203] on span at bounding box center [509, 203] width 8 height 8
click at [0, 0] on input "radio" at bounding box center [0, 0] width 0 height 0
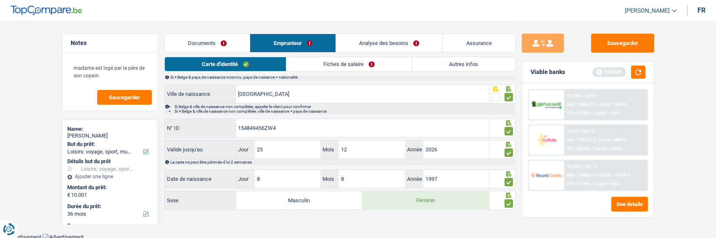
click at [354, 66] on link "Fiches de salaire" at bounding box center [348, 64] width 125 height 14
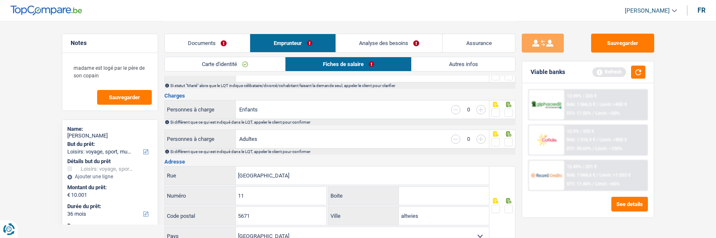
scroll to position [0, 0]
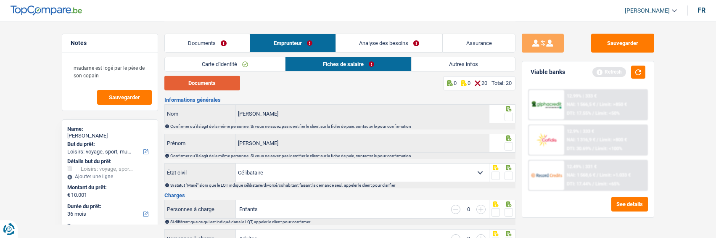
click at [228, 85] on button "Documents" at bounding box center [202, 83] width 76 height 15
click at [507, 114] on span at bounding box center [509, 117] width 8 height 8
click at [0, 0] on input "radio" at bounding box center [0, 0] width 0 height 0
drag, startPoint x: 510, startPoint y: 142, endPoint x: 519, endPoint y: 159, distance: 19.4
click at [512, 146] on span at bounding box center [509, 146] width 8 height 8
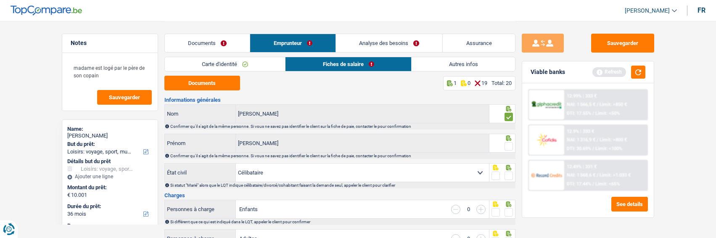
click at [0, 0] on input "radio" at bounding box center [0, 0] width 0 height 0
click at [511, 174] on span at bounding box center [509, 176] width 8 height 8
click at [0, 0] on input "radio" at bounding box center [0, 0] width 0 height 0
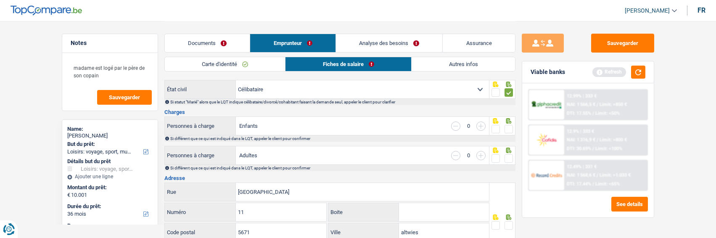
scroll to position [84, 0]
drag, startPoint x: 508, startPoint y: 128, endPoint x: 511, endPoint y: 140, distance: 11.6
click at [509, 132] on div at bounding box center [509, 128] width 8 height 11
click at [509, 153] on div at bounding box center [509, 158] width 8 height 11
click at [509, 156] on span at bounding box center [509, 158] width 8 height 8
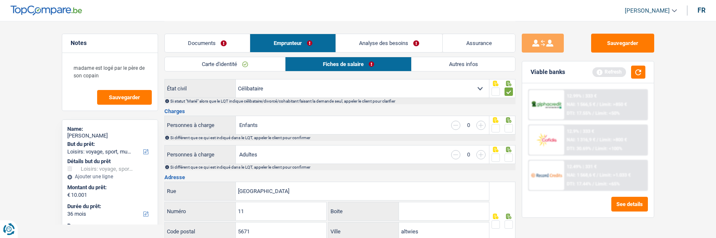
click at [0, 0] on input "radio" at bounding box center [0, 0] width 0 height 0
click at [511, 127] on span at bounding box center [509, 128] width 8 height 8
click at [0, 0] on input "radio" at bounding box center [0, 0] width 0 height 0
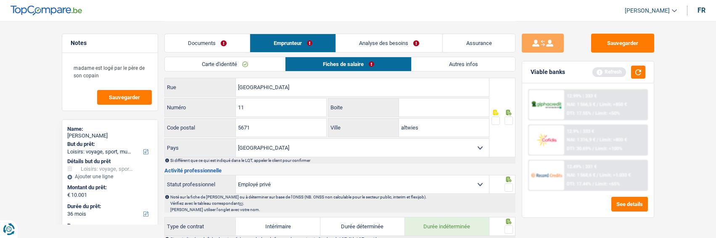
scroll to position [168, 0]
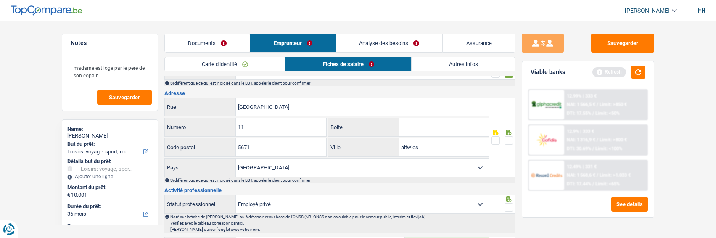
click at [505, 138] on span at bounding box center [509, 140] width 8 height 8
click at [0, 0] on input "radio" at bounding box center [0, 0] width 0 height 0
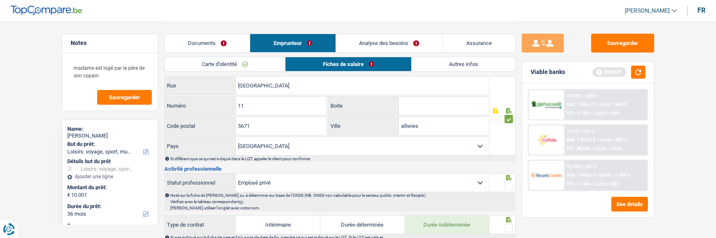
scroll to position [210, 0]
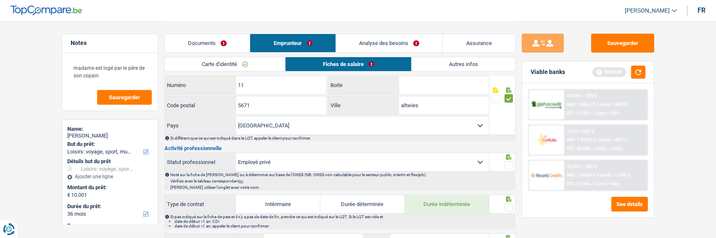
click at [509, 164] on span at bounding box center [509, 165] width 8 height 8
click at [0, 0] on input "radio" at bounding box center [0, 0] width 0 height 0
click at [507, 203] on span at bounding box center [509, 207] width 8 height 8
click at [0, 0] on input "radio" at bounding box center [0, 0] width 0 height 0
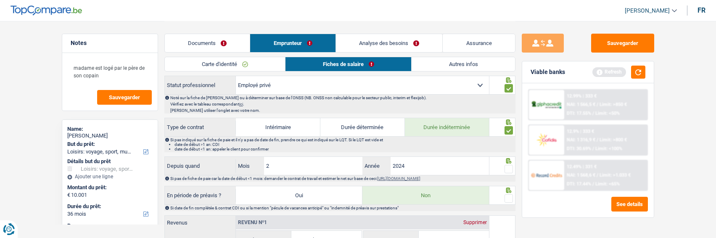
scroll to position [294, 0]
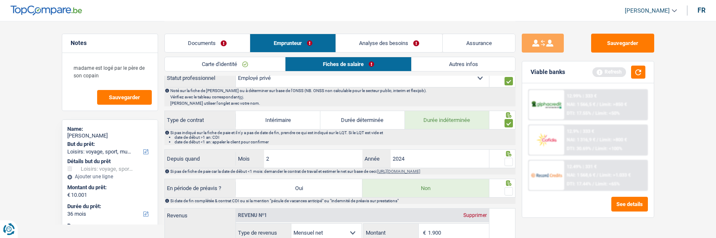
click at [510, 158] on span at bounding box center [509, 162] width 8 height 8
click at [0, 0] on input "radio" at bounding box center [0, 0] width 0 height 0
click at [511, 189] on span at bounding box center [509, 191] width 8 height 8
click at [0, 0] on input "radio" at bounding box center [0, 0] width 0 height 0
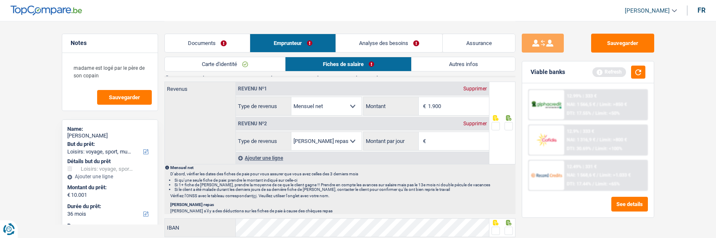
scroll to position [421, 0]
drag, startPoint x: 469, startPoint y: 107, endPoint x: 372, endPoint y: 103, distance: 97.2
click at [372, 103] on div "1.900 € Montant" at bounding box center [426, 107] width 125 height 18
type input "1.897"
click at [480, 124] on div "Supprimer" at bounding box center [475, 124] width 28 height 5
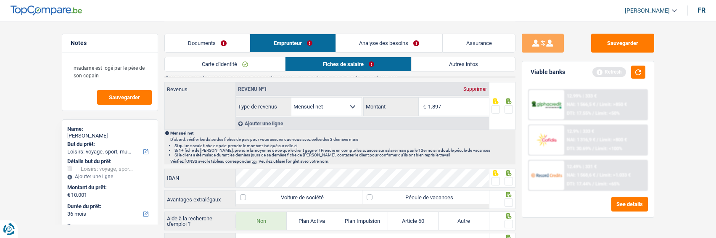
click at [509, 110] on span at bounding box center [509, 109] width 8 height 8
click at [0, 0] on input "radio" at bounding box center [0, 0] width 0 height 0
click at [498, 183] on span at bounding box center [496, 181] width 8 height 8
click at [0, 0] on input "radio" at bounding box center [0, 0] width 0 height 0
click at [462, 197] on label "Pécule de vacances" at bounding box center [426, 197] width 127 height 13
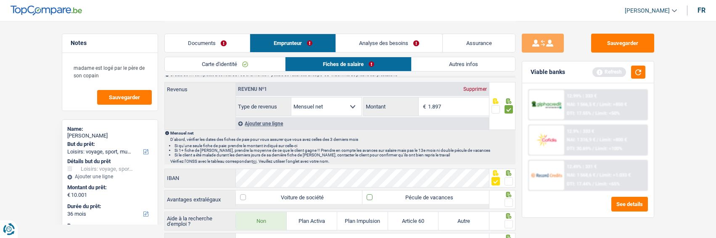
click at [462, 197] on input "Pécule de vacances" at bounding box center [426, 197] width 127 height 13
checkbox input "true"
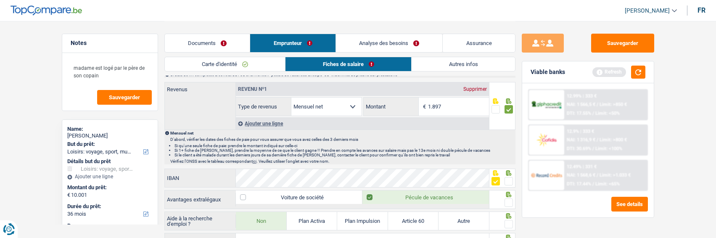
click at [507, 201] on span at bounding box center [509, 203] width 8 height 8
click at [0, 0] on input "radio" at bounding box center [0, 0] width 0 height 0
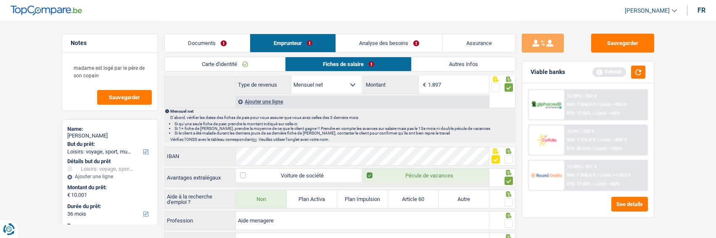
scroll to position [463, 0]
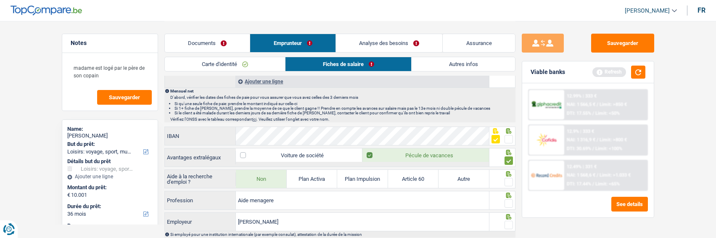
click at [511, 184] on span at bounding box center [509, 182] width 8 height 8
click at [0, 0] on input "radio" at bounding box center [0, 0] width 0 height 0
click at [509, 201] on span at bounding box center [509, 203] width 8 height 8
click at [0, 0] on input "radio" at bounding box center [0, 0] width 0 height 0
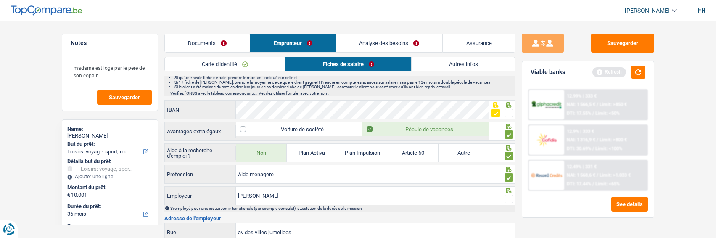
scroll to position [547, 0]
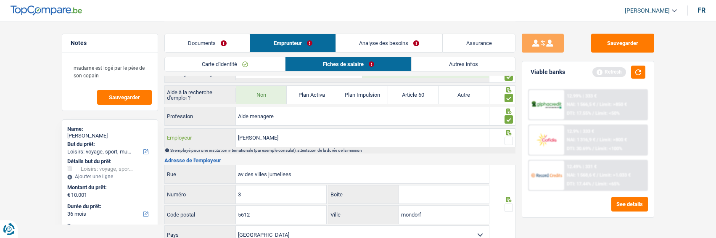
drag, startPoint x: 291, startPoint y: 139, endPoint x: 208, endPoint y: 136, distance: 83.3
click at [208, 136] on div "anne Asbl Employeur" at bounding box center [327, 138] width 325 height 18
type input "Anne"
click at [511, 140] on span at bounding box center [509, 141] width 8 height 8
click at [0, 0] on input "radio" at bounding box center [0, 0] width 0 height 0
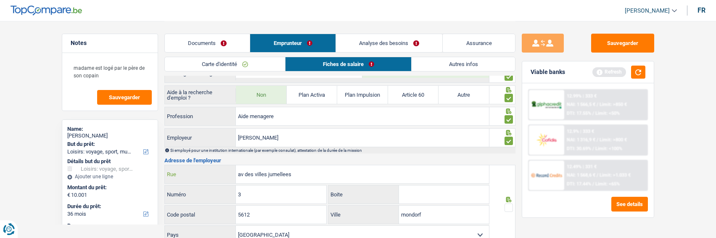
drag, startPoint x: 313, startPoint y: 178, endPoint x: 212, endPoint y: 179, distance: 100.9
click at [213, 179] on div "av des villes jumellees Rue" at bounding box center [327, 174] width 325 height 18
type input "Blvrd joseph II"
drag, startPoint x: 283, startPoint y: 215, endPoint x: 215, endPoint y: 214, distance: 68.2
click at [215, 214] on div "5612 Code postal" at bounding box center [246, 215] width 162 height 18
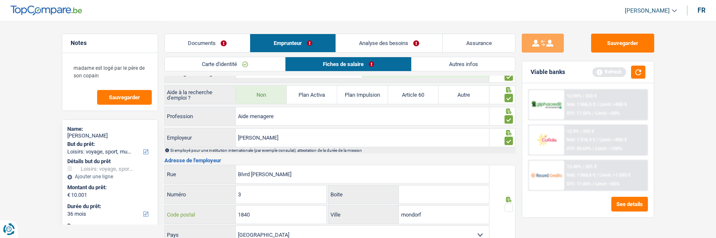
type input "1840"
drag, startPoint x: 432, startPoint y: 214, endPoint x: 387, endPoint y: 217, distance: 44.6
click at [387, 217] on div "mondorf Ville" at bounding box center [408, 215] width 161 height 18
type input "[GEOGRAPHIC_DATA]"
click at [507, 207] on span at bounding box center [509, 208] width 8 height 8
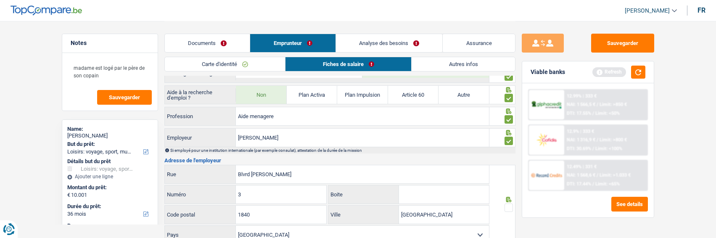
click at [0, 0] on input "radio" at bounding box center [0, 0] width 0 height 0
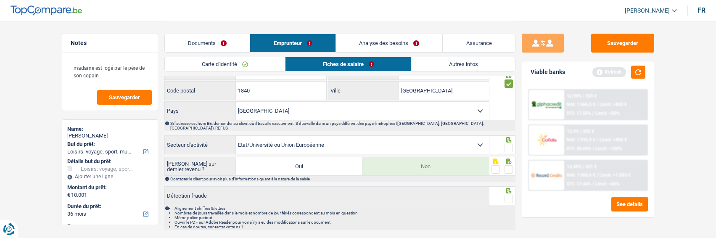
scroll to position [673, 0]
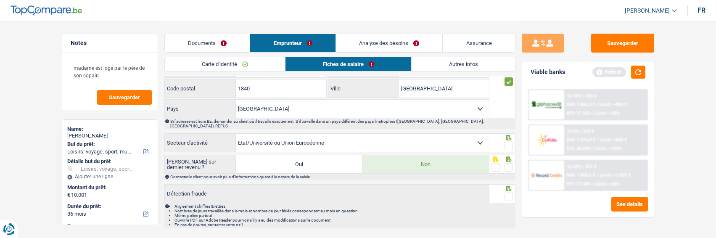
click at [474, 134] on select "Agriculture/Pêche Industrie Horeca Courier/Fitness/Taxi Construction Banques/As…" at bounding box center [362, 143] width 253 height 18
click at [236, 134] on select "Agriculture/Pêche Industrie Horeca Courier/Fitness/Taxi Construction Banques/As…" at bounding box center [362, 143] width 253 height 18
click at [510, 142] on span at bounding box center [509, 146] width 8 height 8
click at [0, 0] on input "radio" at bounding box center [0, 0] width 0 height 0
click at [511, 163] on span at bounding box center [509, 167] width 8 height 8
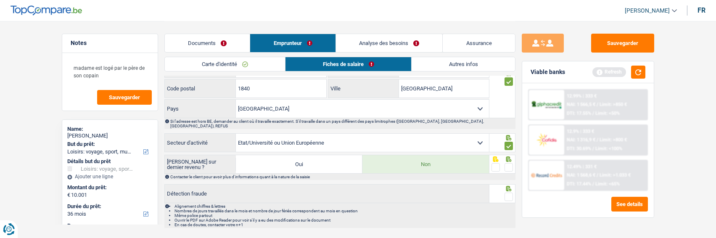
click at [0, 0] on input "radio" at bounding box center [0, 0] width 0 height 0
click at [508, 193] on span at bounding box center [509, 197] width 8 height 8
click at [0, 0] on input "radio" at bounding box center [0, 0] width 0 height 0
click at [638, 73] on button "button" at bounding box center [638, 72] width 14 height 13
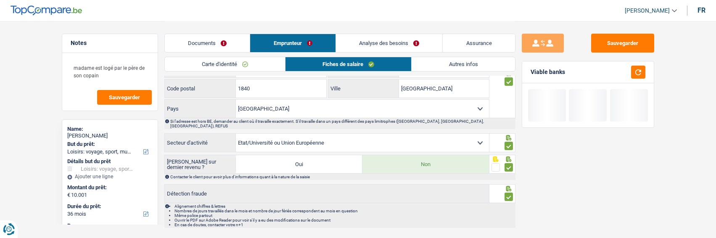
click at [452, 62] on link "Autres infos" at bounding box center [463, 64] width 103 height 14
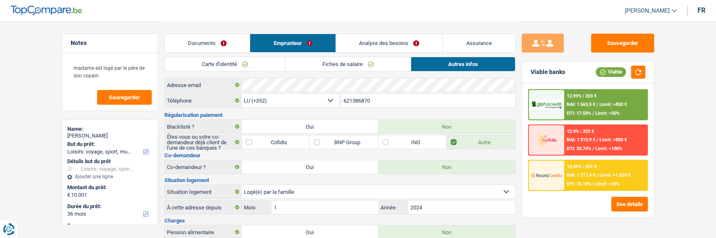
scroll to position [0, 0]
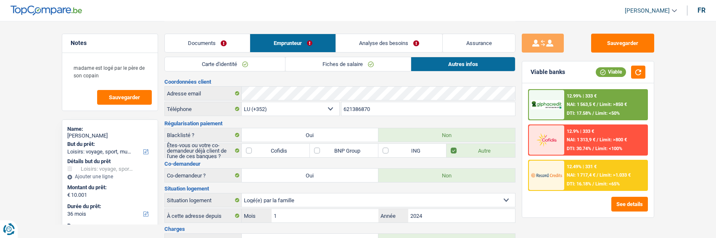
click at [396, 42] on link "Analyse des besoins" at bounding box center [389, 43] width 107 height 18
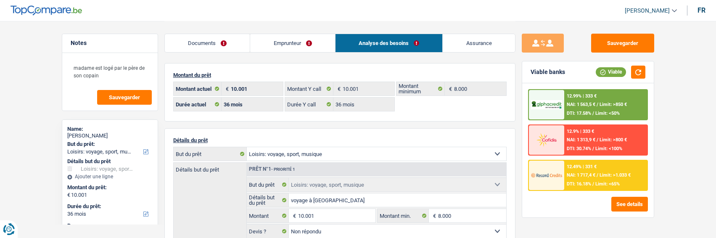
scroll to position [42, 0]
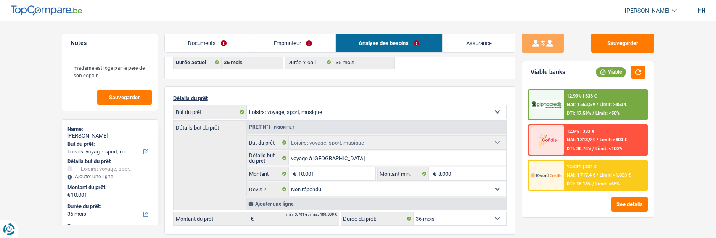
click at [604, 175] on span "Limit: >1.033 €" at bounding box center [615, 174] width 31 height 5
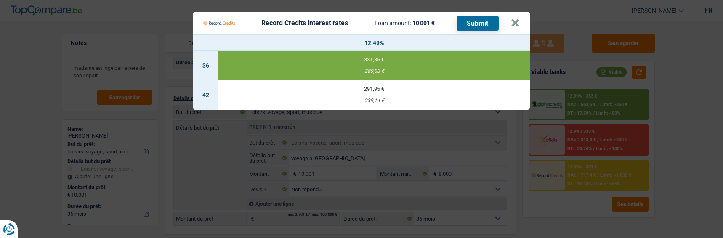
click at [375, 91] on td "291,95 € 339,14 €" at bounding box center [373, 94] width 311 height 29
select select "42"
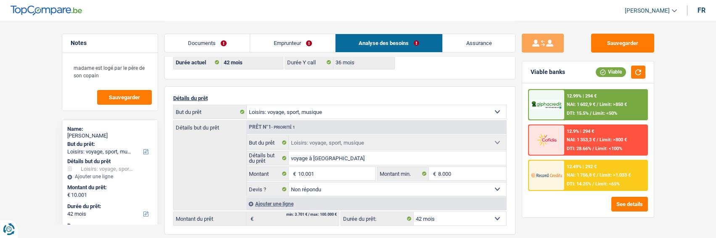
click at [591, 179] on div "12.49% | 292 € NAI: 1 756,8 € / Limit: >1.033 € DTI: 14.25% / Limit: <65%" at bounding box center [605, 175] width 83 height 29
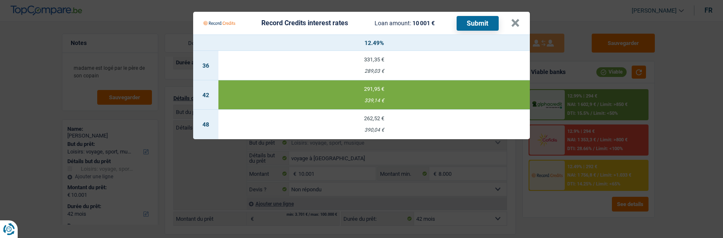
click at [482, 23] on button "Submit" at bounding box center [477, 23] width 42 height 15
click at [519, 19] on button "×" at bounding box center [515, 23] width 9 height 8
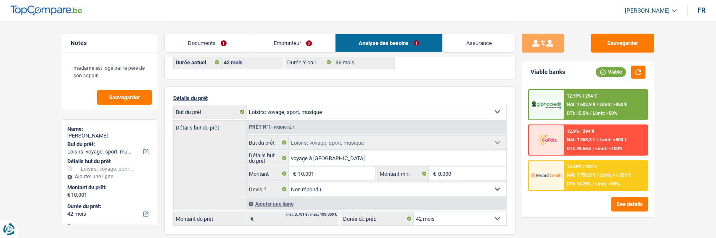
click at [594, 107] on div "12.99% | 294 € NAI: 1 602,9 € / Limit: >850 € DTI: 15.5% / Limit: <50%" at bounding box center [605, 104] width 83 height 29
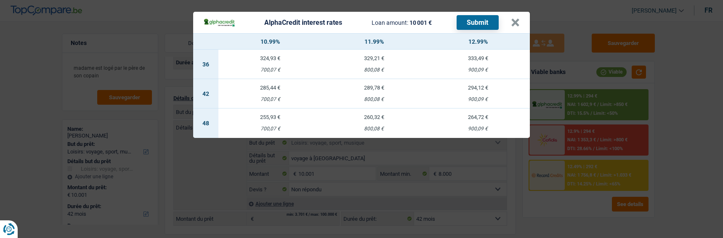
click at [269, 91] on td "285,44 € 700,07 €" at bounding box center [270, 93] width 104 height 29
select select "alphacredit"
type input "10,99"
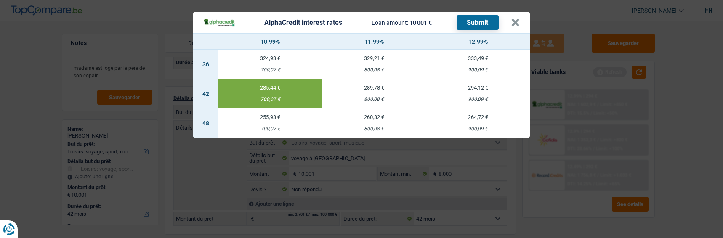
click at [482, 20] on button "Submit" at bounding box center [477, 22] width 42 height 15
click at [519, 21] on button "×" at bounding box center [515, 23] width 9 height 8
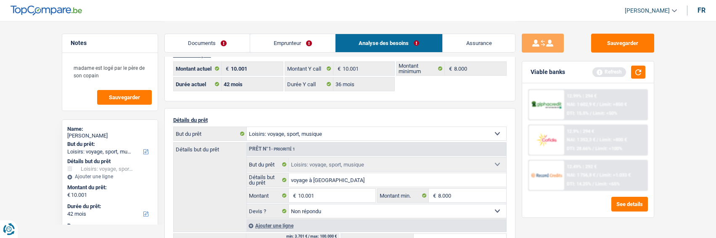
scroll to position [0, 0]
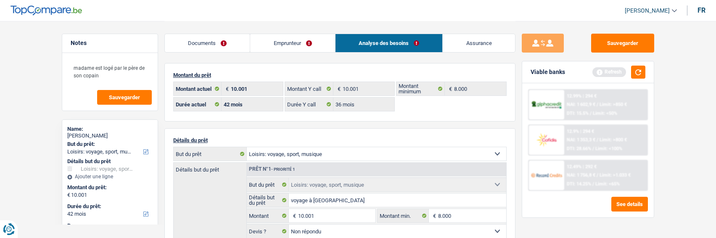
click at [301, 48] on link "Emprunteur" at bounding box center [292, 43] width 85 height 18
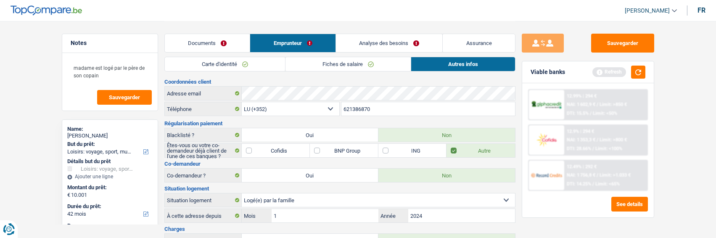
click at [315, 62] on link "Fiches de salaire" at bounding box center [348, 64] width 125 height 14
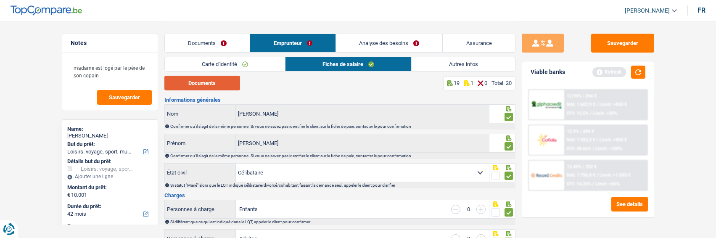
click at [212, 80] on button "Documents" at bounding box center [202, 83] width 76 height 15
click at [263, 65] on link "Carte d'identité" at bounding box center [225, 64] width 120 height 14
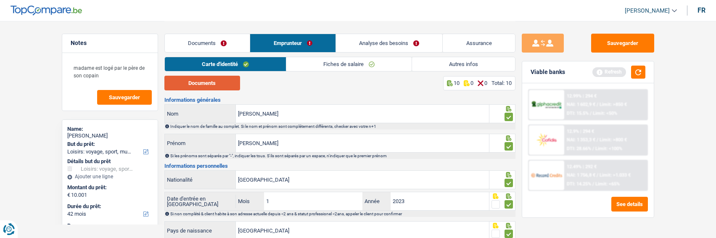
click at [216, 82] on button "Documents" at bounding box center [202, 83] width 76 height 15
click at [637, 74] on button "button" at bounding box center [638, 72] width 14 height 13
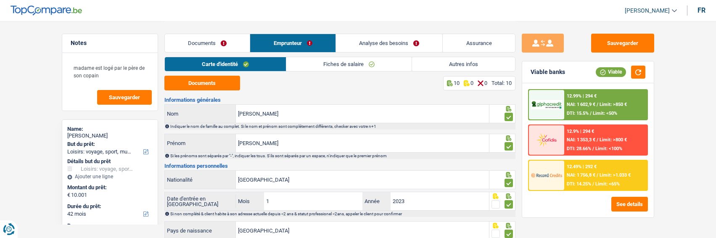
click at [39, 70] on main "Notes madame est logé par le père de son copain Sauvegarder Name: Diana Dias So…" at bounding box center [358, 200] width 716 height 400
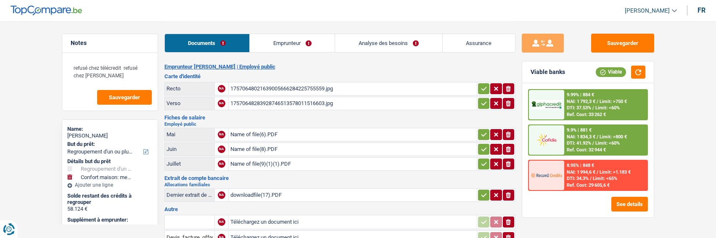
select select "refinancing"
select select "household"
select select "120"
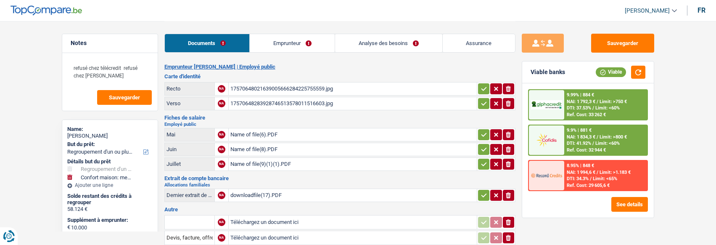
select select "refinancing"
select select "household"
select select "120"
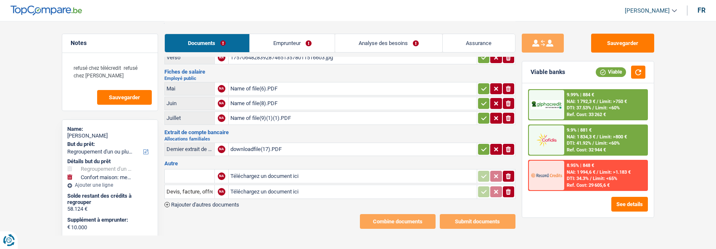
scroll to position [46, 0]
click at [34, 75] on main "Notes refusé chez télécredit refusé chez [PERSON_NAME] Name: [PERSON_NAME] But …" at bounding box center [358, 102] width 716 height 296
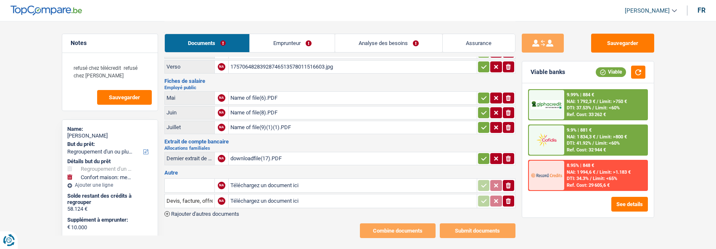
scroll to position [4, 0]
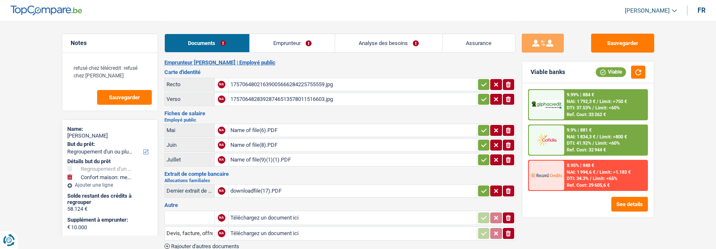
click at [268, 127] on div "Name of file(6).PDF" at bounding box center [352, 130] width 245 height 13
click at [306, 127] on div "Name of file(6).PDF" at bounding box center [352, 130] width 245 height 13
click at [508, 127] on icon "button" at bounding box center [508, 130] width 5 height 6
click at [292, 156] on div "Name of file(9)(1)(1).PDF" at bounding box center [352, 160] width 245 height 13
click at [302, 141] on div "Name of file(8).PDF" at bounding box center [352, 145] width 245 height 13
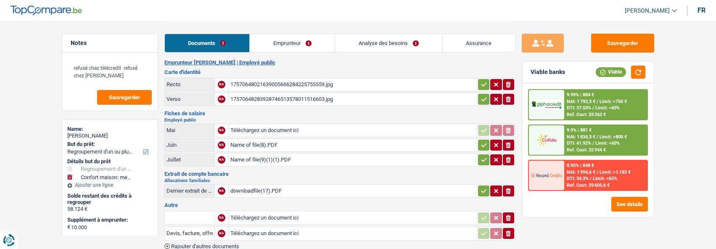
click at [282, 139] on div "Name of file(8).PDF" at bounding box center [352, 145] width 245 height 13
click at [290, 158] on div "Name of file(9)(1)(1).PDF" at bounding box center [352, 160] width 245 height 13
click at [265, 127] on input "Téléchargez un document ici" at bounding box center [352, 130] width 245 height 13
type input "C:\fakepath\fp juillet-degrande.pdf"
click at [488, 140] on button "button" at bounding box center [483, 145] width 11 height 11
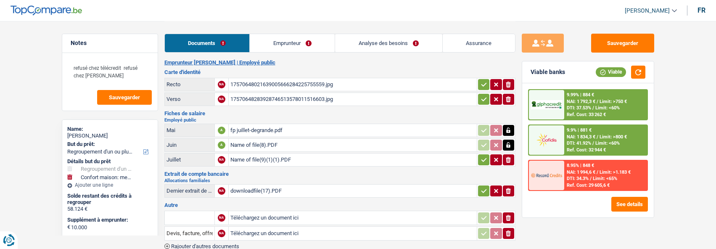
click at [487, 154] on button "button" at bounding box center [483, 159] width 11 height 11
click at [481, 80] on icon "button" at bounding box center [484, 84] width 7 height 8
click at [482, 95] on icon "button" at bounding box center [484, 99] width 7 height 8
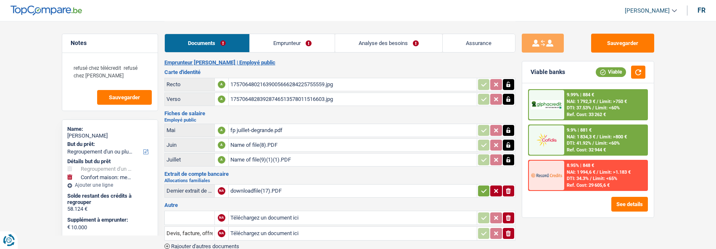
click at [483, 189] on icon "button" at bounding box center [483, 191] width 5 height 4
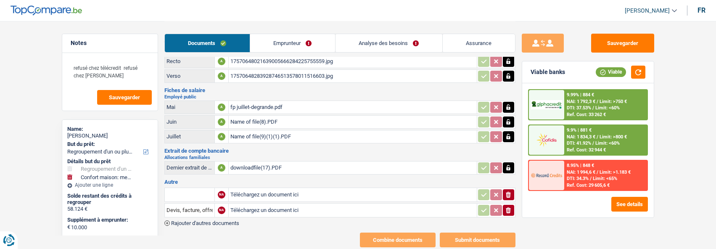
scroll to position [42, 0]
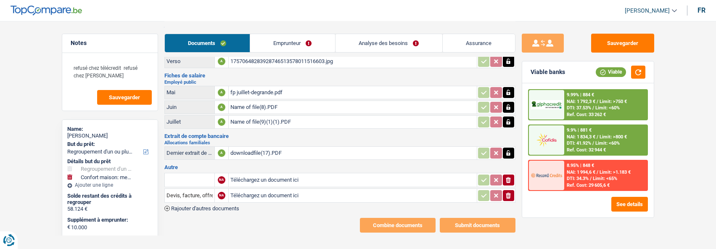
click at [207, 206] on span "Rajouter d'autres documents" at bounding box center [205, 208] width 68 height 5
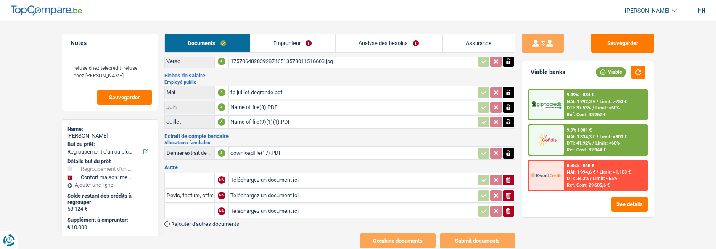
click at [513, 191] on button "ionicons-v5-e" at bounding box center [508, 195] width 11 height 11
click at [189, 189] on input "Devis, facture, offre, bon de commande" at bounding box center [190, 195] width 46 height 13
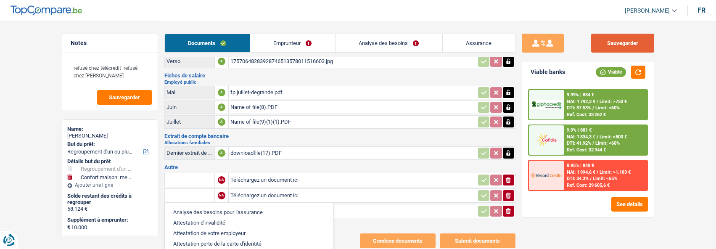
click at [620, 40] on button "Sauvegarder" at bounding box center [622, 43] width 63 height 19
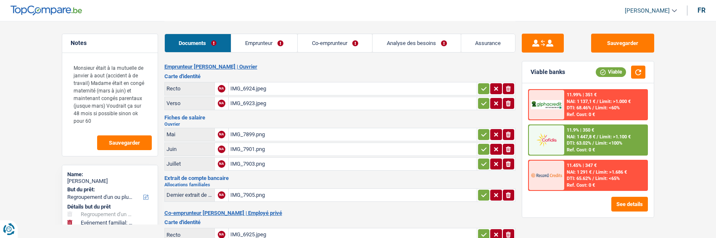
select select "refinancing"
select select "familyEvent"
select select "60"
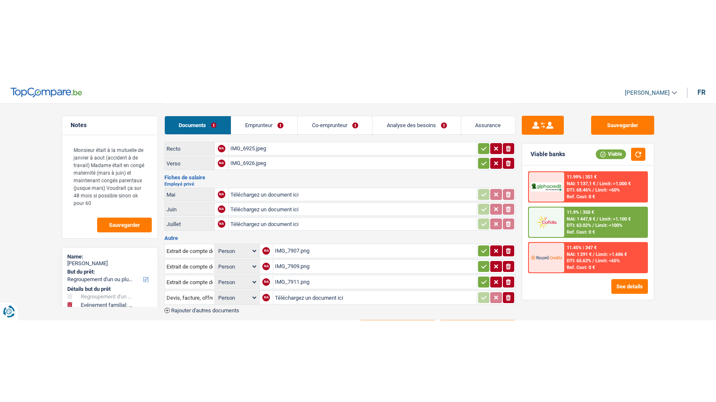
scroll to position [36, 0]
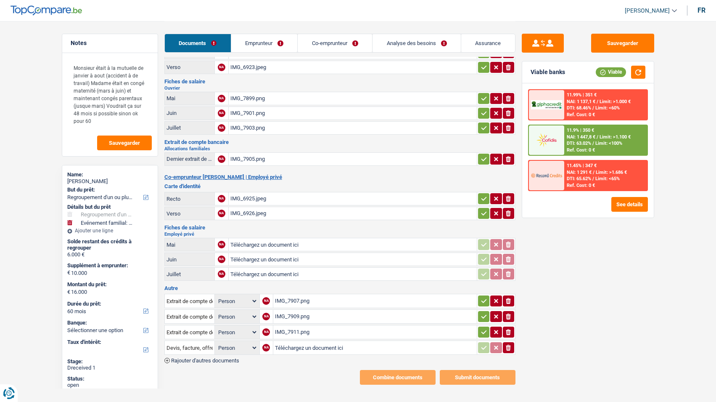
click at [254, 122] on div "IMG_7903.png" at bounding box center [352, 128] width 245 height 13
click at [303, 238] on div "IMG_7907.png" at bounding box center [375, 300] width 200 height 13
click at [302, 238] on div "IMG_7911.png" at bounding box center [375, 332] width 200 height 13
click at [249, 122] on div "IMG_7903.png" at bounding box center [352, 128] width 245 height 13
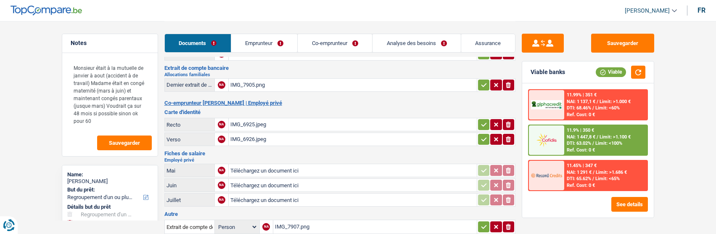
scroll to position [84, 0]
